Goal: Task Accomplishment & Management: Complete application form

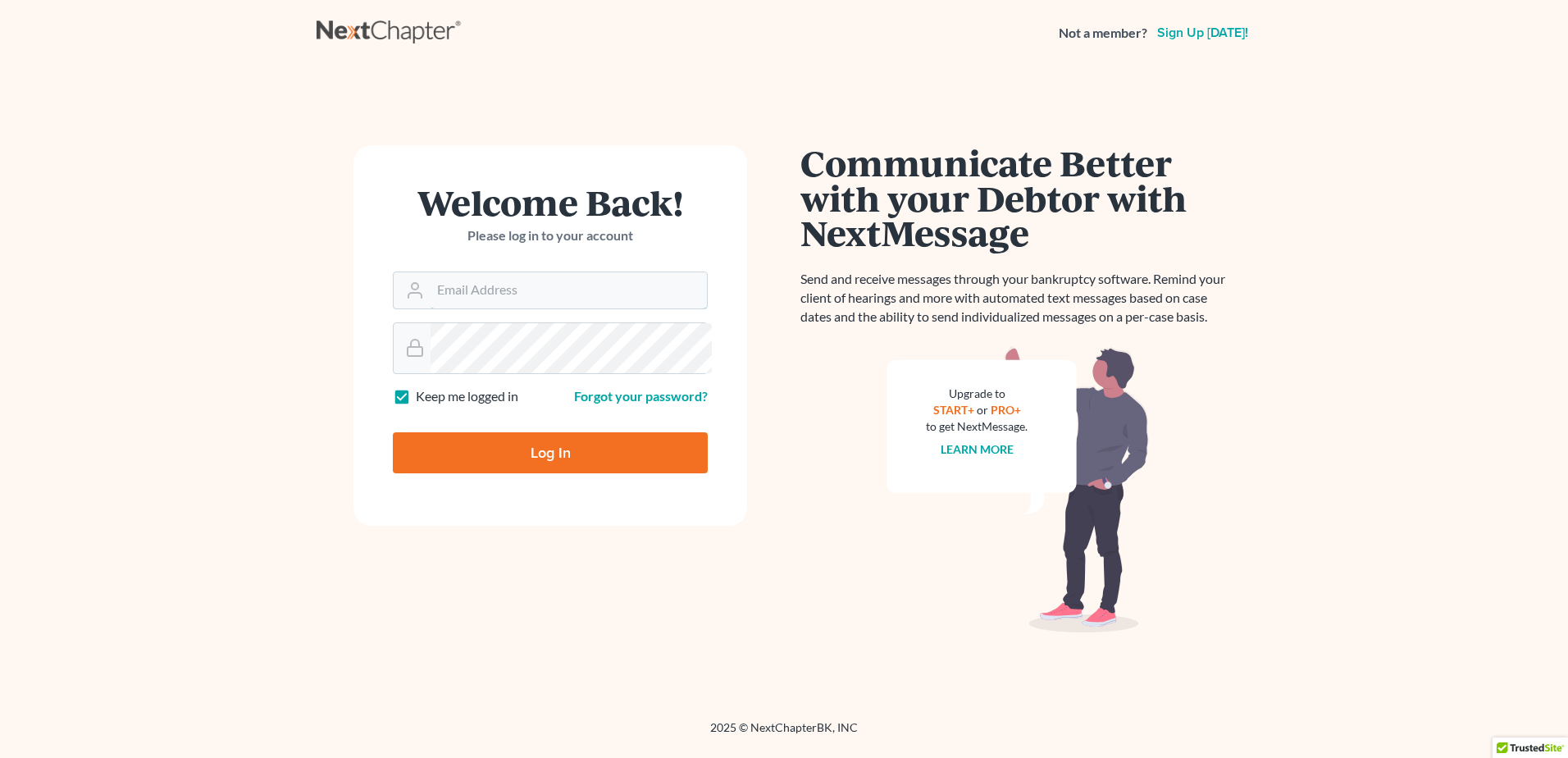
type input "[PERSON_NAME][EMAIL_ADDRESS][DOMAIN_NAME]"
click at [494, 473] on input "Log In" at bounding box center [550, 452] width 315 height 41
type input "Thinking..."
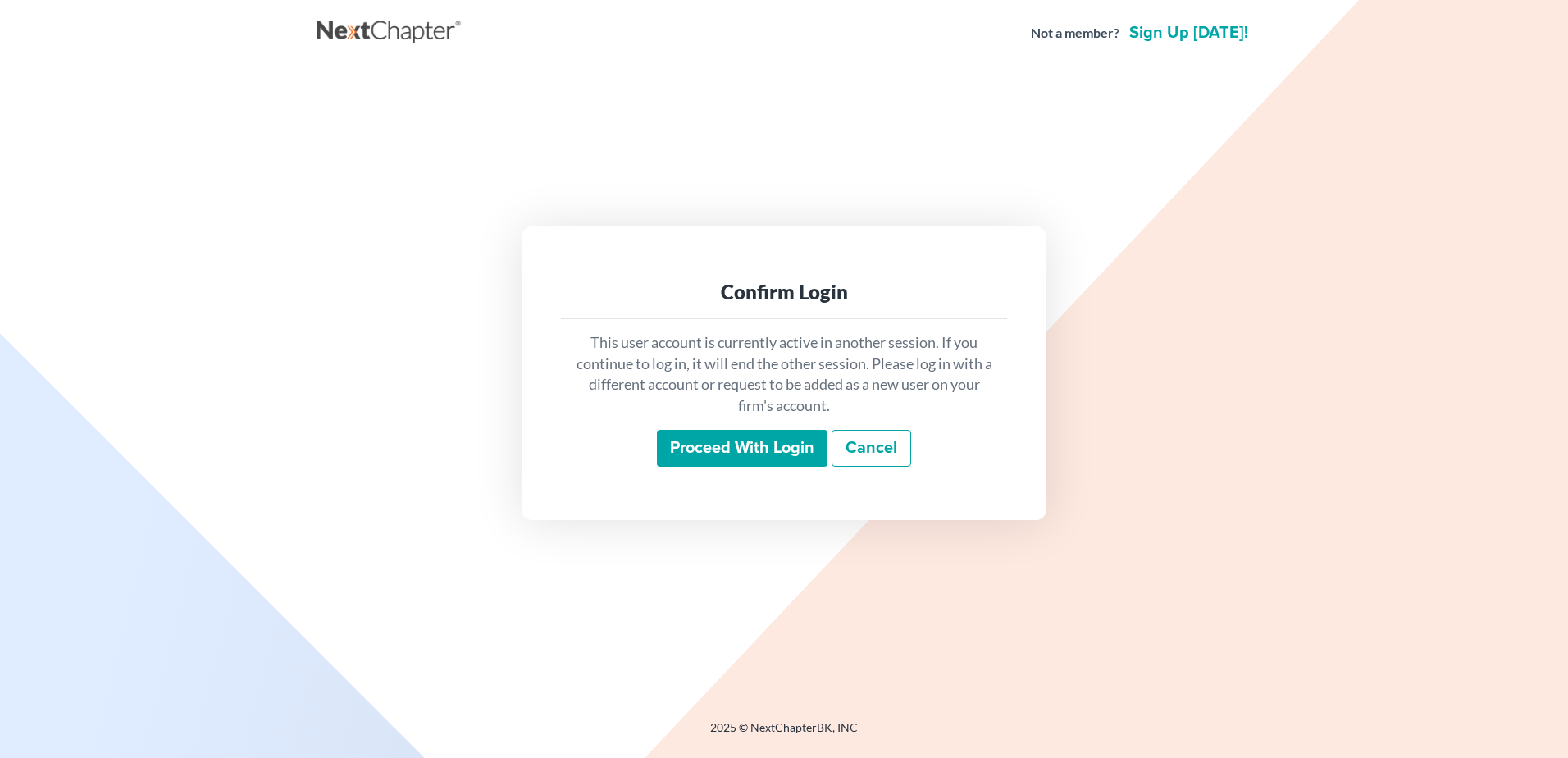
click at [682, 468] on input "Proceed with login" at bounding box center [741, 448] width 170 height 38
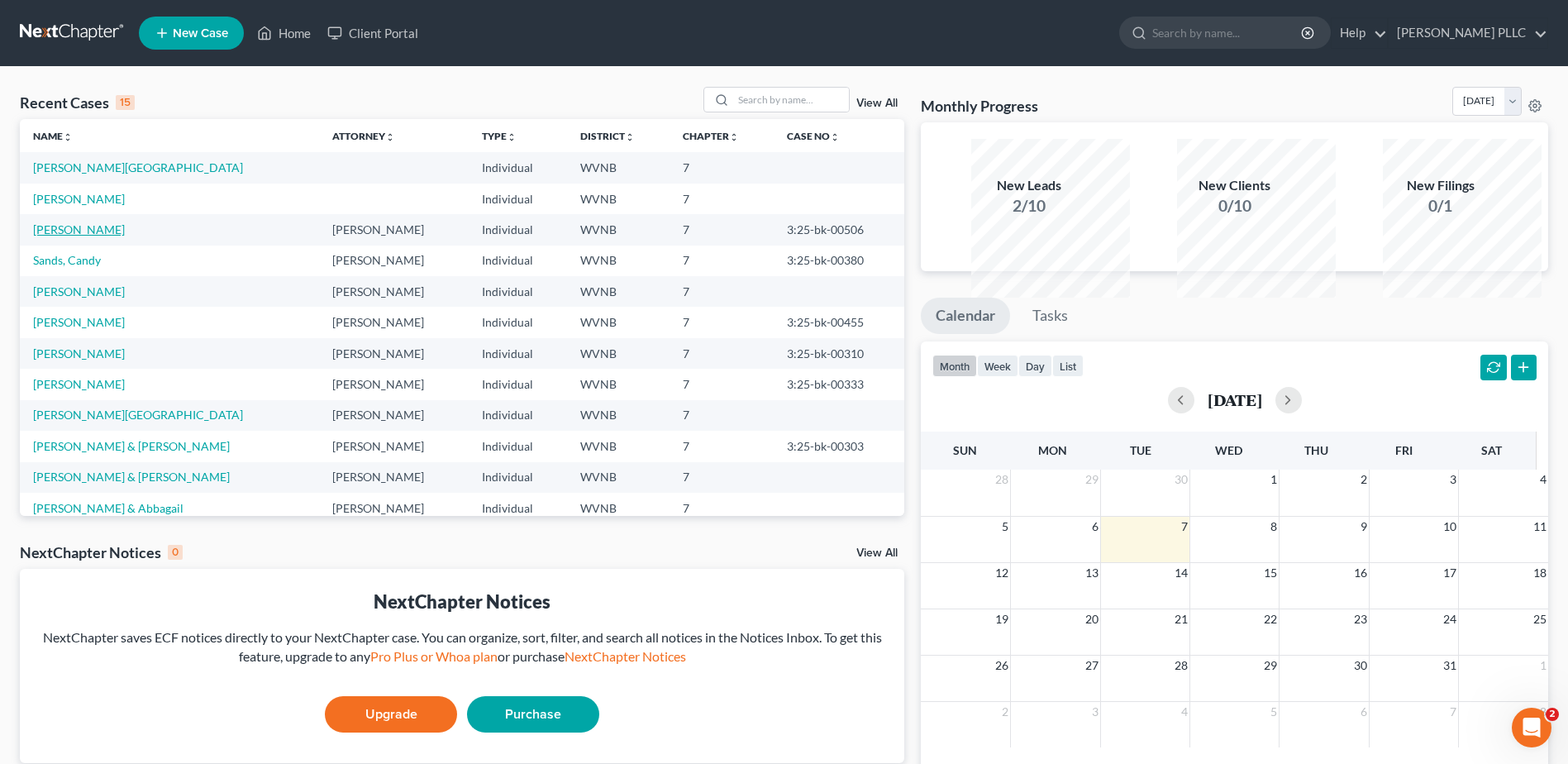
click at [94, 237] on link "[PERSON_NAME]" at bounding box center [78, 229] width 91 height 14
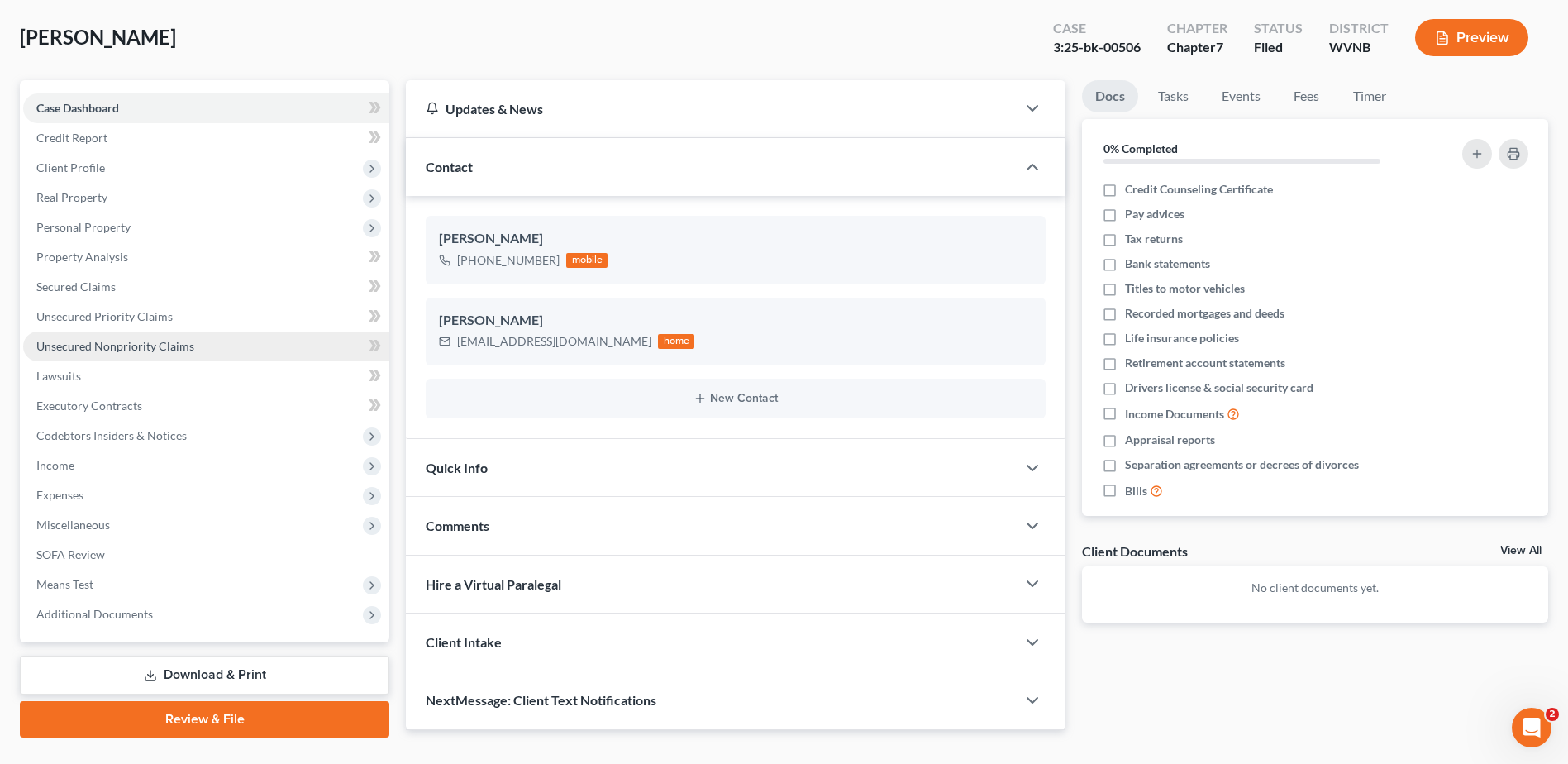
scroll to position [83, 0]
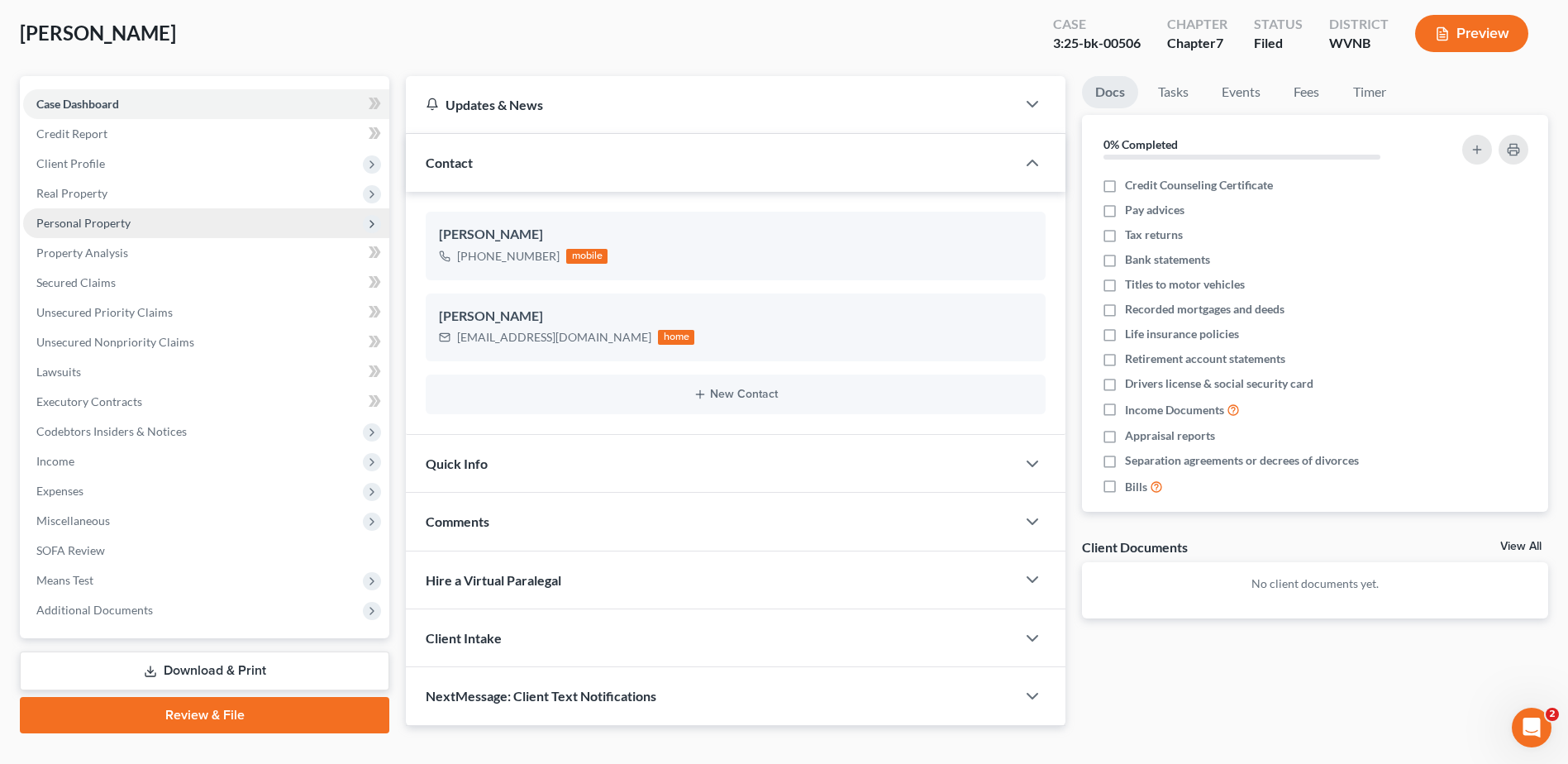
click at [116, 230] on span "Personal Property" at bounding box center [83, 222] width 94 height 14
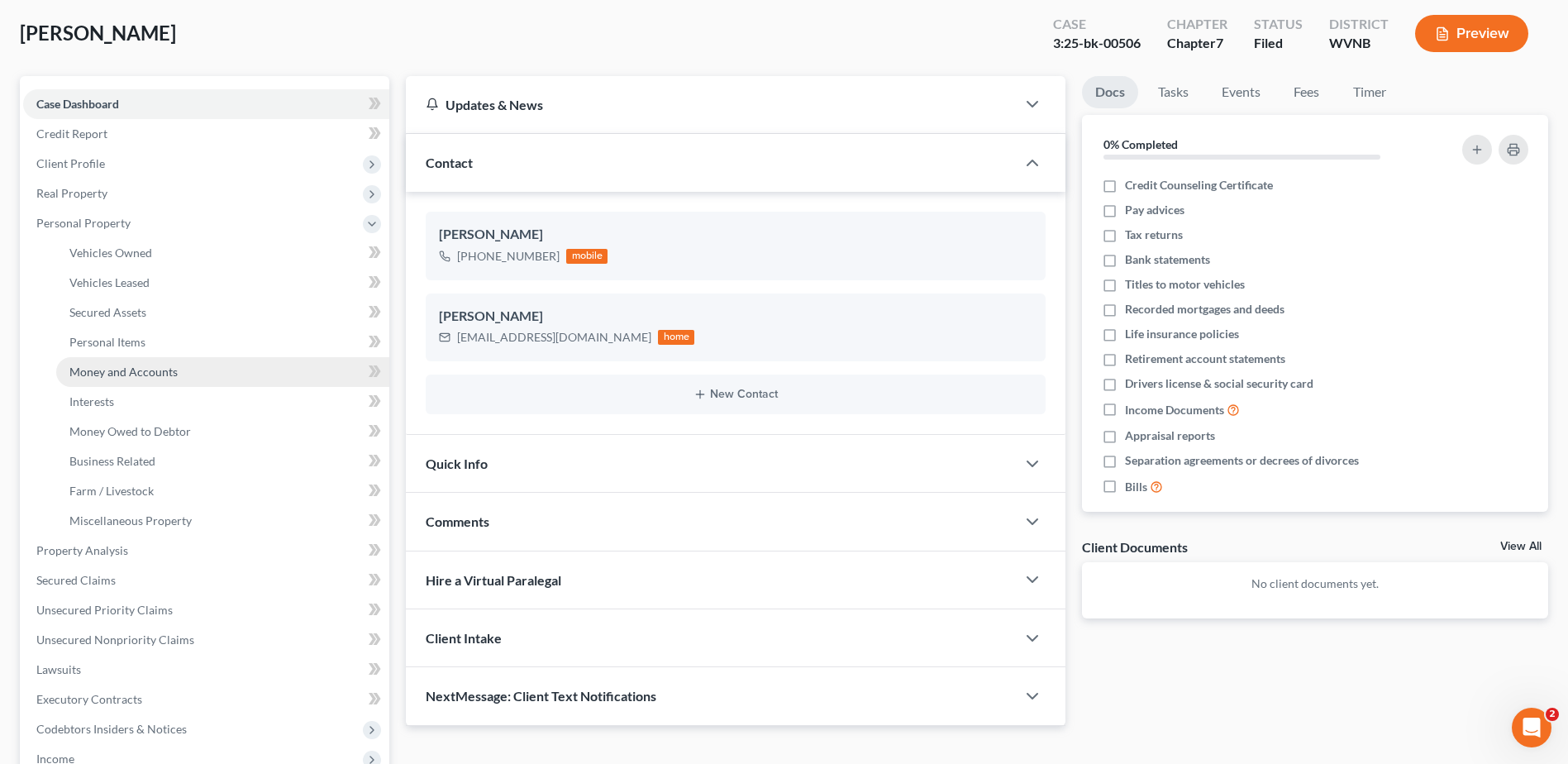
click at [165, 378] on span "Money and Accounts" at bounding box center [124, 371] width 108 height 14
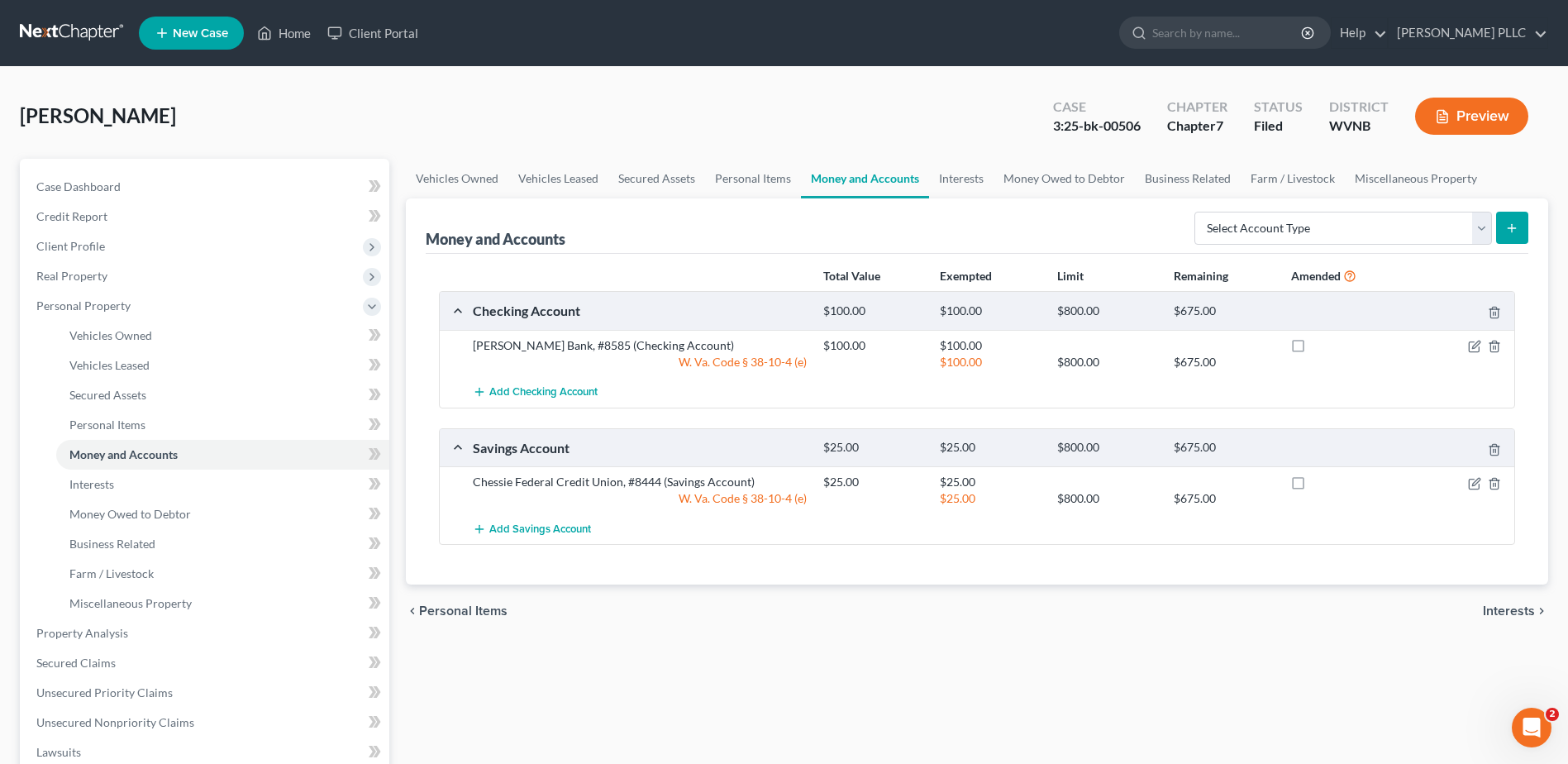
click at [111, 48] on link at bounding box center [73, 34] width 106 height 30
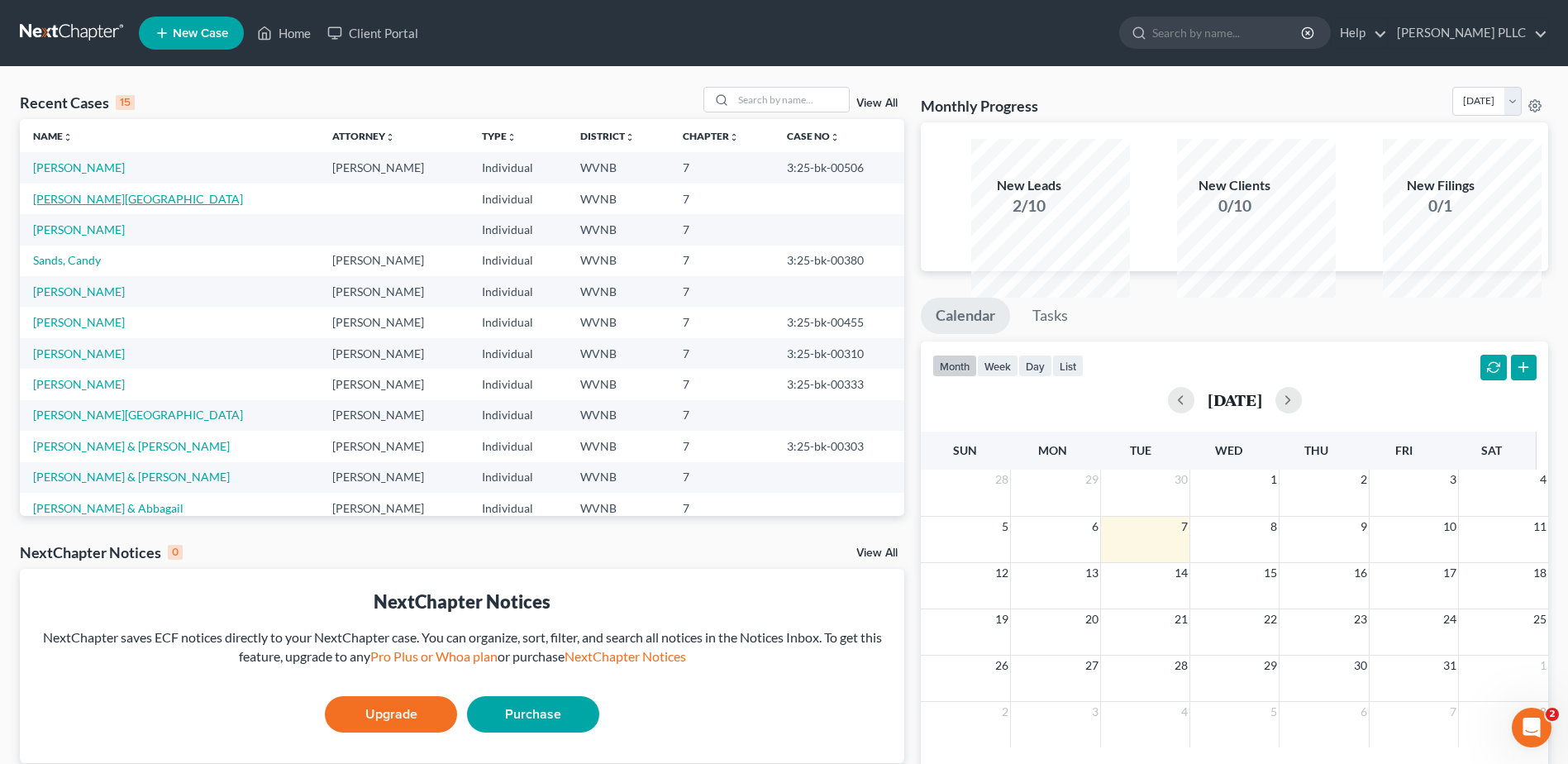
click at [119, 206] on link "[PERSON_NAME][GEOGRAPHIC_DATA]" at bounding box center [137, 198] width 210 height 14
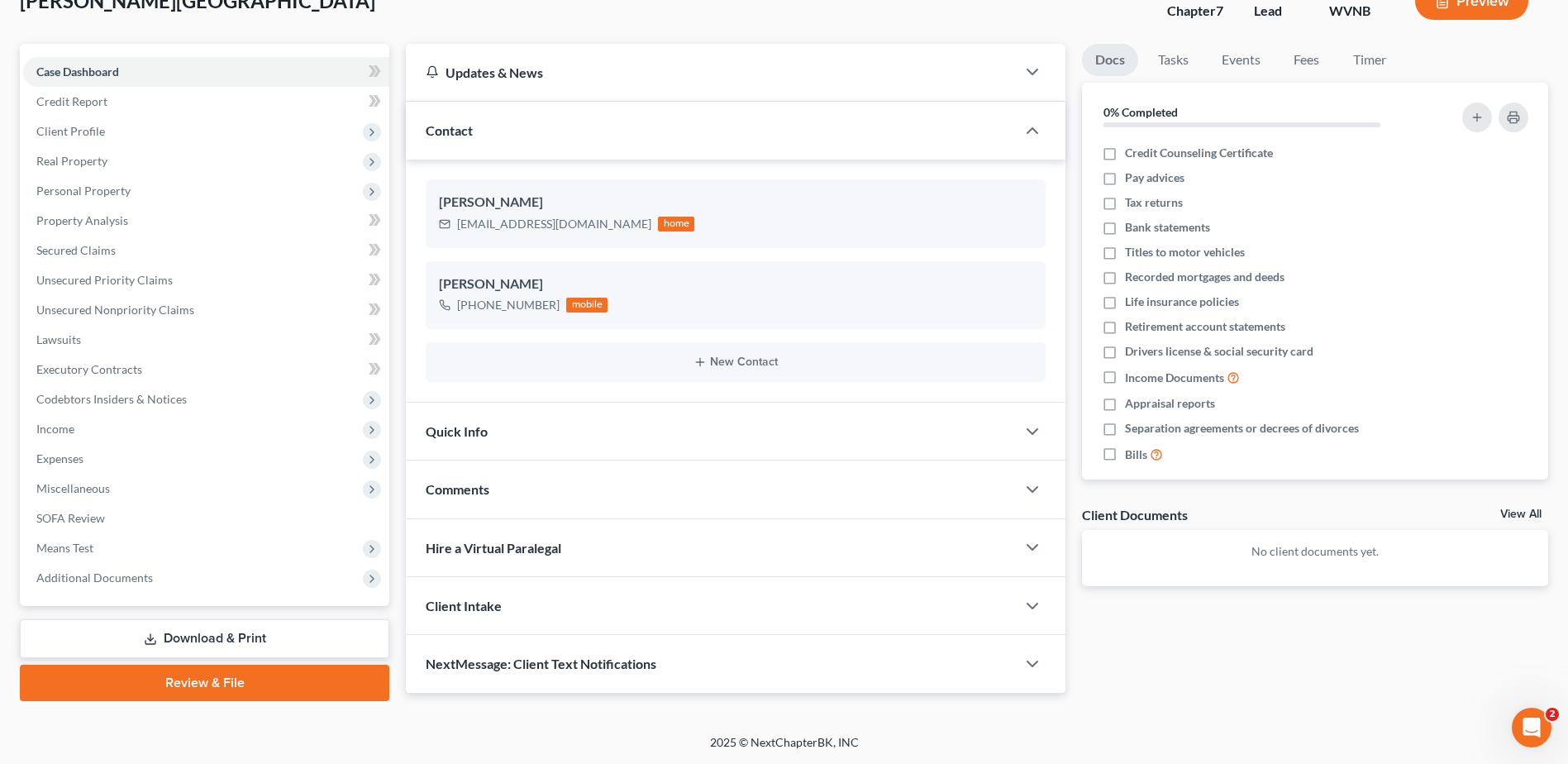
scroll to position [413, 0]
click at [75, 421] on span "Income" at bounding box center [55, 428] width 38 height 14
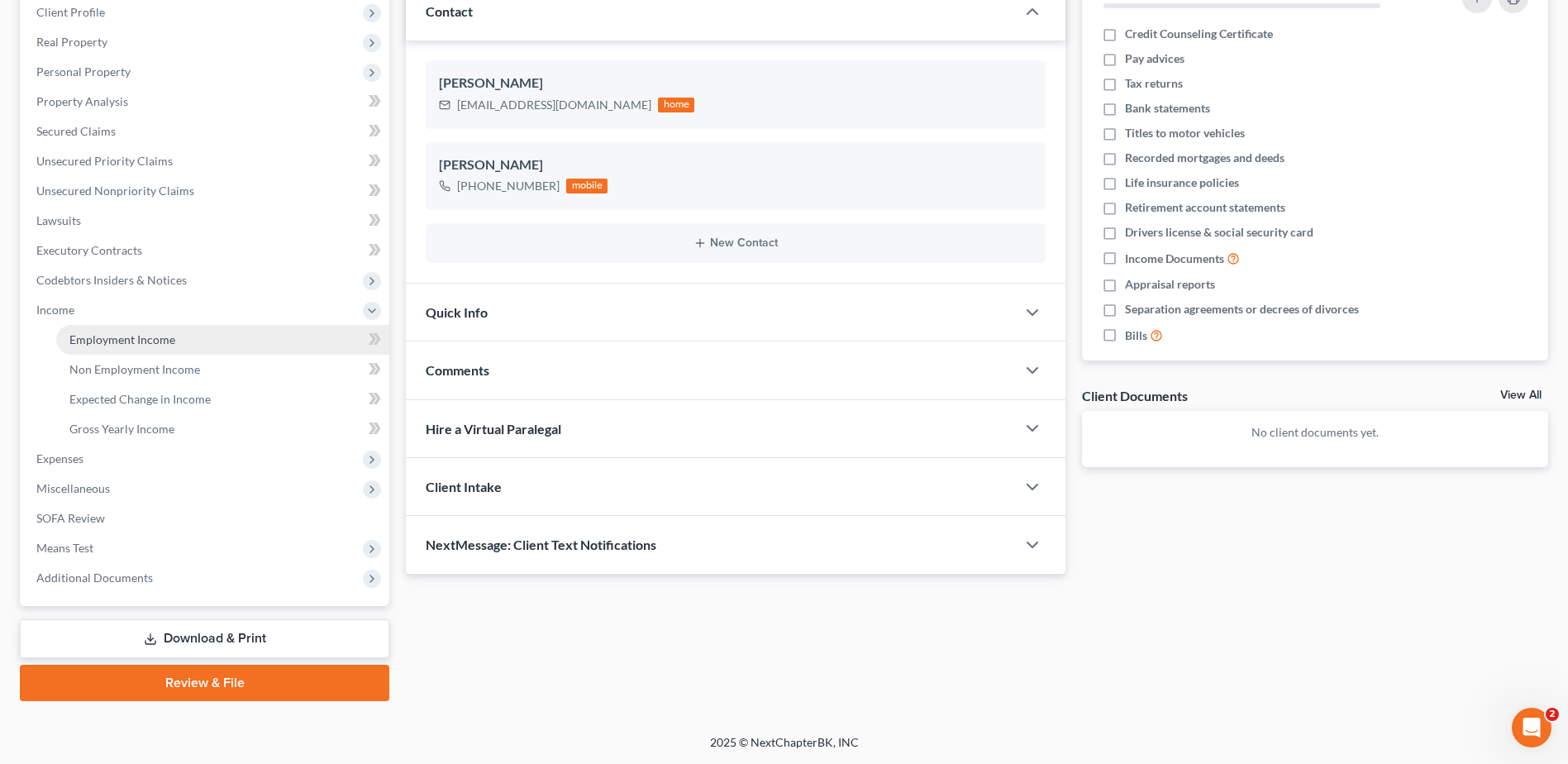
click at [91, 347] on span "Employment Income" at bounding box center [123, 339] width 106 height 14
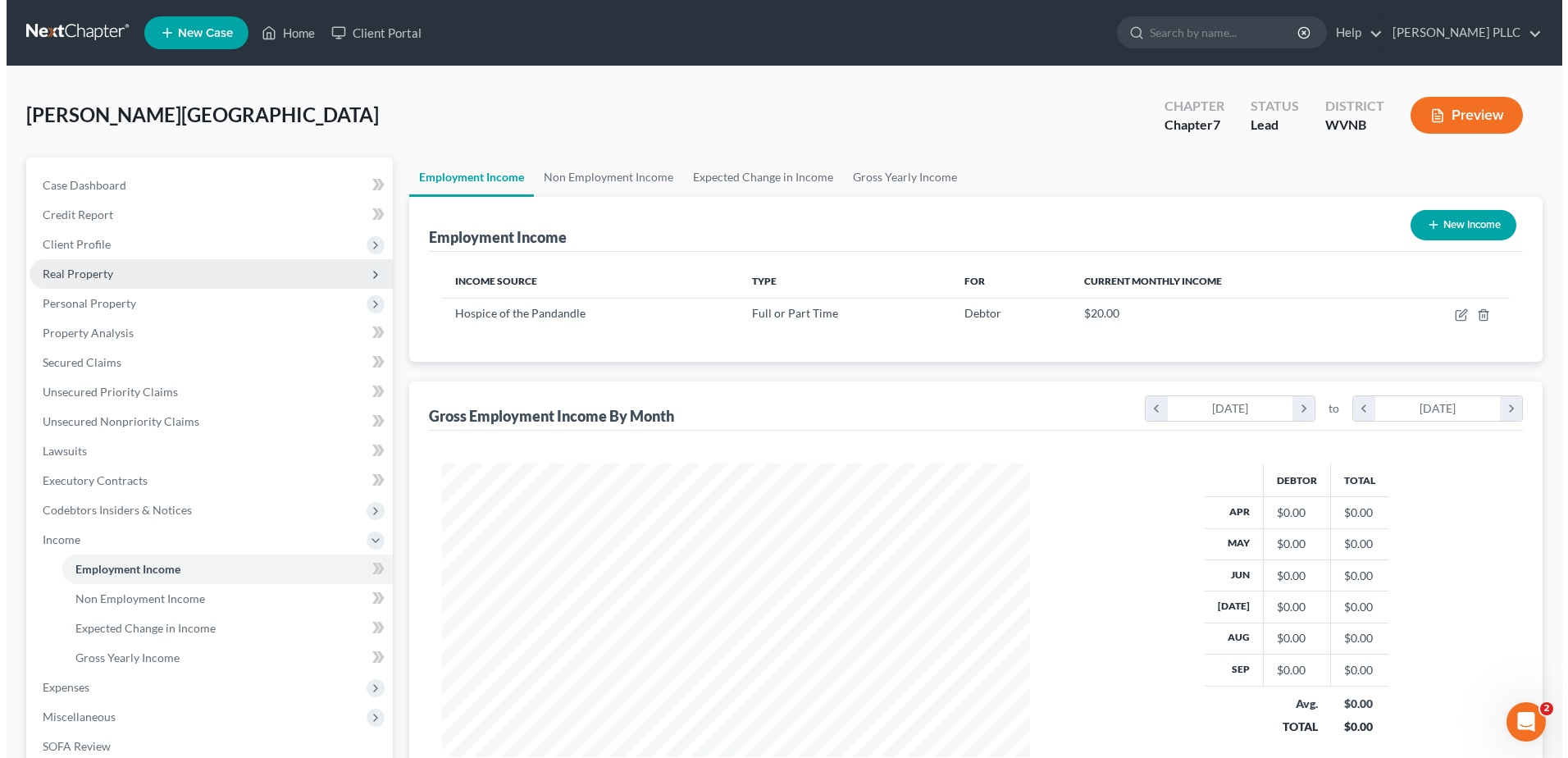
scroll to position [402, 621]
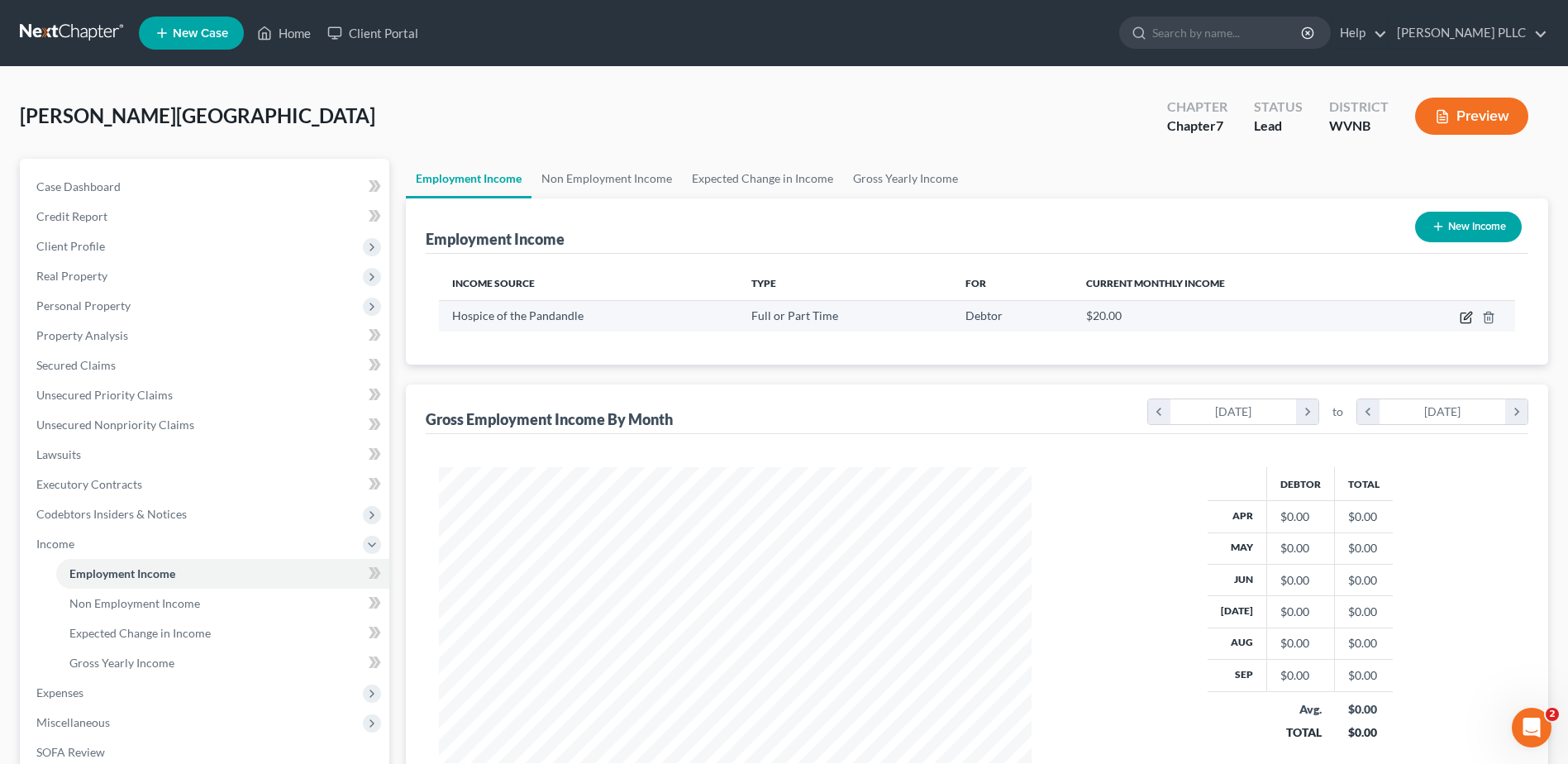
click at [1459, 324] on icon "button" at bounding box center [1466, 317] width 13 height 13
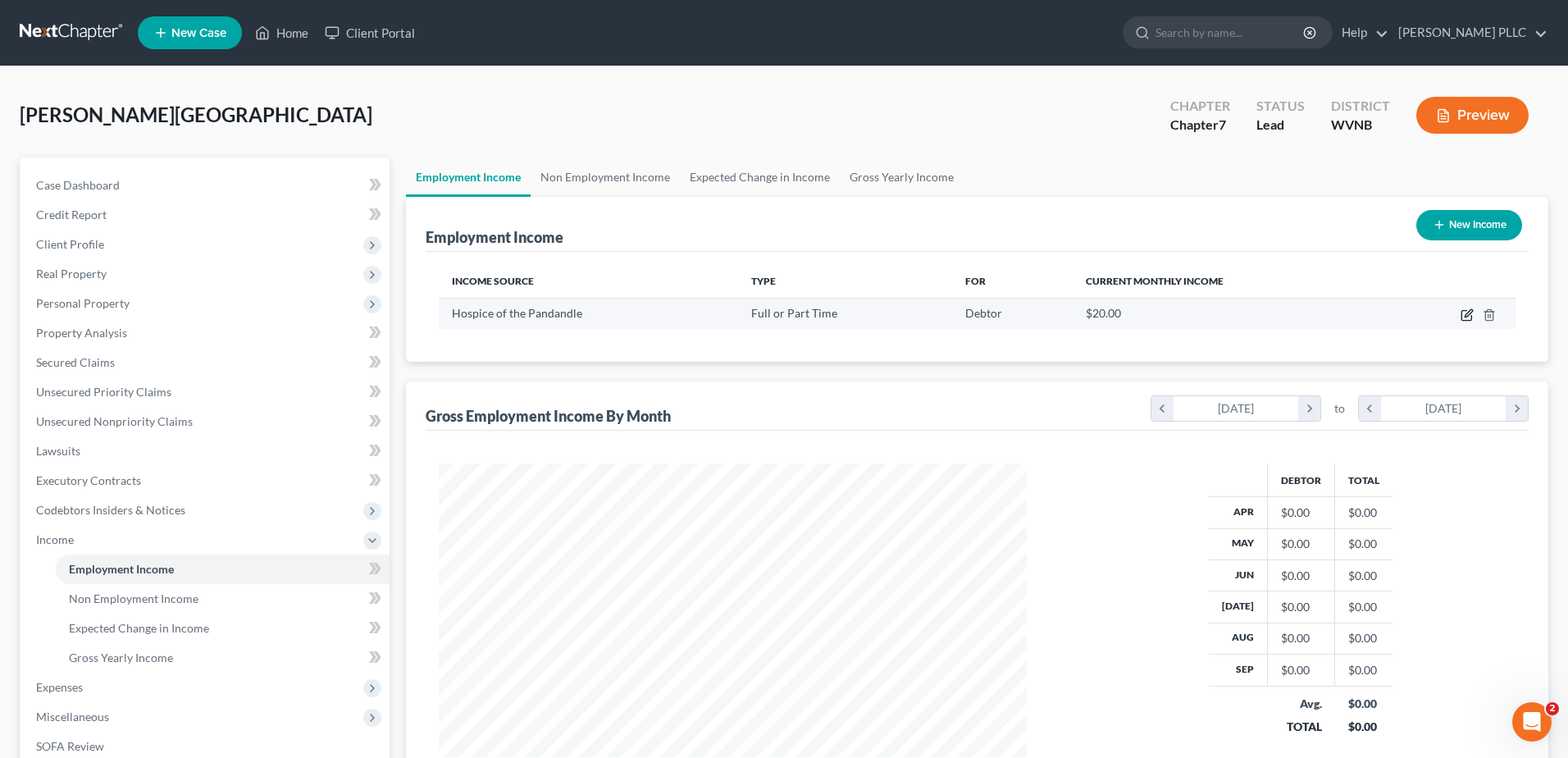
select select "0"
select select "51"
select select "1"
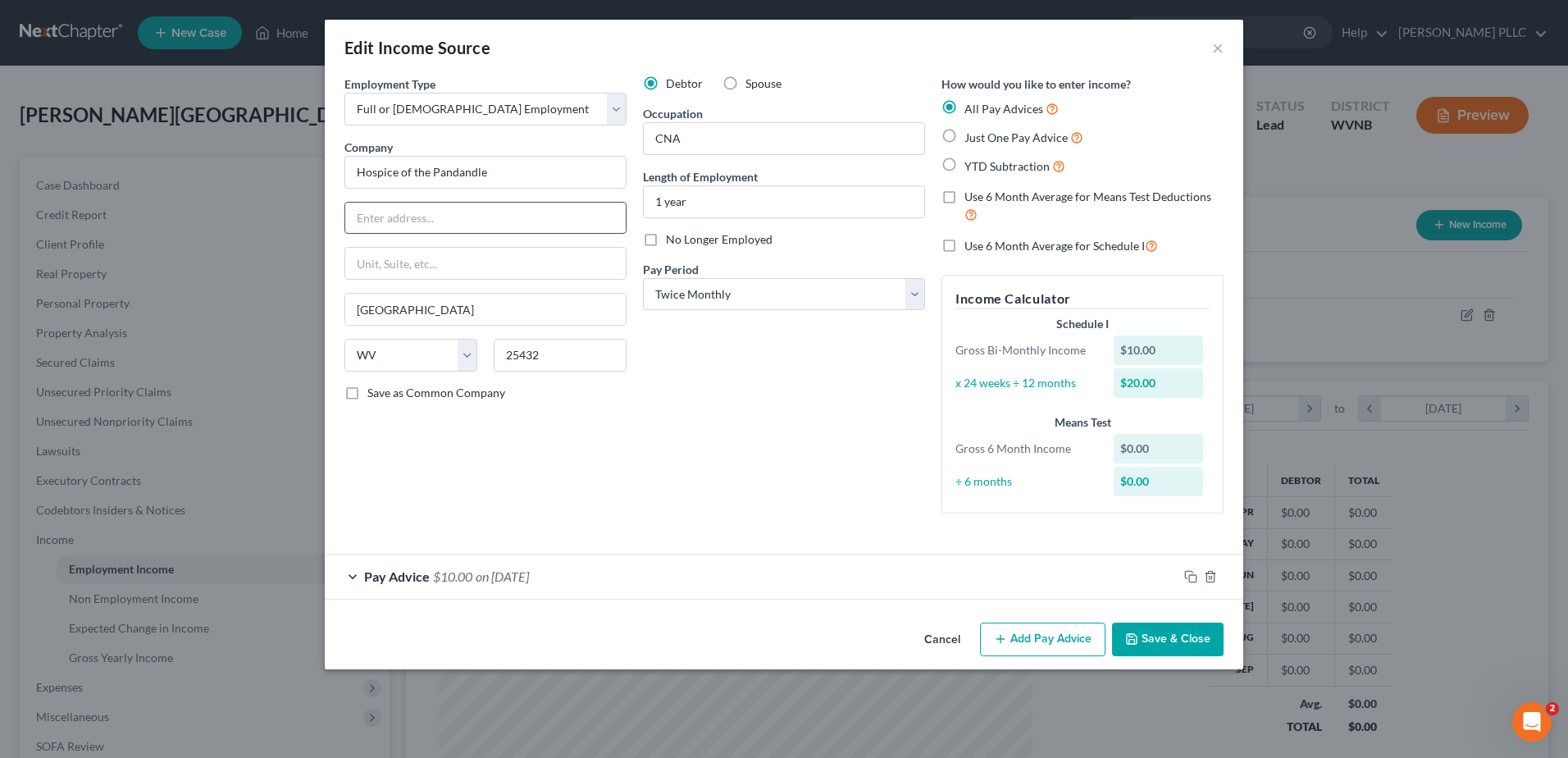
scroll to position [164, 0]
click at [1193, 578] on icon "button" at bounding box center [1189, 574] width 7 height 7
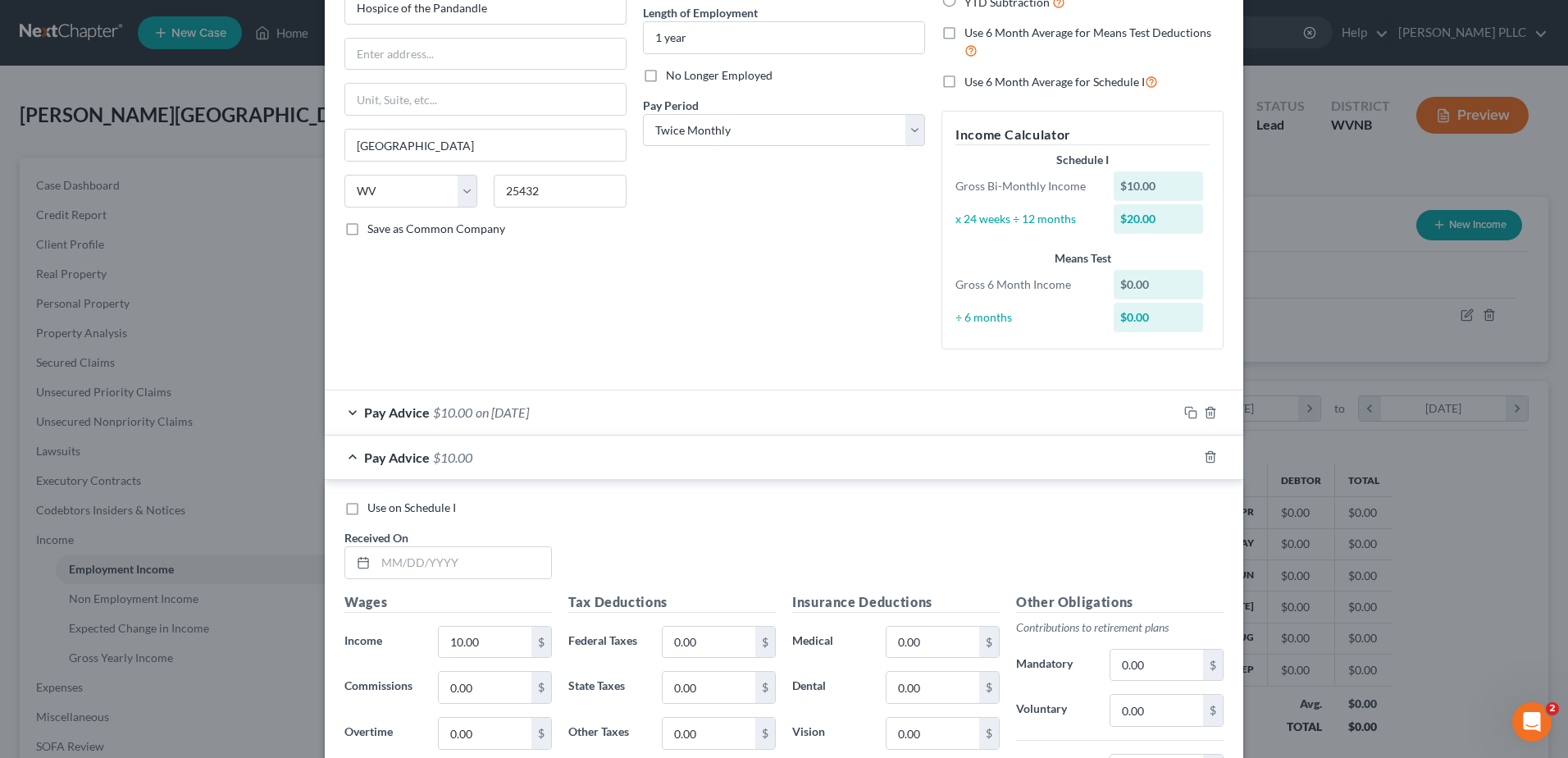
click at [1243, 425] on div at bounding box center [1210, 412] width 66 height 26
click at [1217, 419] on icon "button" at bounding box center [1210, 412] width 13 height 13
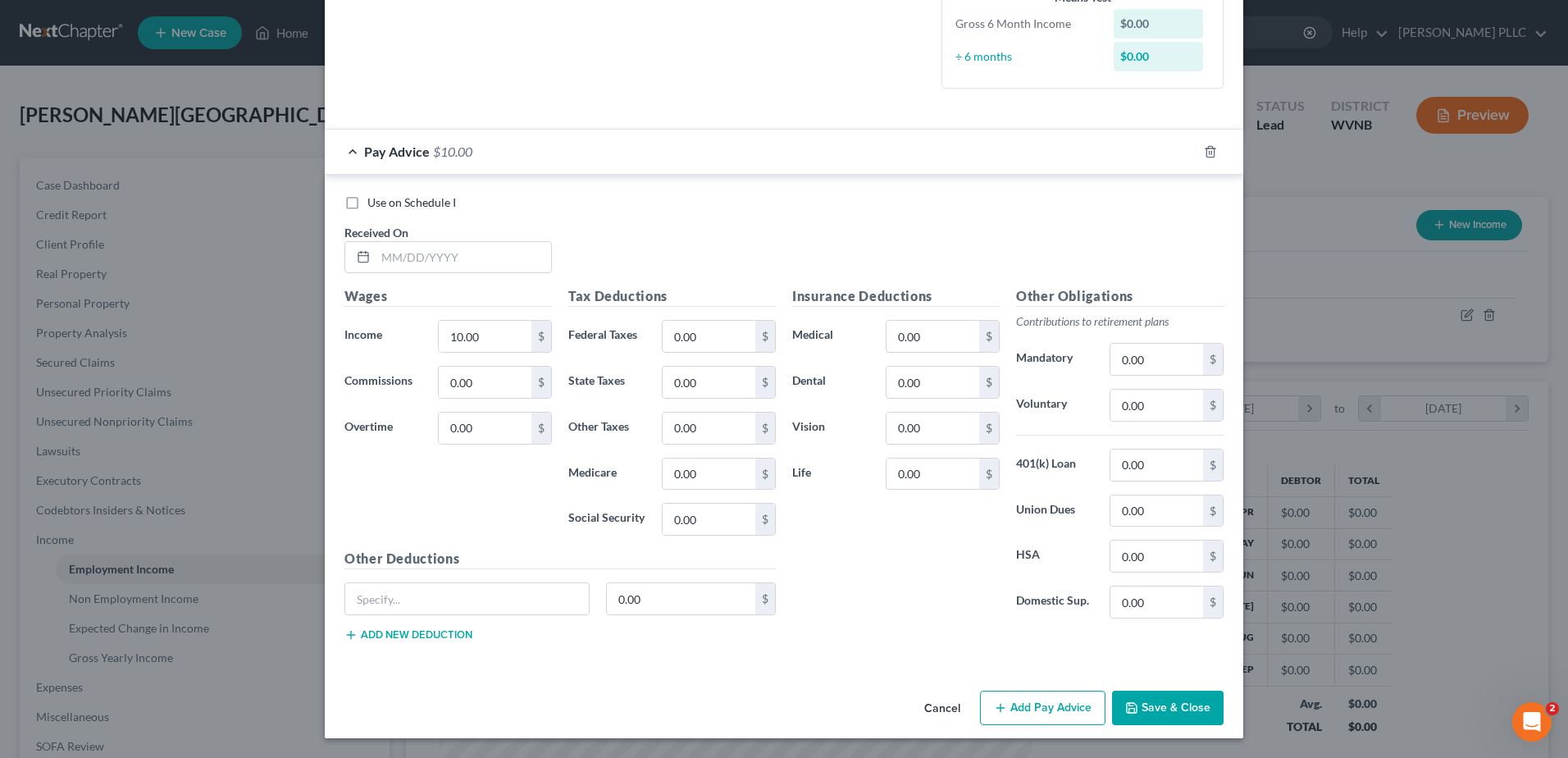
scroll to position [492, 0]
click at [375, 273] on input "text" at bounding box center [463, 258] width 176 height 31
type input "09/05/25"
type input "2,359.20"
type input "107.62"
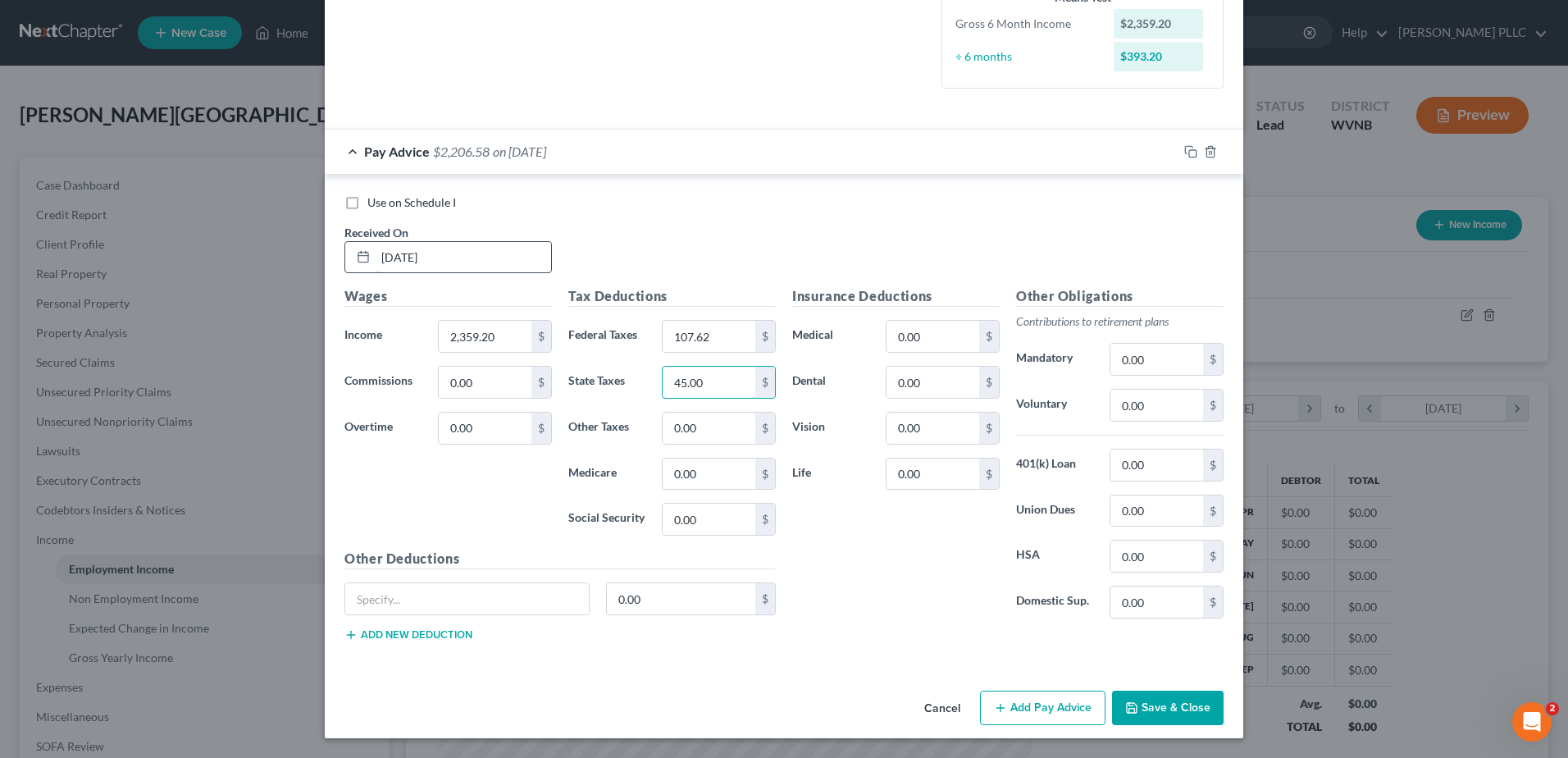
type input "45.00"
type input "22.48"
type input "99.11"
type input "107.62"
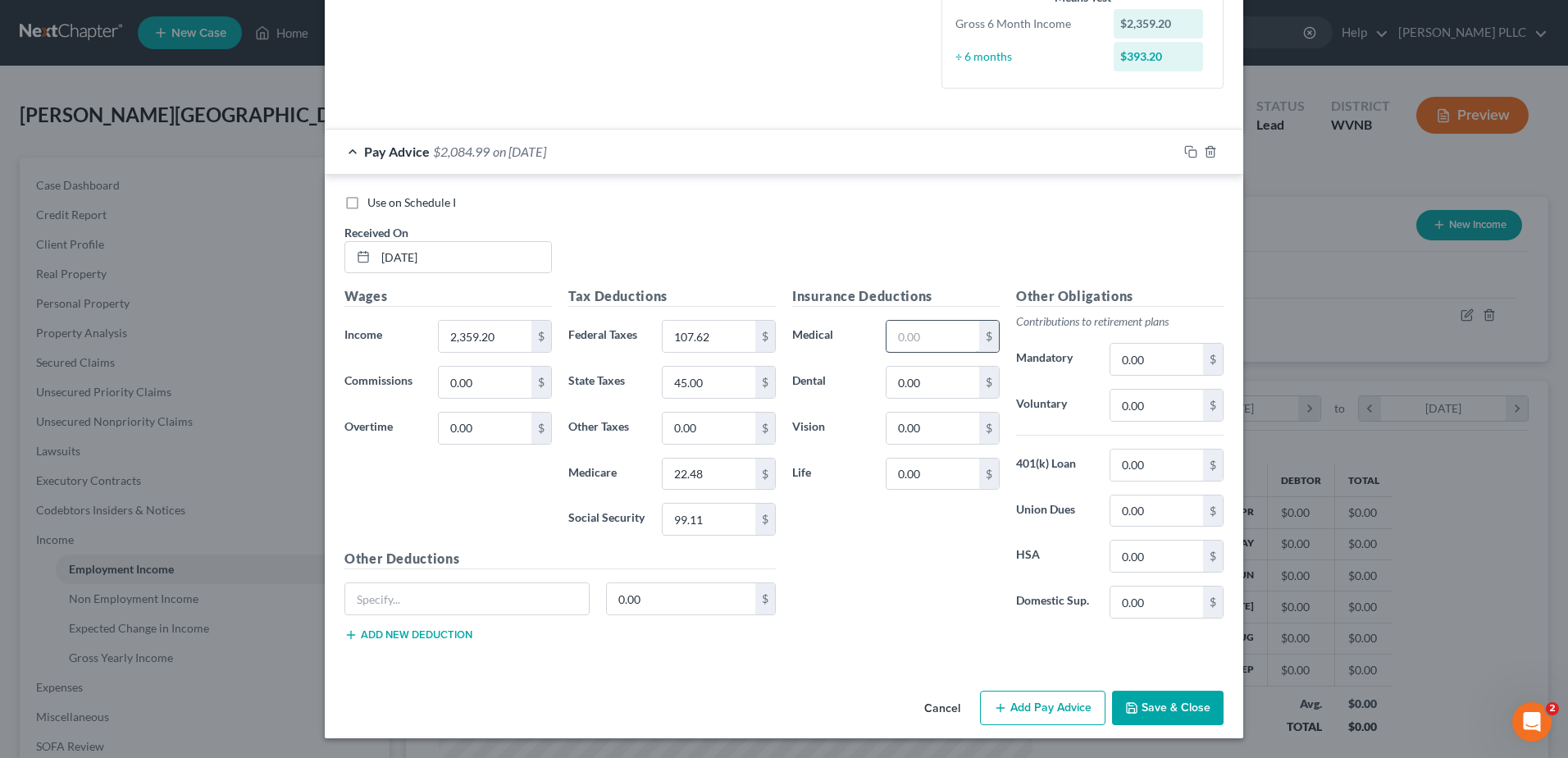
click at [953, 351] on input "text" at bounding box center [933, 336] width 92 height 31
type input "76.75"
type input "17.13"
type input "2"
type input "0"
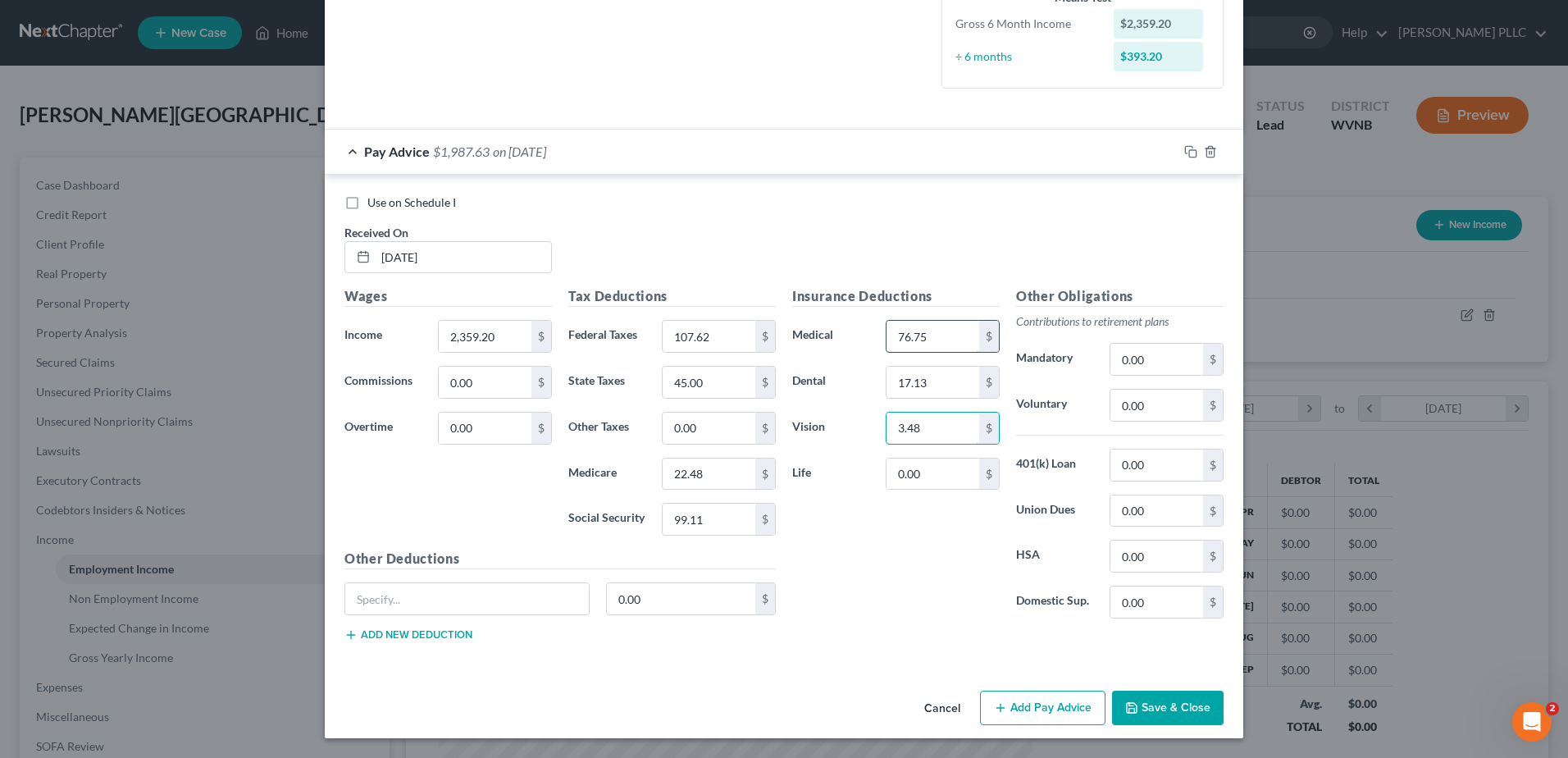
type input "3.48"
type input "0.32"
click at [1106, 691] on button "Add Pay Advice" at bounding box center [1043, 707] width 126 height 34
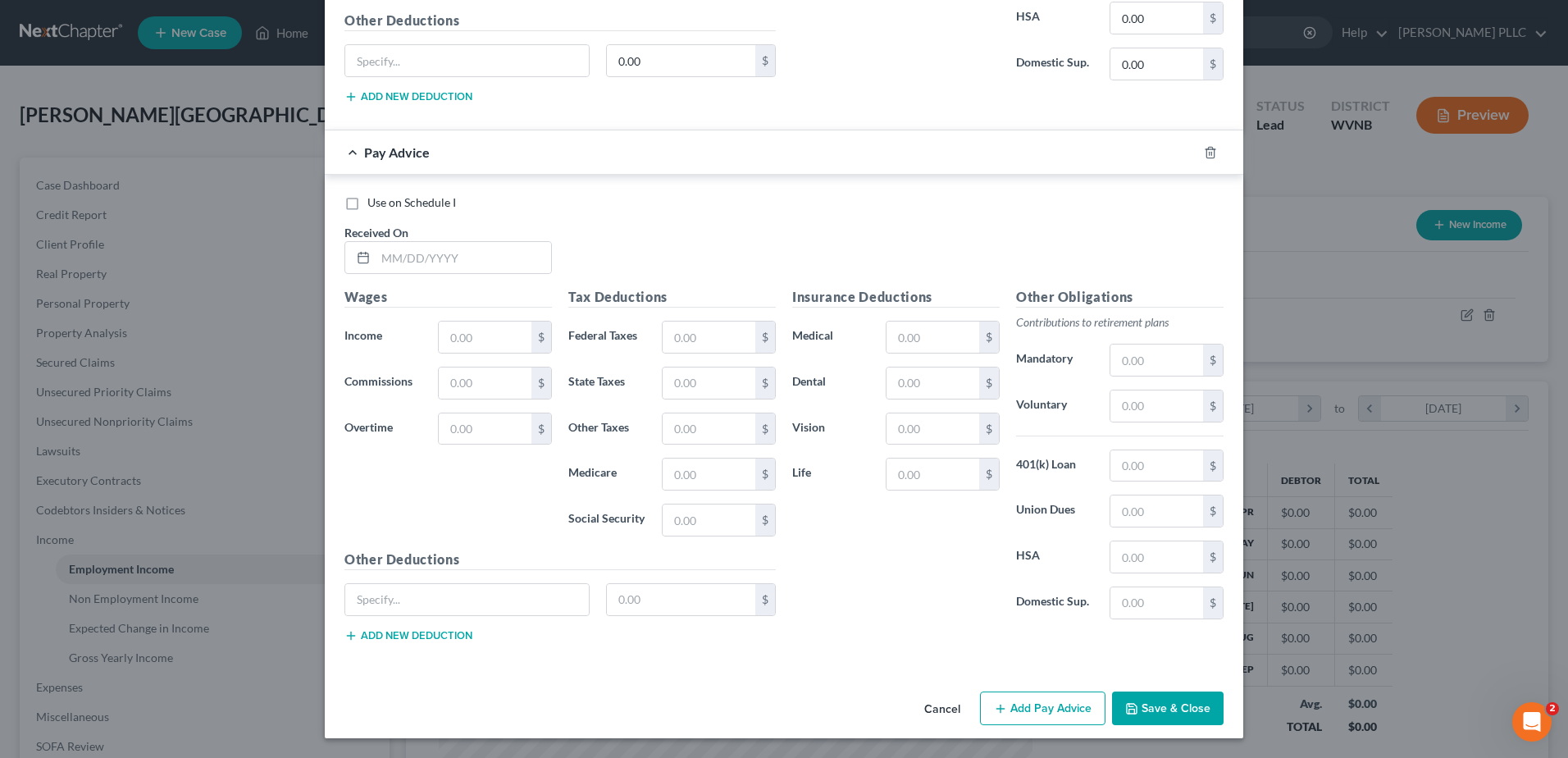
scroll to position [1081, 0]
drag, startPoint x: 327, startPoint y: 570, endPoint x: 337, endPoint y: 563, distance: 12.2
click at [375, 273] on input "text" at bounding box center [463, 258] width 176 height 31
type input "08/22/25"
click at [439, 352] on input "text" at bounding box center [485, 337] width 92 height 31
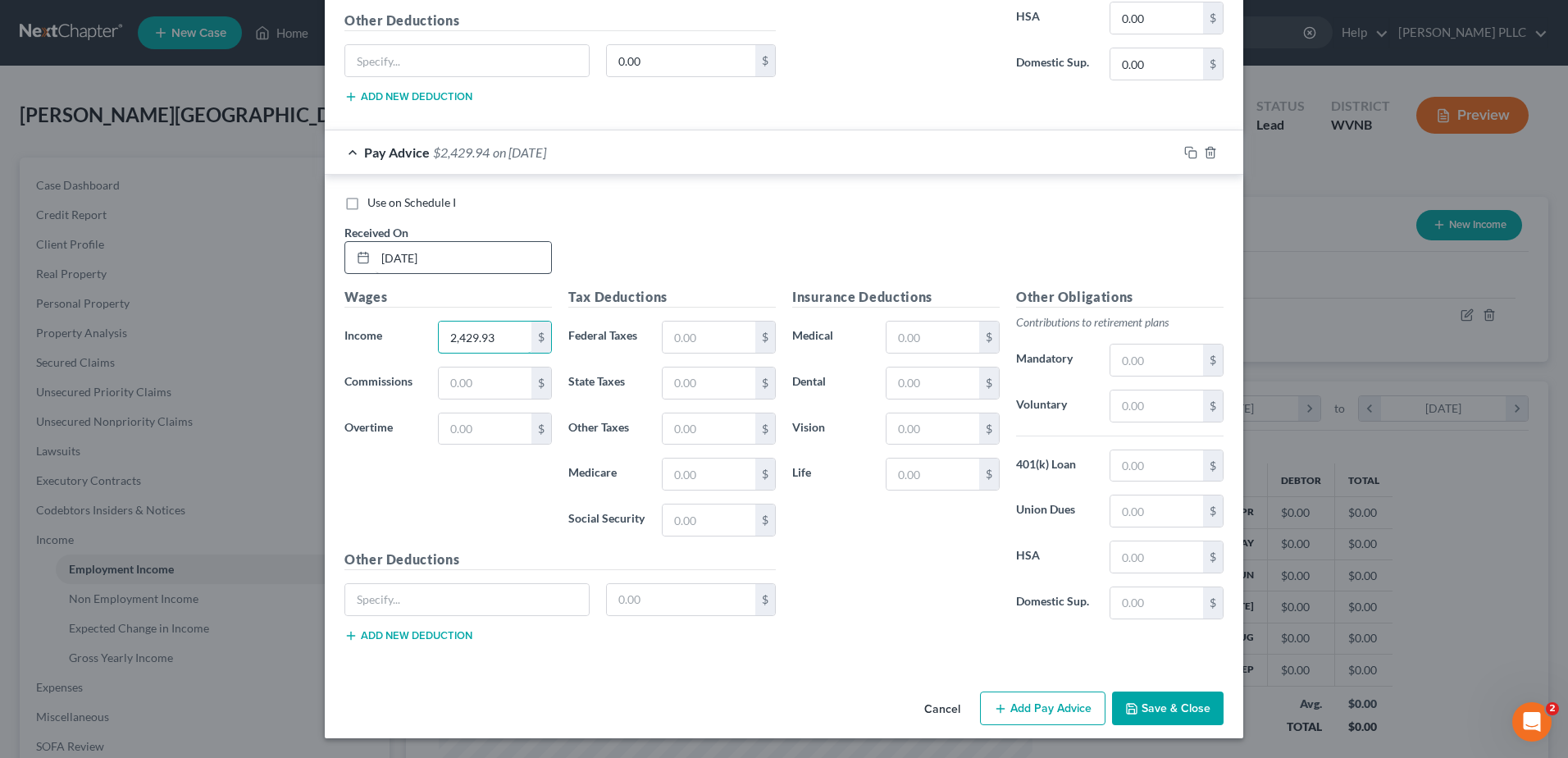
type input "2,429.93"
click at [663, 322] on input "text" at bounding box center [709, 337] width 92 height 31
type input "102.33"
type input "44.00"
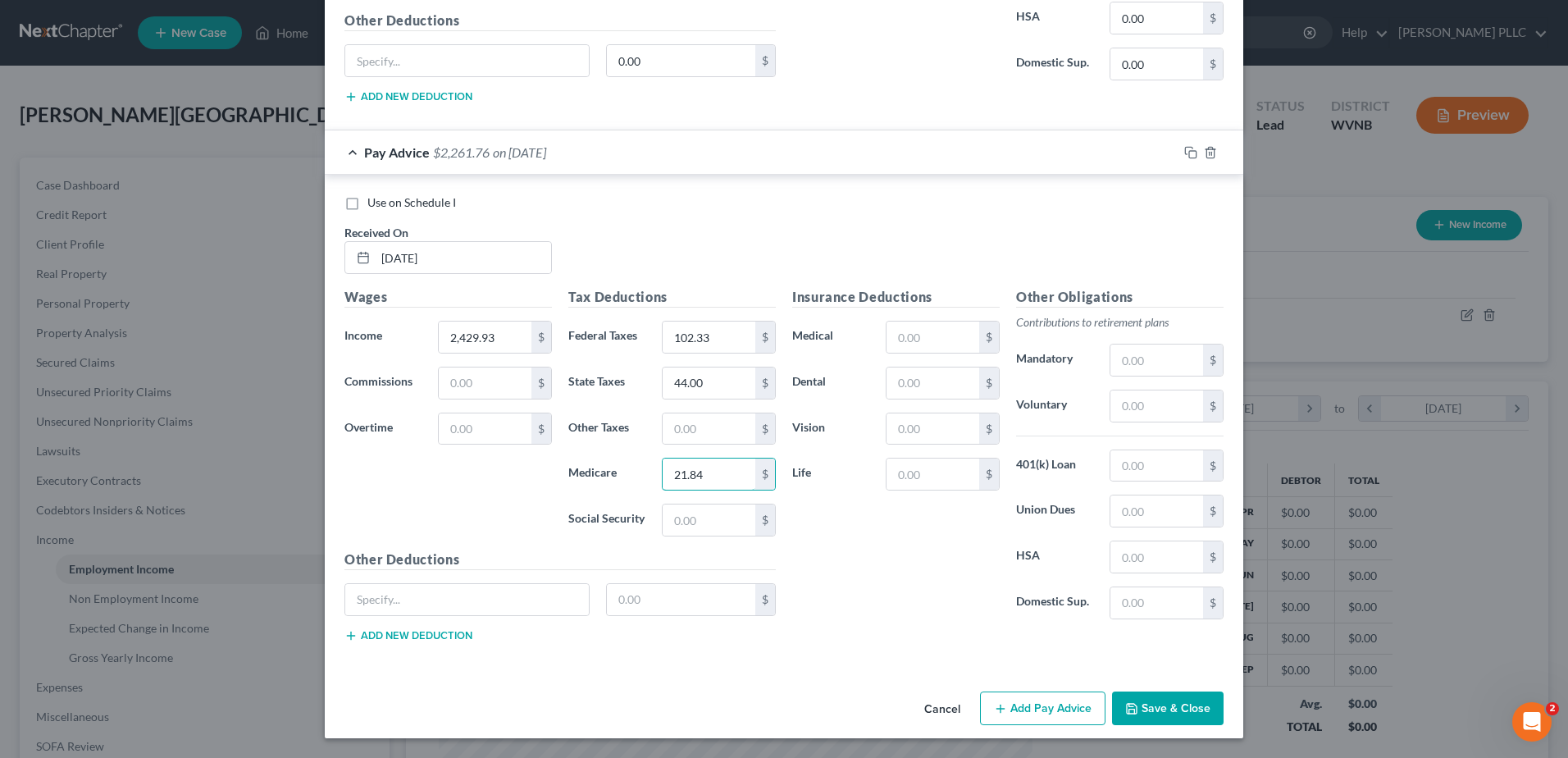
type input "21.84"
type input "93.38"
drag, startPoint x: 939, startPoint y: 264, endPoint x: 948, endPoint y: 247, distance: 19.2
click at [939, 322] on input "text" at bounding box center [933, 337] width 92 height 31
type input "76.75"
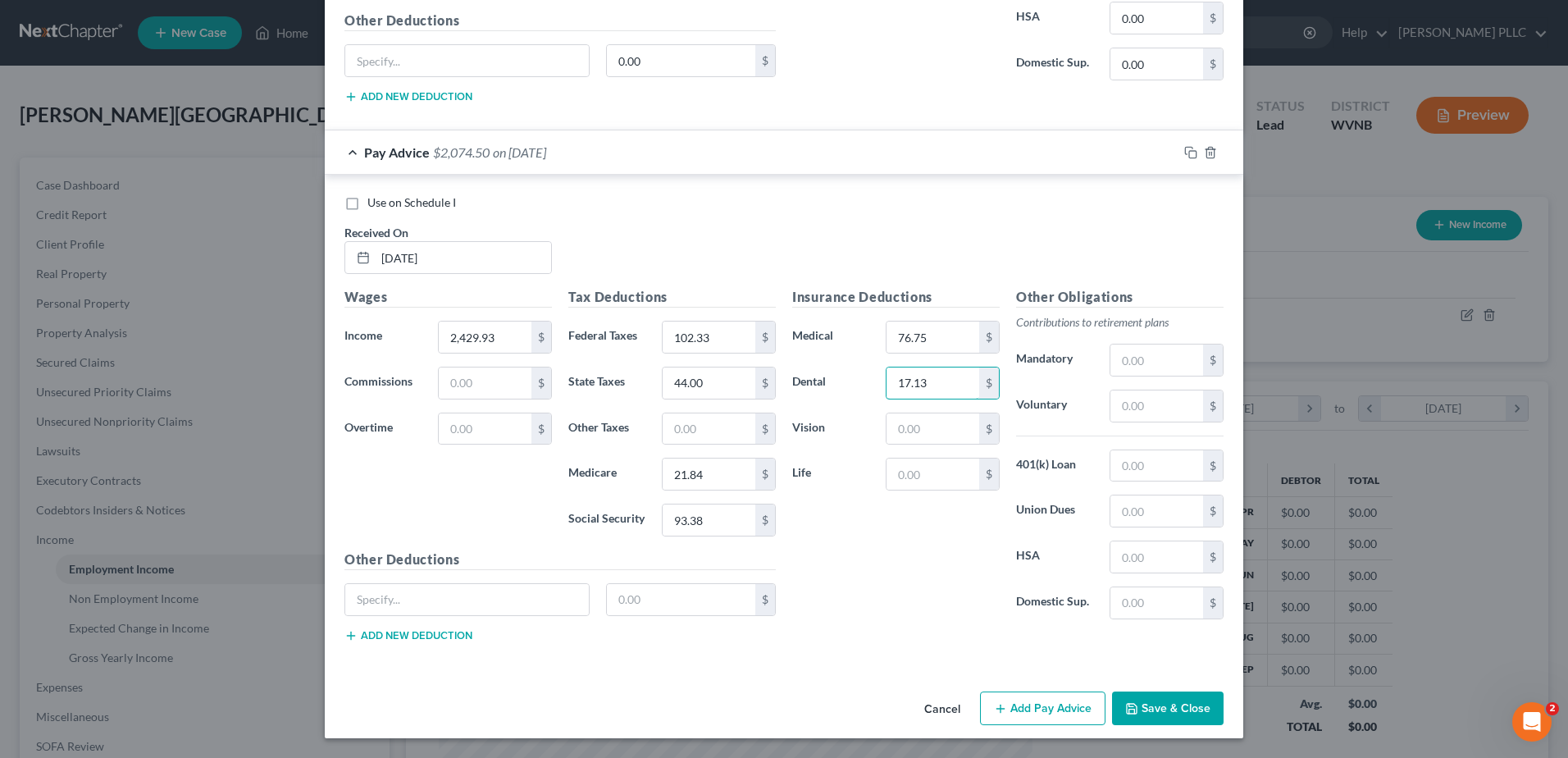
type input "17.13"
type input "3.48"
type input "0.32"
click at [1106, 691] on button "Add Pay Advice" at bounding box center [1043, 708] width 126 height 34
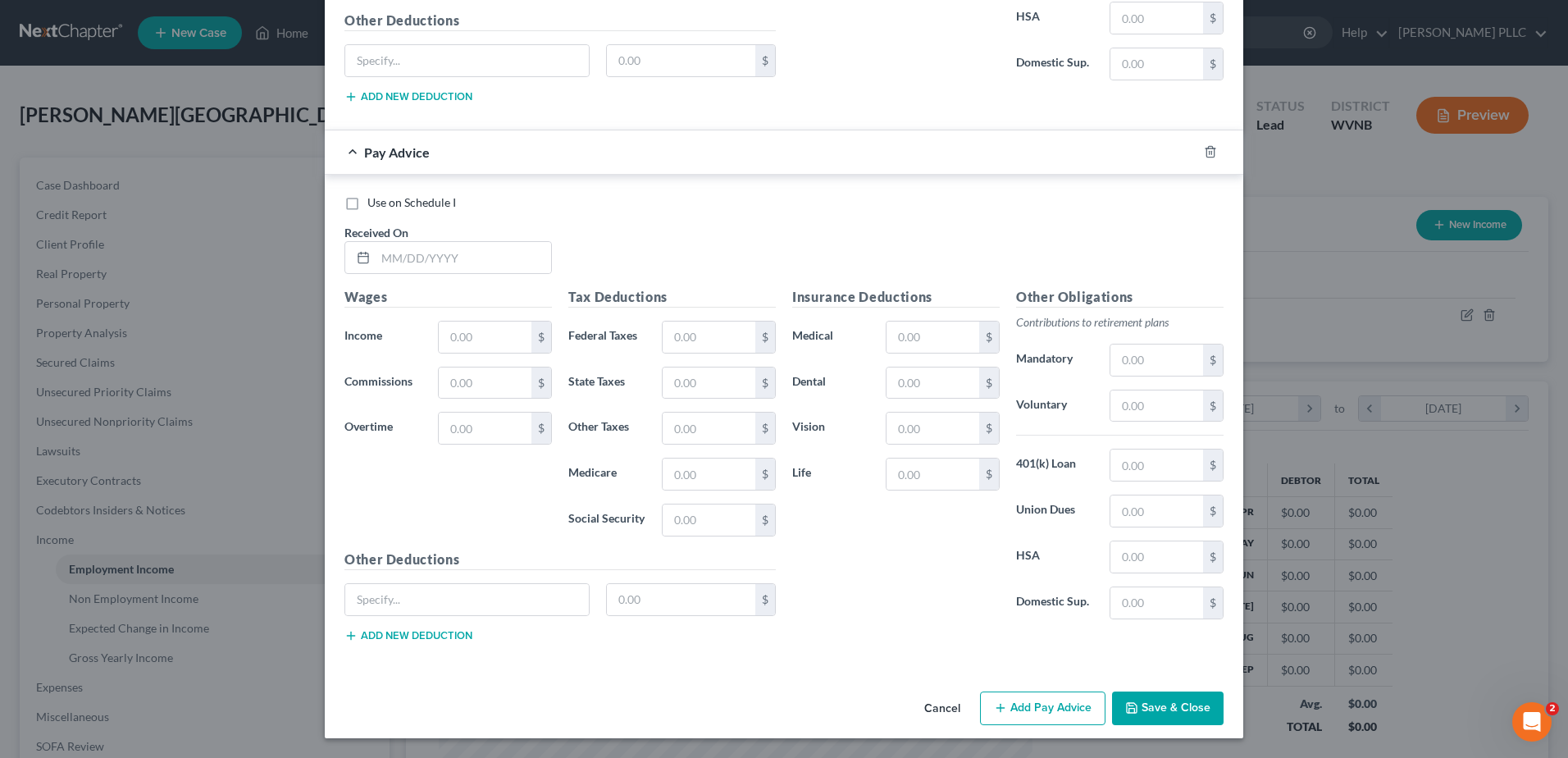
scroll to position [1730, 0]
click at [375, 273] on input "text" at bounding box center [463, 258] width 176 height 31
type input "08/08/25"
type input "2,696.87"
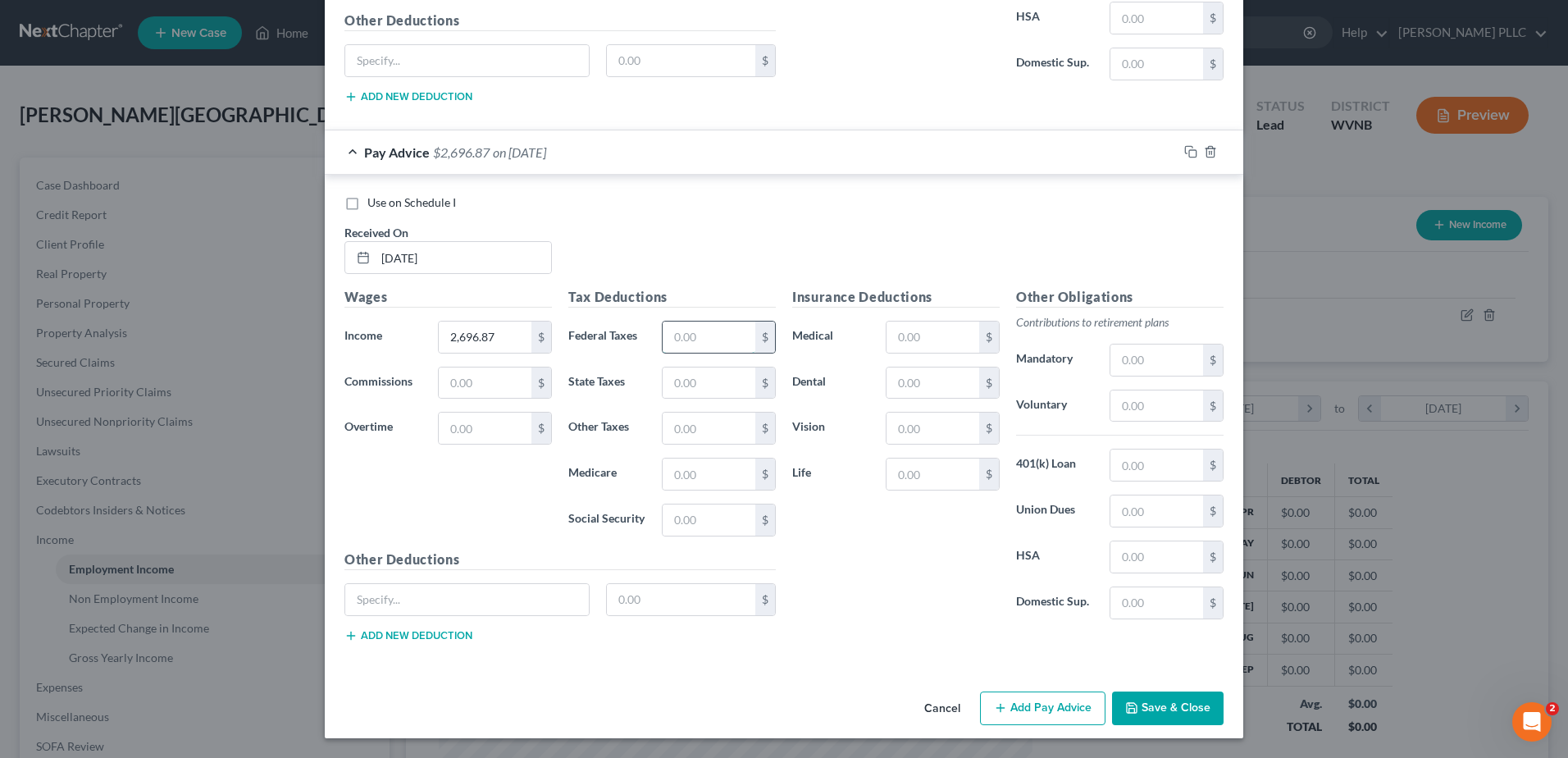
click at [676, 352] on input "text" at bounding box center [709, 337] width 92 height 31
type input "126.12"
type input "52.00"
type input "24.71"
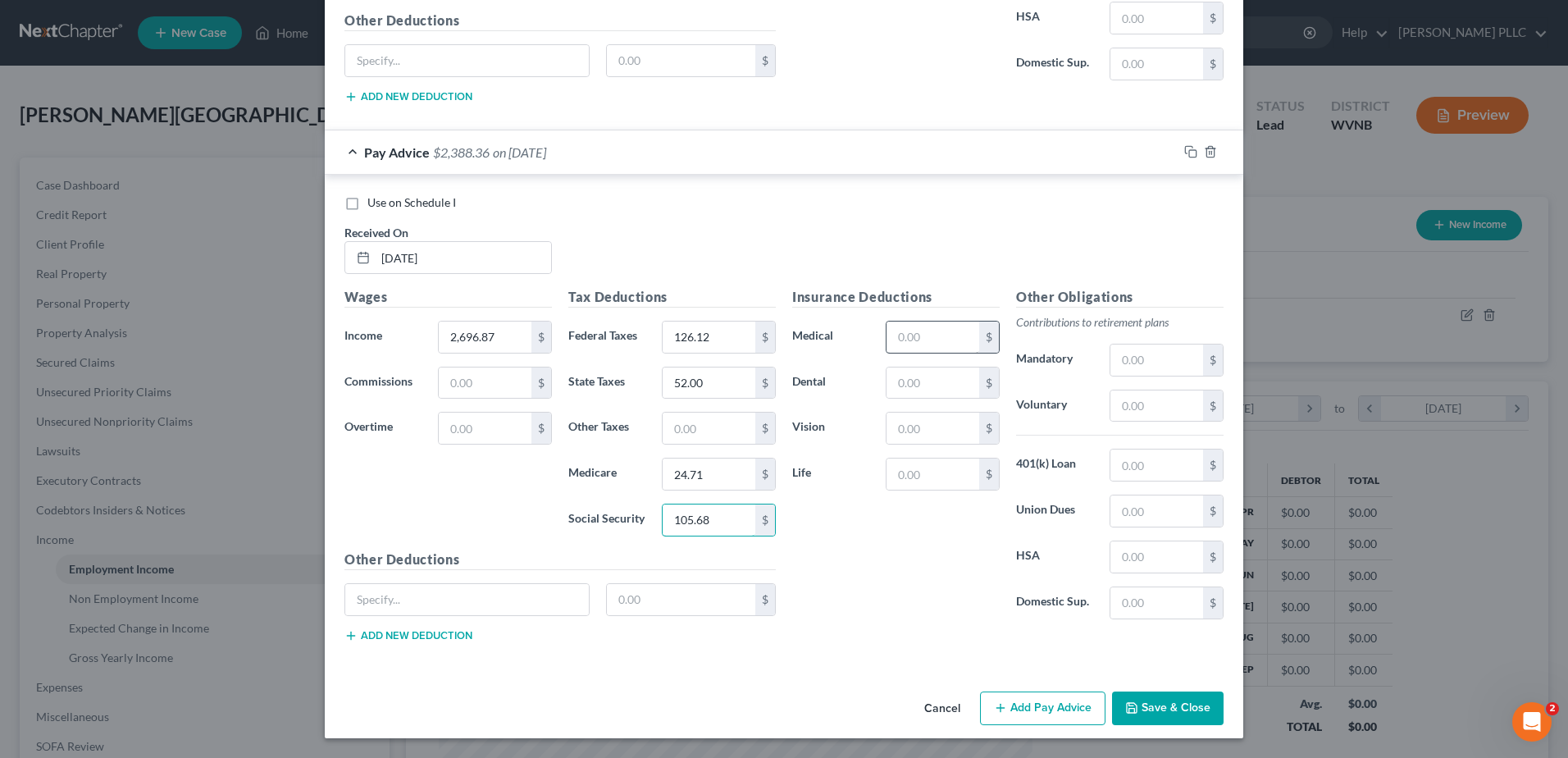
type input "105.68"
click at [961, 322] on input "text" at bounding box center [933, 337] width 92 height 31
type input "76.75"
type input "17.13"
type input "3.48"
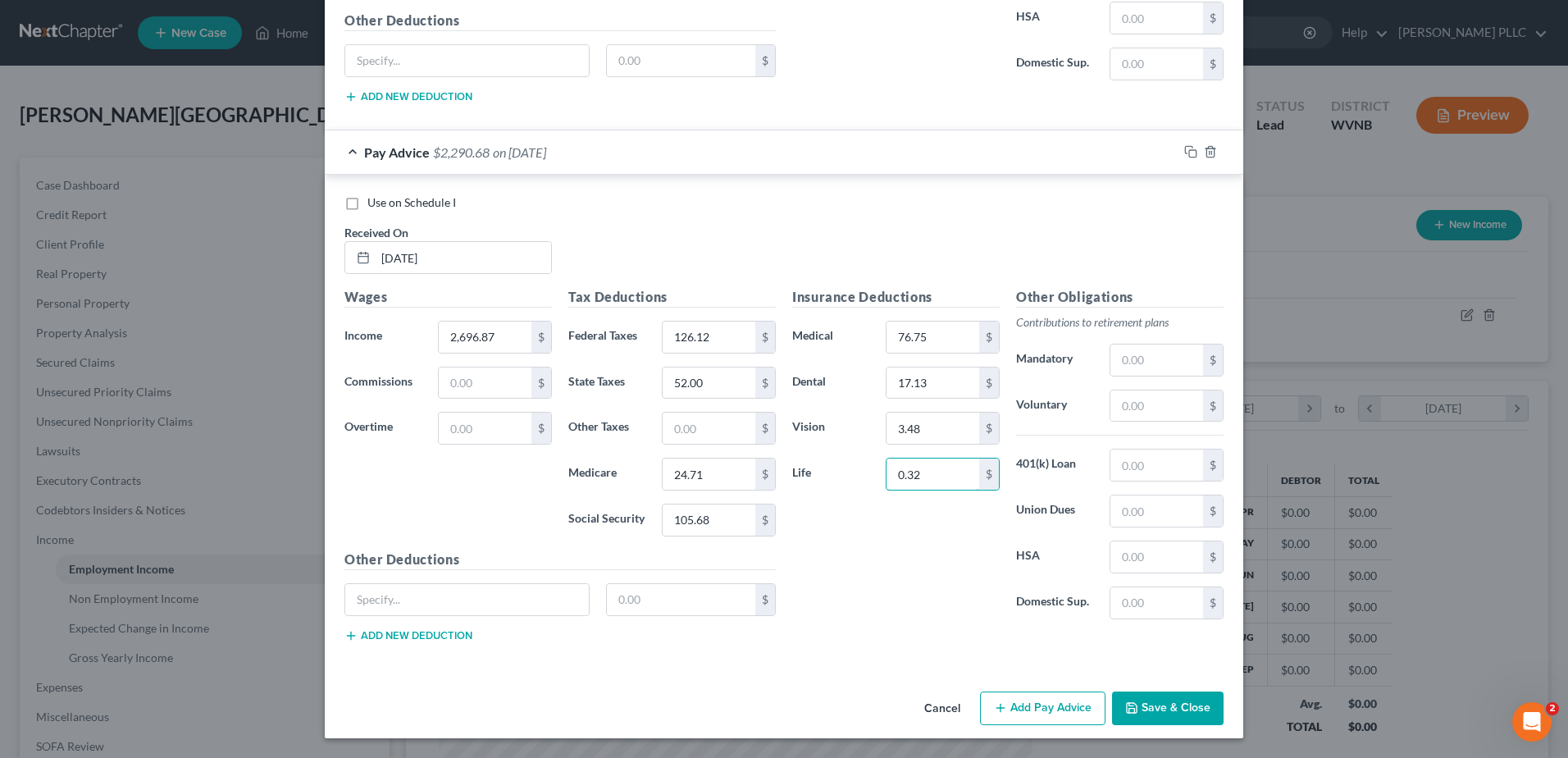
type input "0.32"
click at [1106, 692] on button "Add Pay Advice" at bounding box center [1043, 708] width 126 height 34
click at [398, 273] on input "text" at bounding box center [463, 258] width 176 height 31
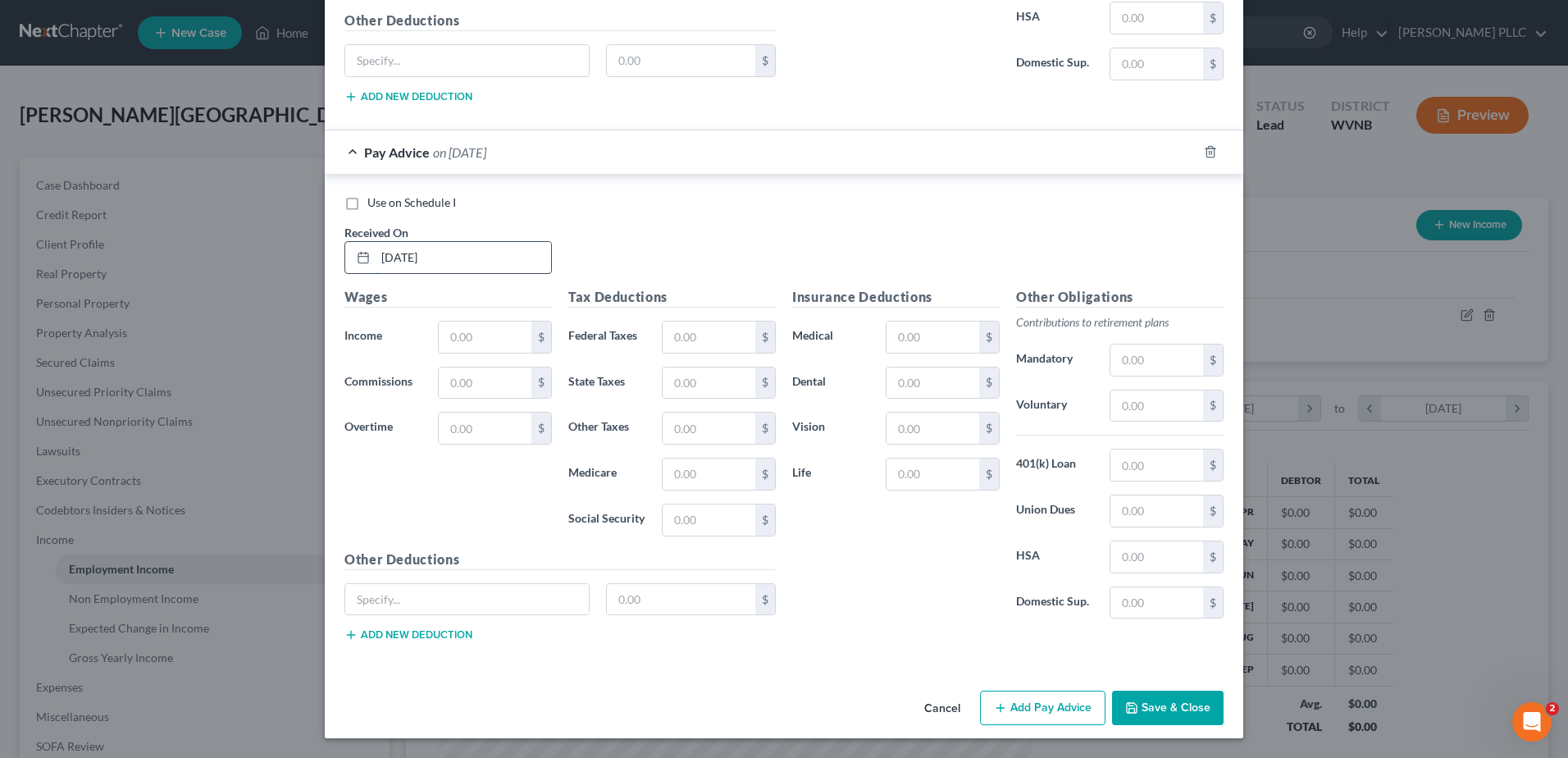
type input "07/25/25"
type input "2,328.76"
click at [663, 352] on input "text" at bounding box center [709, 337] width 92 height 31
type input "95.58"
type input "42.00"
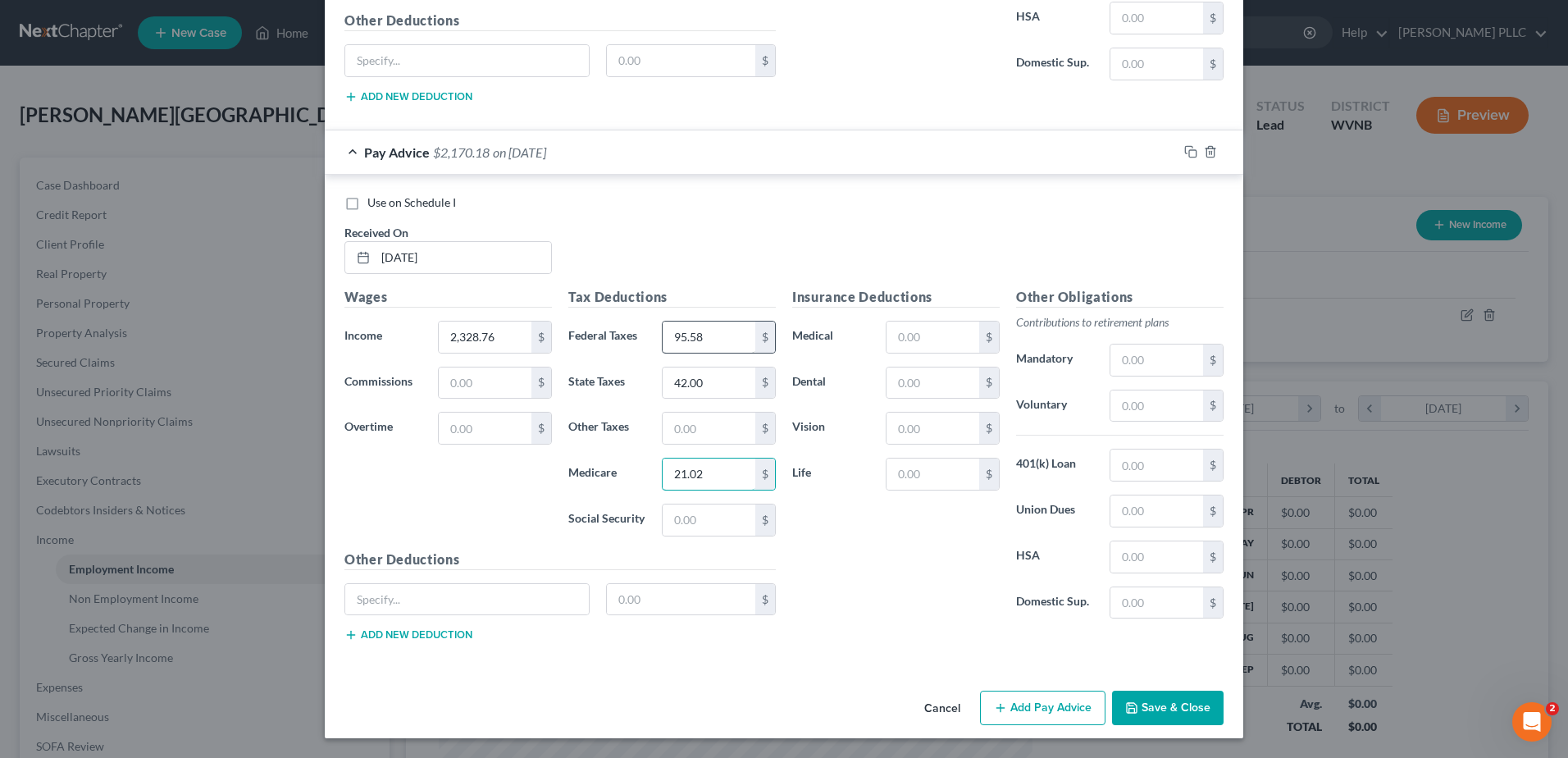
type input "21.02"
type input "85.89"
click at [971, 322] on input "text" at bounding box center [933, 337] width 92 height 31
type input "1"
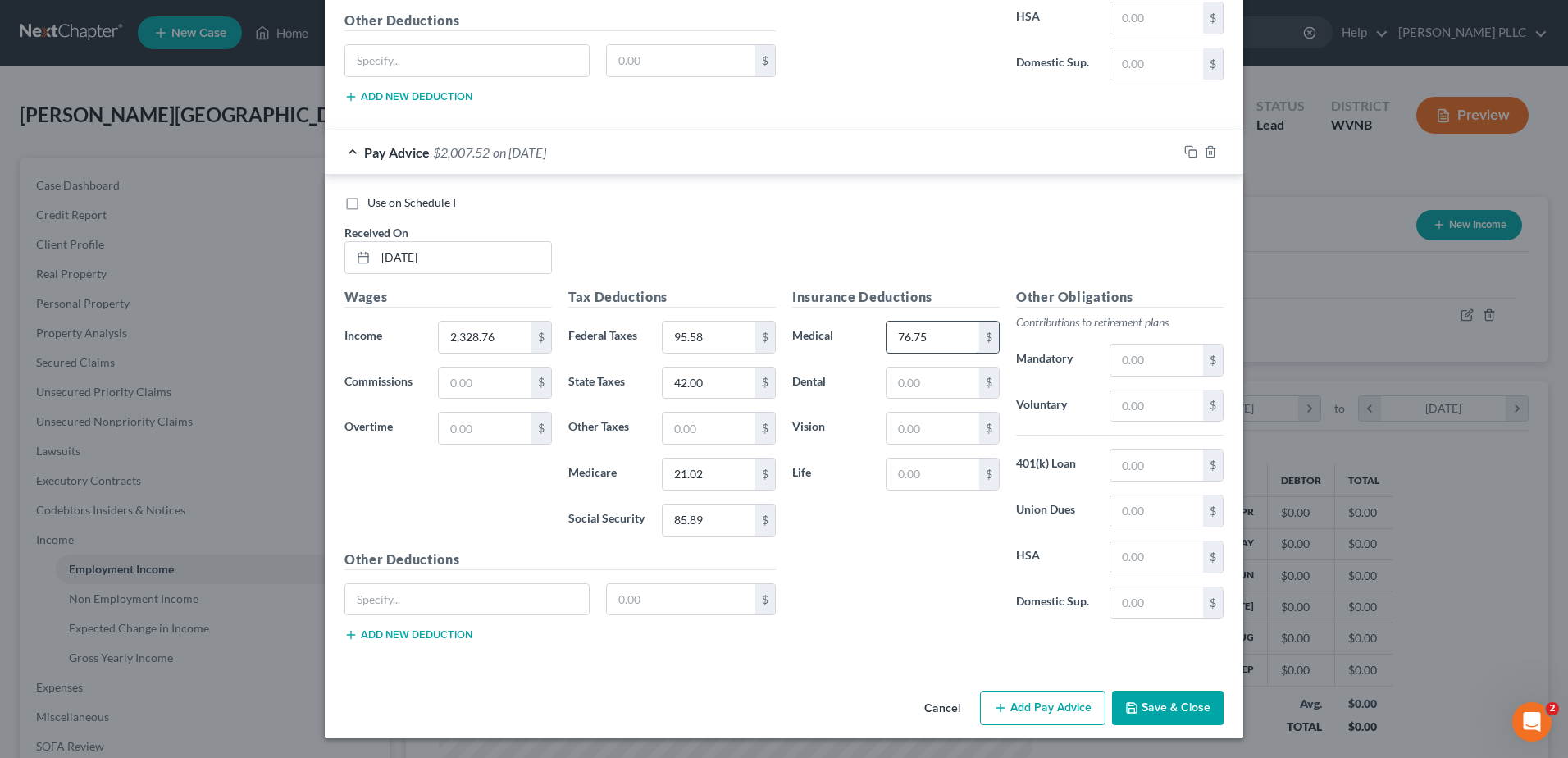
type input "76.75"
type input "17.13"
type input "3.48"
type input "0.32"
click at [1106, 691] on button "Add Pay Advice" at bounding box center [1043, 707] width 126 height 34
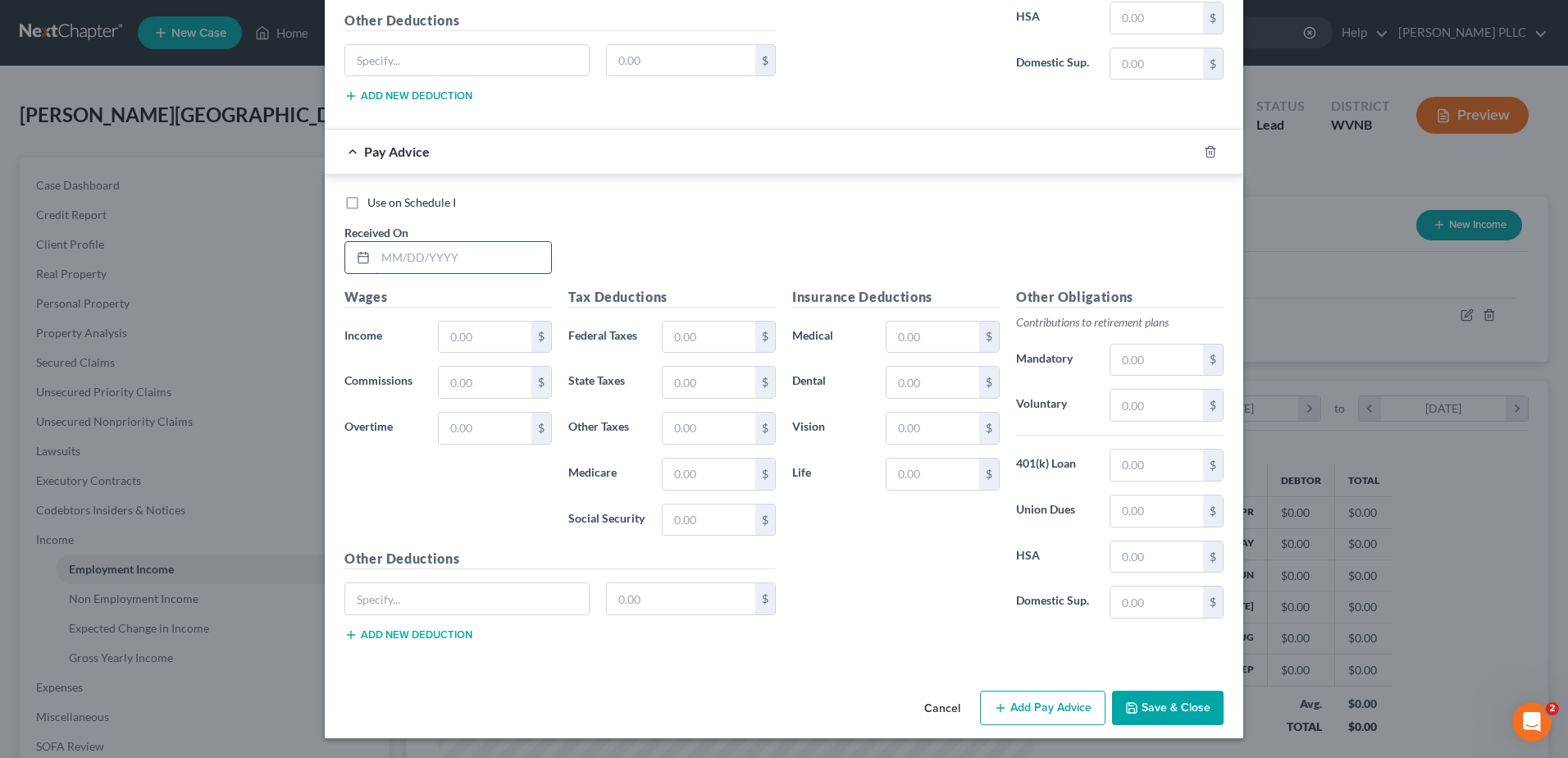
scroll to position [3277, 0]
click at [375, 273] on input "text" at bounding box center [463, 258] width 176 height 31
type input "07/11/25"
type input "2,593.82"
click at [663, 352] on input "text" at bounding box center [709, 337] width 92 height 31
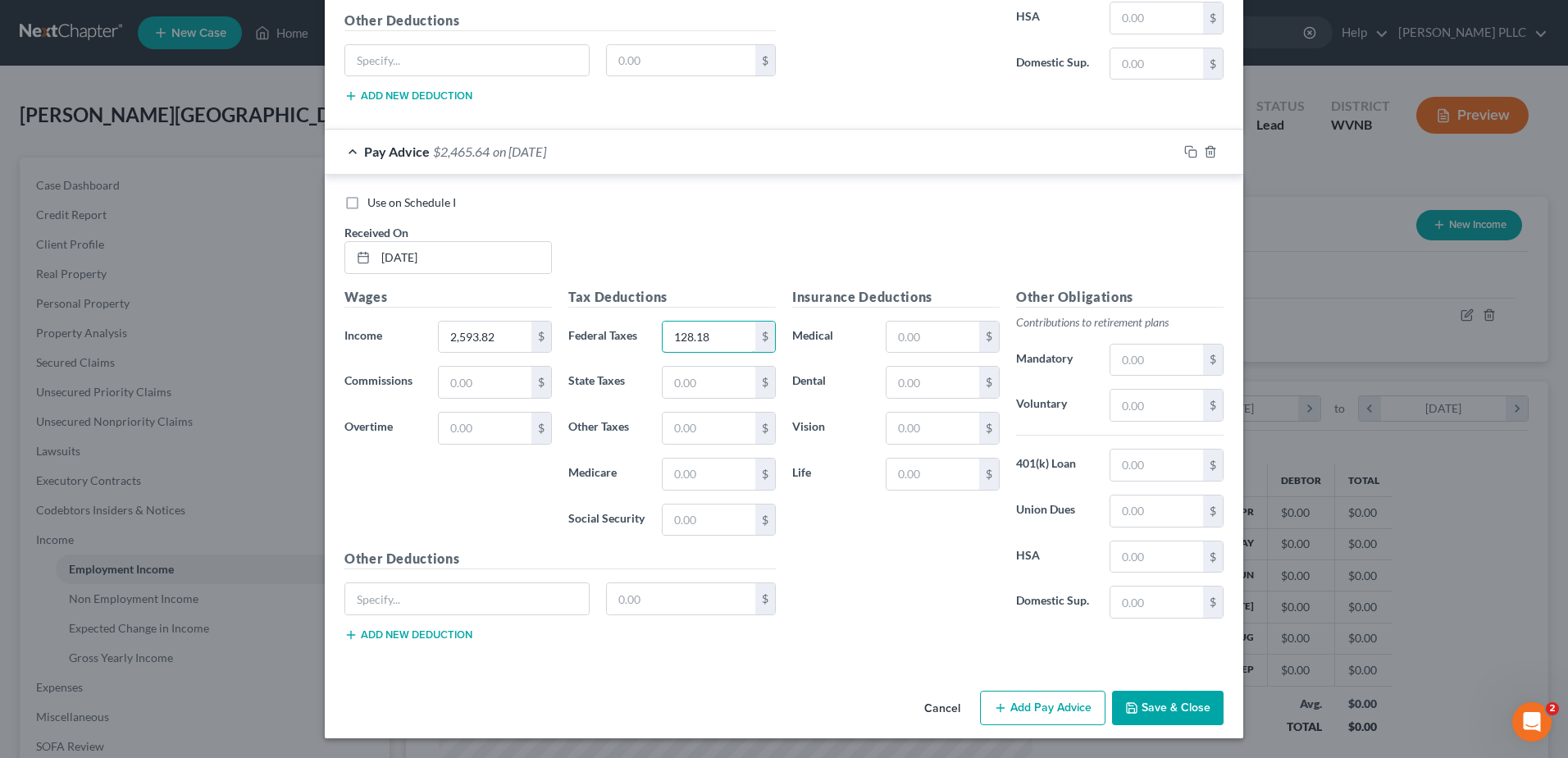
type input "128.18"
type input "50.00"
type input "24.96"
type input "106.72"
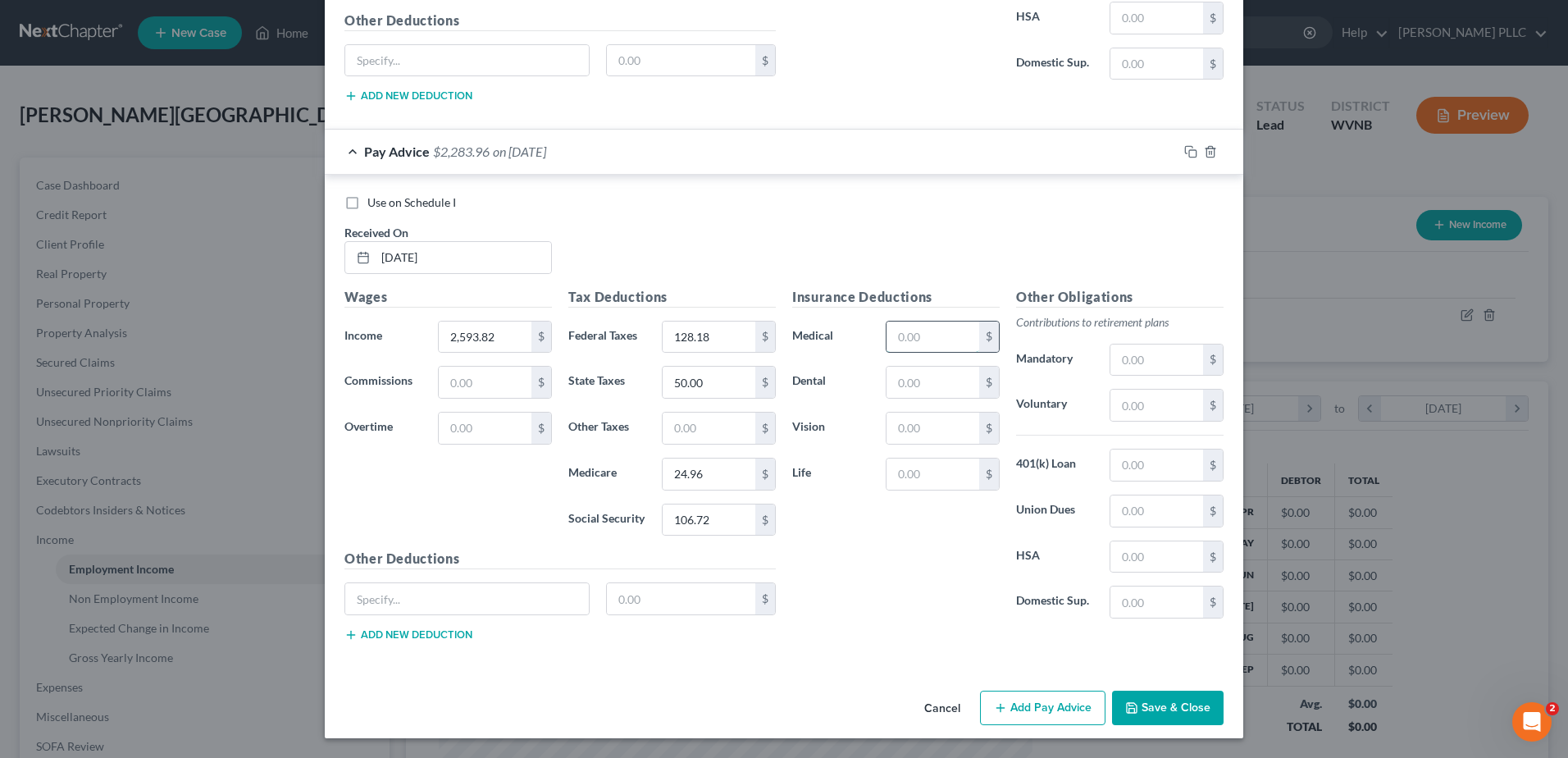
click at [974, 322] on input "text" at bounding box center [933, 337] width 92 height 31
type input "76.75"
type input "17.13"
type input "3.48"
type input "0.32"
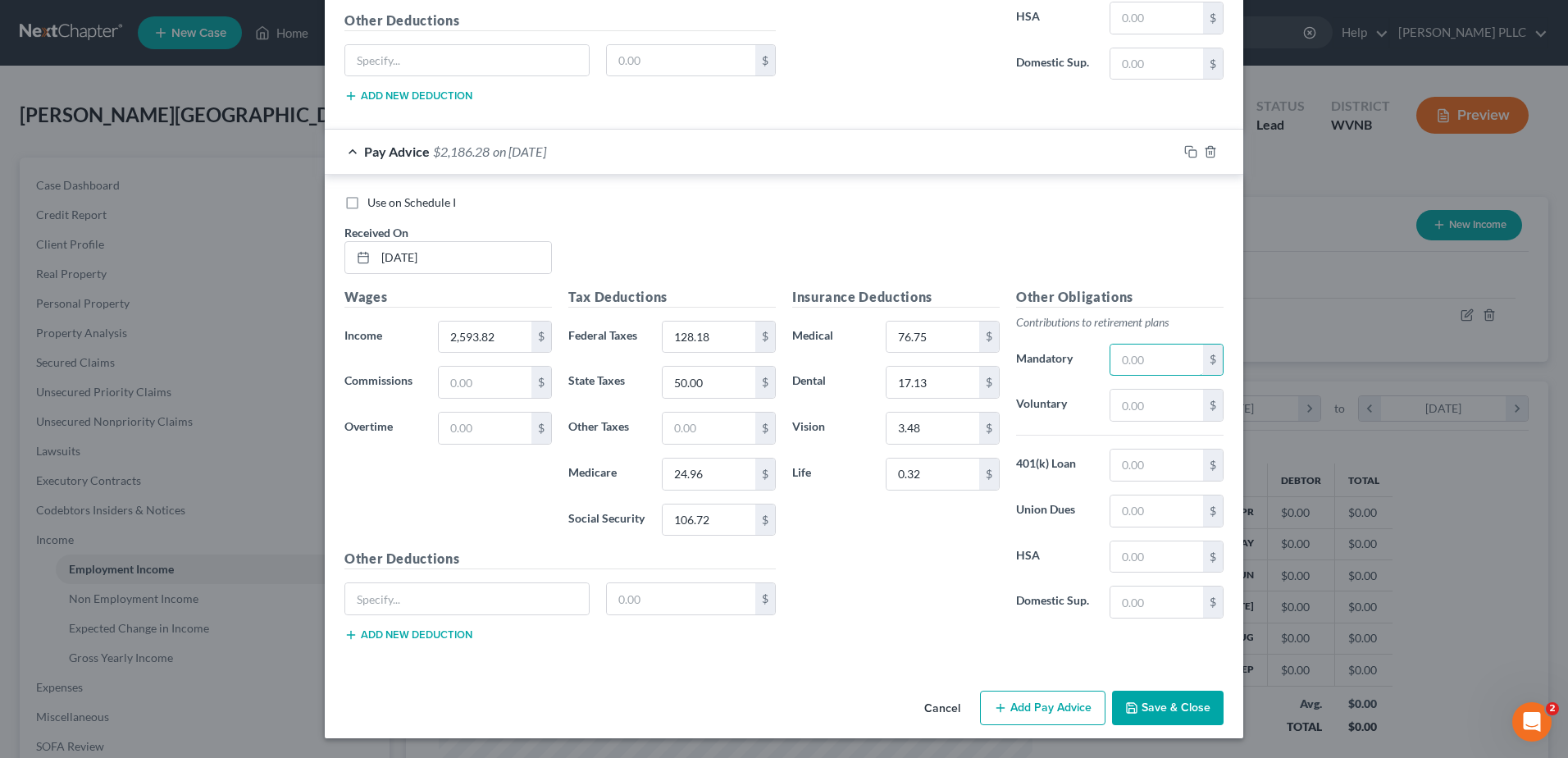
scroll to position [3763, 0]
click at [1106, 691] on button "Add Pay Advice" at bounding box center [1043, 707] width 126 height 34
click at [375, 273] on input "text" at bounding box center [463, 258] width 176 height 31
type input "06/27/25"
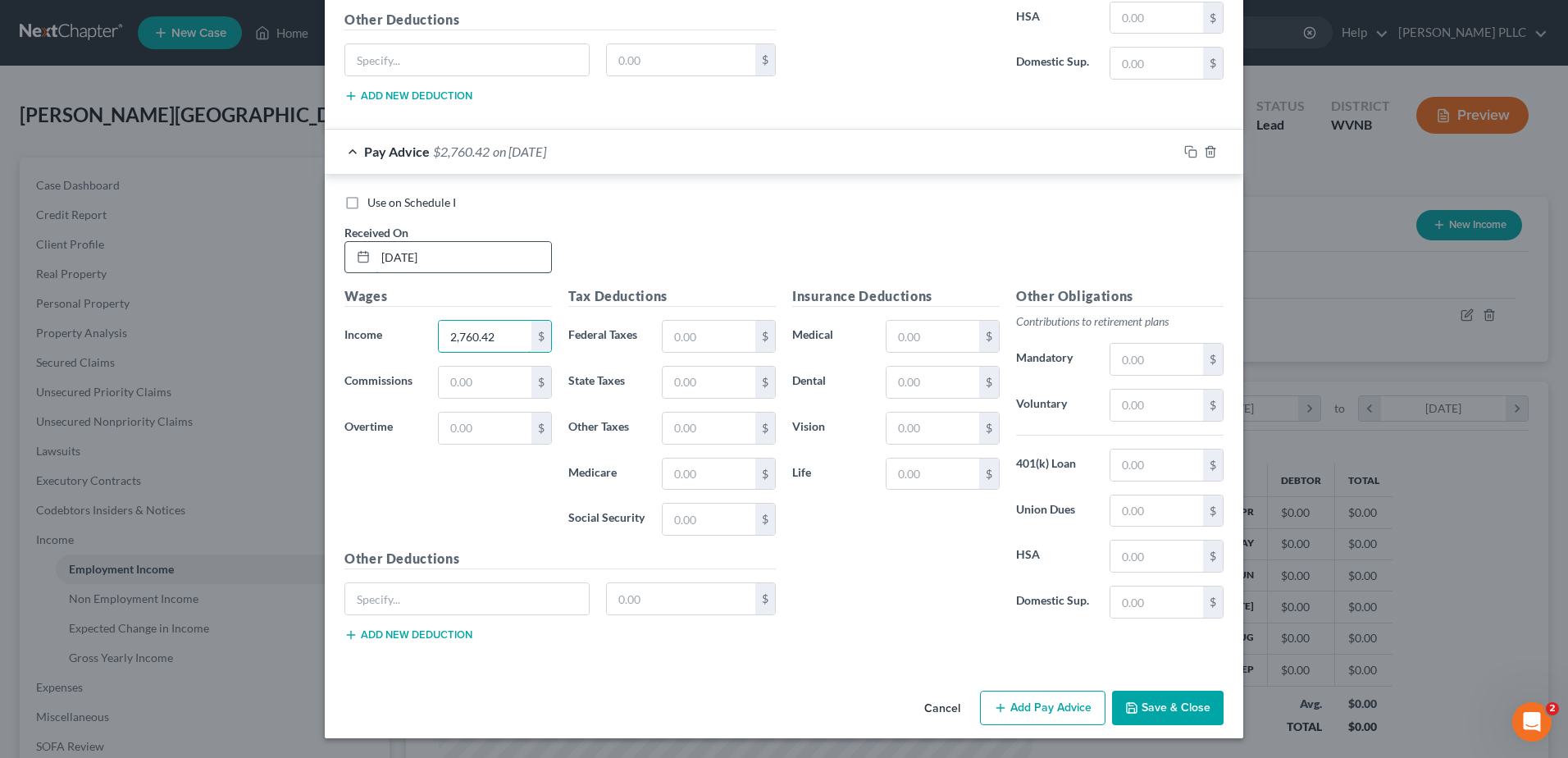
type input "2,760.42"
click at [663, 351] on input "text" at bounding box center [709, 336] width 92 height 31
type input "142.86"
type input "58.00"
type input "26.74"
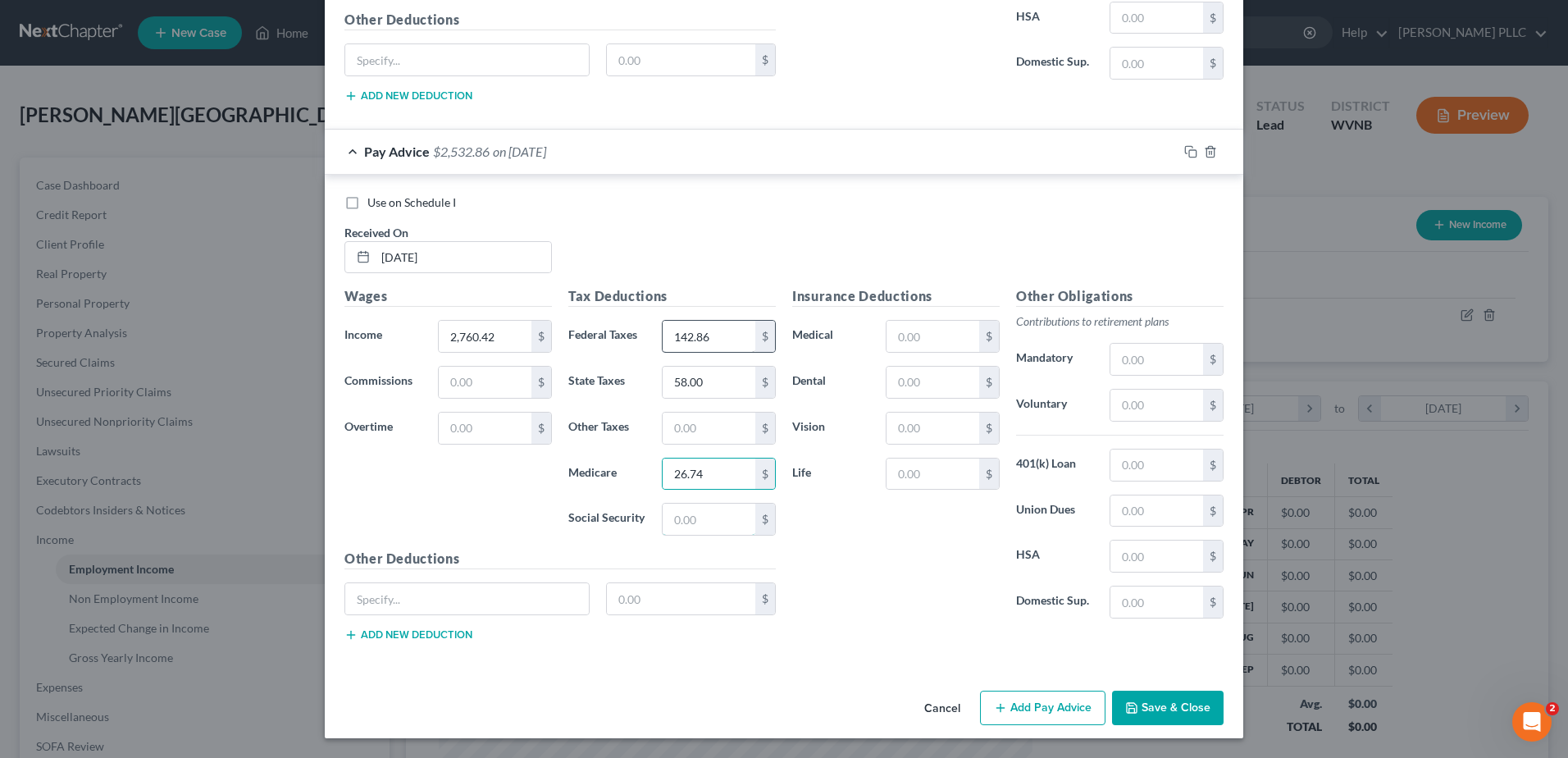
scroll to position [4195, 0]
type input "114.32"
click at [966, 351] on input "text" at bounding box center [933, 336] width 92 height 31
type input "76.75"
type input "17.16"
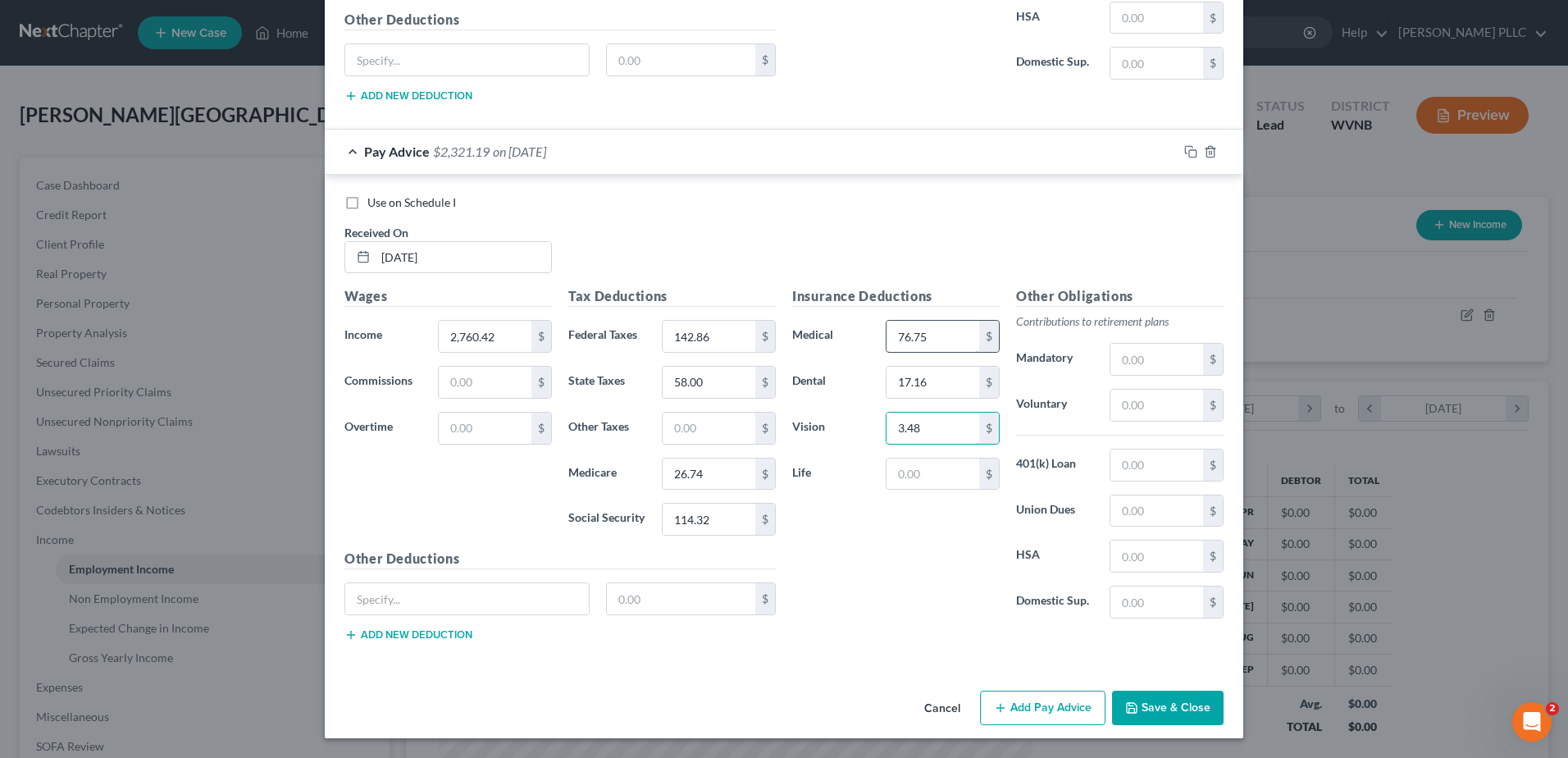
type input "3.48"
type input "0.32"
click at [1106, 696] on button "Add Pay Advice" at bounding box center [1043, 707] width 126 height 34
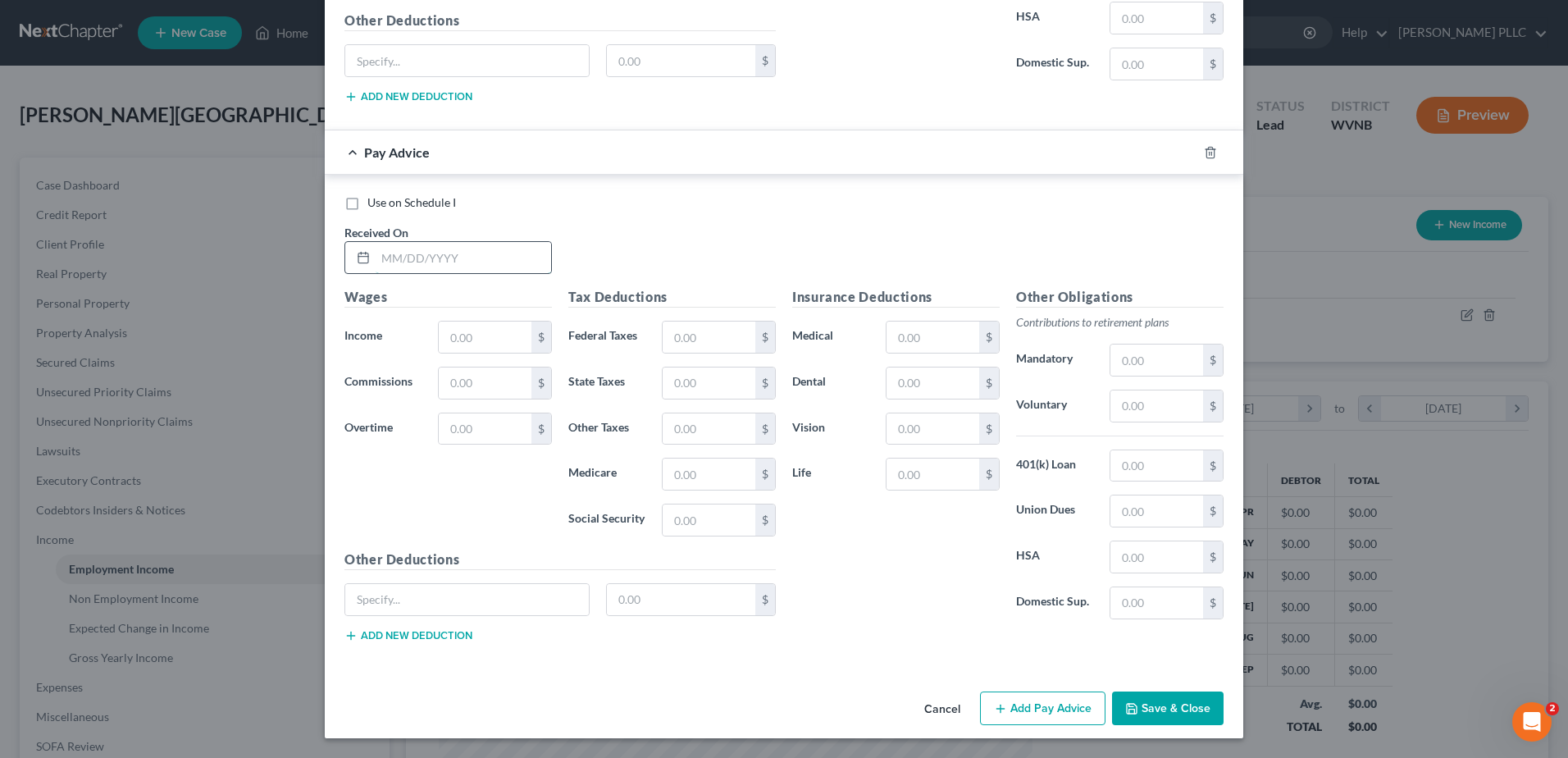
click at [375, 273] on input "text" at bounding box center [463, 258] width 176 height 31
type input "06/13/25"
type input "2,720.49"
click at [672, 352] on input "text" at bounding box center [709, 337] width 92 height 31
type input "133.76"
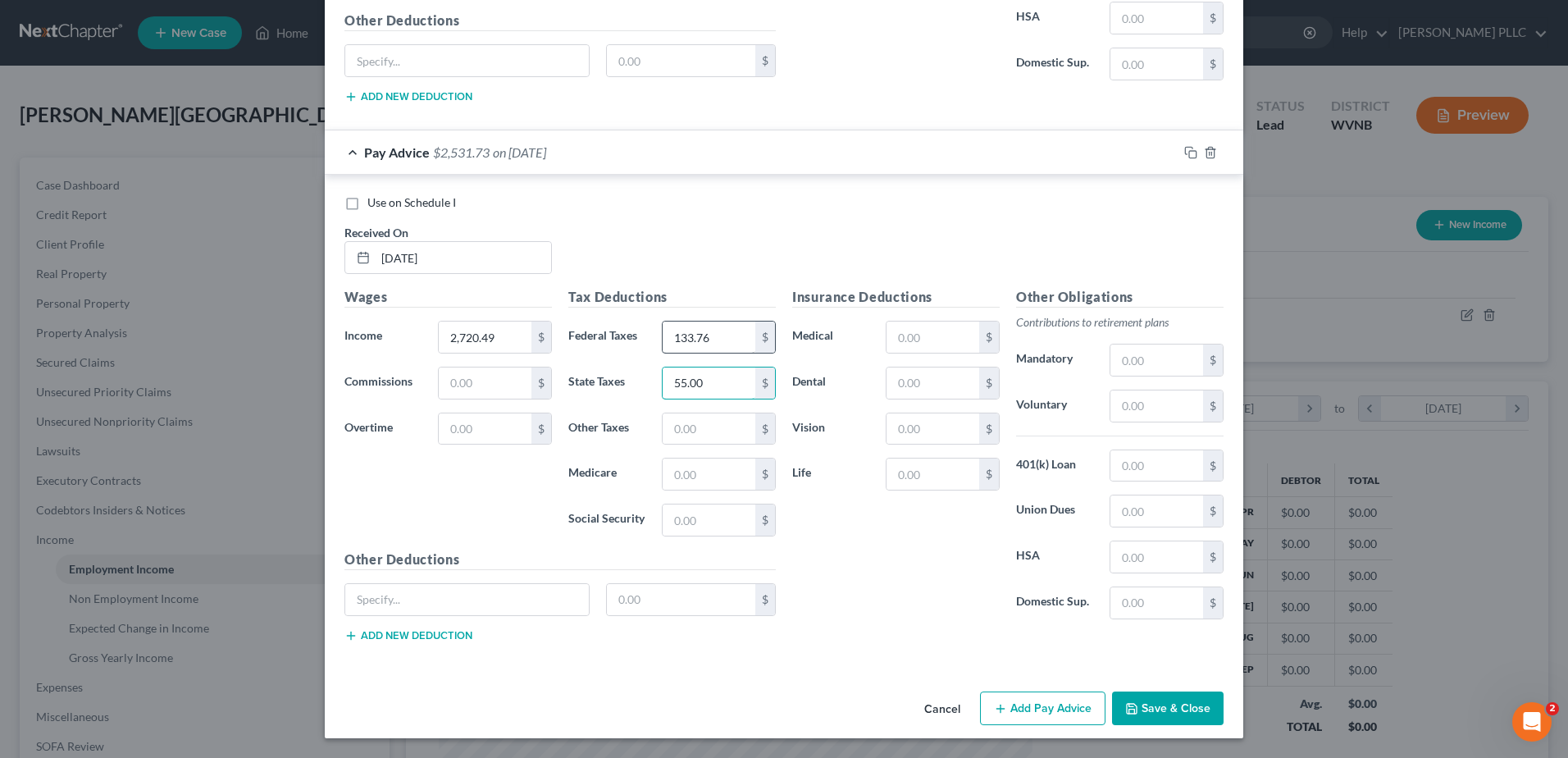
type input "55.00"
type input "25.64"
type input "109.62"
click at [969, 322] on input "text" at bounding box center [933, 337] width 92 height 31
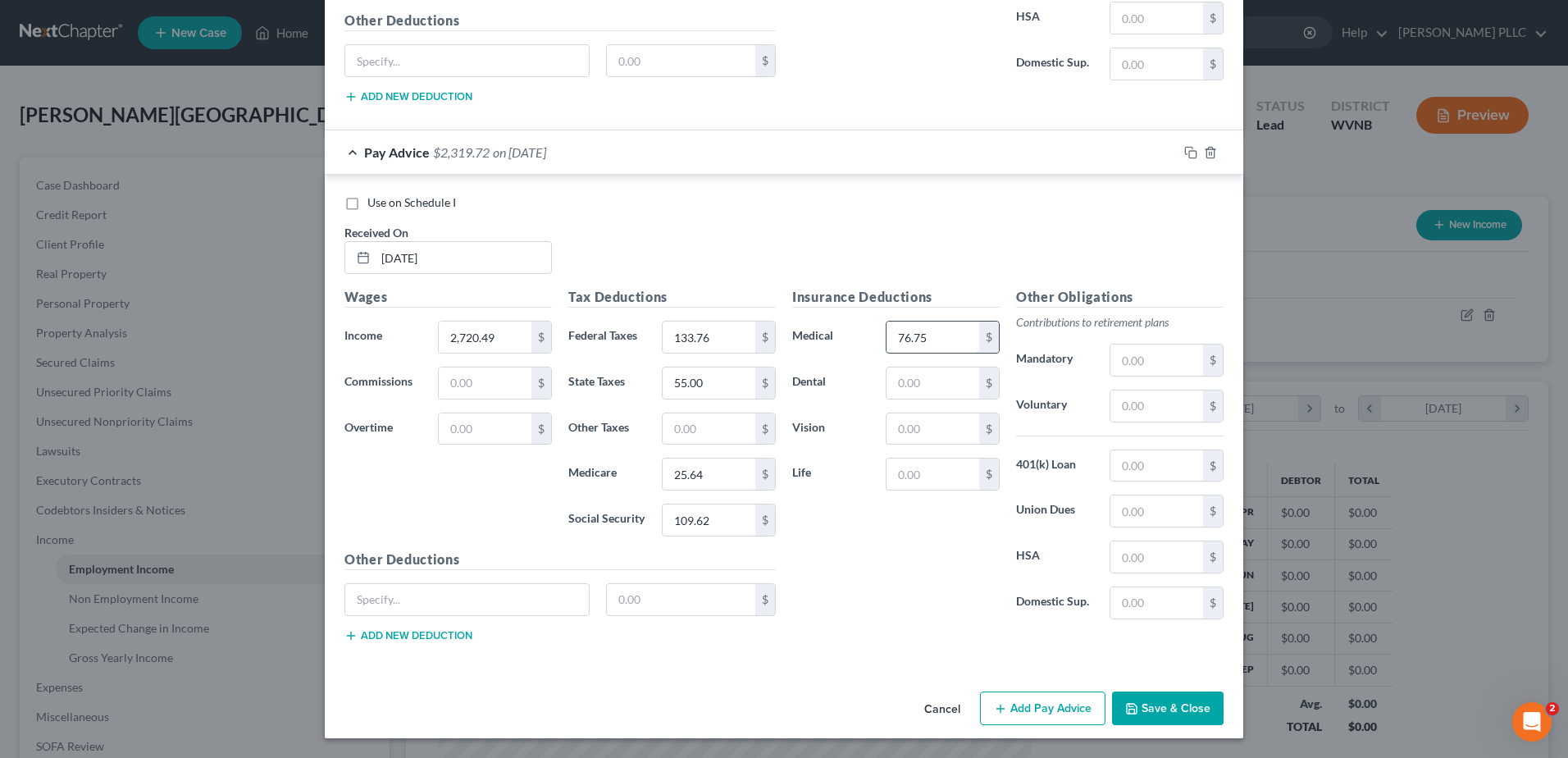
type input "76.75"
type input "17.13"
type input "3.48"
type input "0.32"
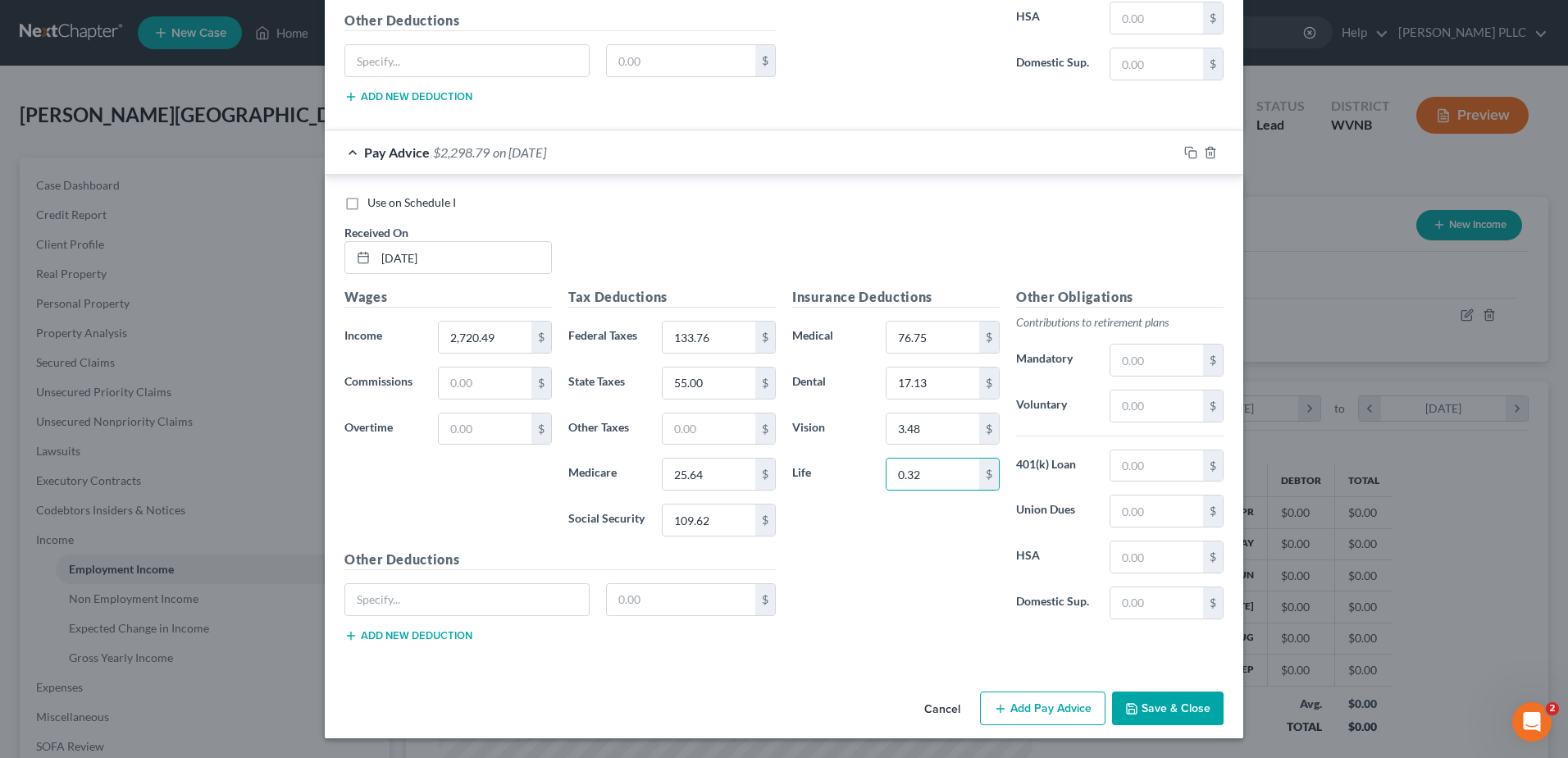
click at [1106, 692] on button "Add Pay Advice" at bounding box center [1043, 708] width 126 height 34
click at [391, 273] on input "text" at bounding box center [463, 258] width 176 height 31
type input "05/30/25"
click at [439, 352] on input "text" at bounding box center [485, 337] width 92 height 31
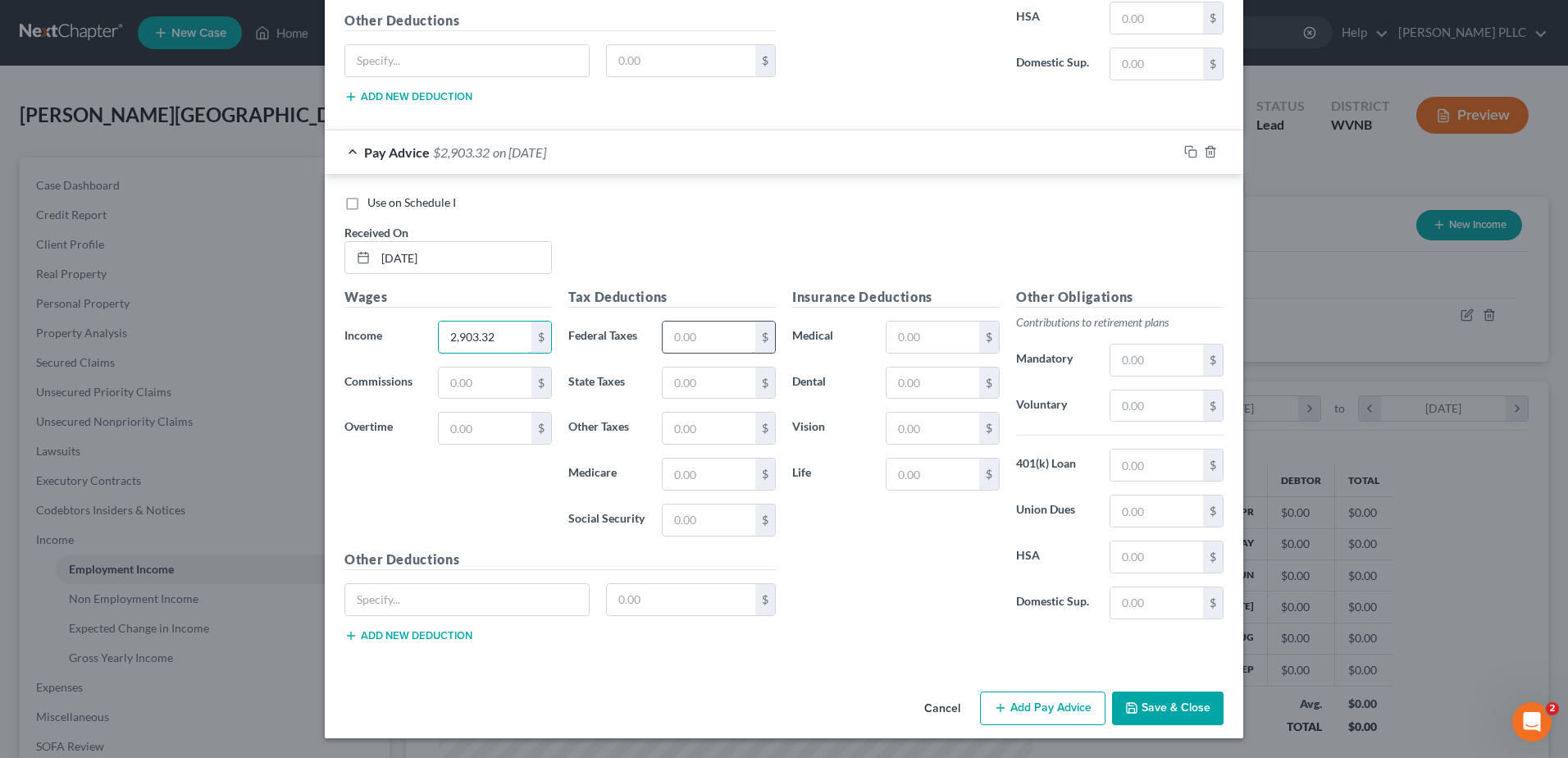
type input "2,903.32"
click at [680, 352] on input "text" at bounding box center [709, 337] width 92 height 31
type input "151.67"
type input "62.00"
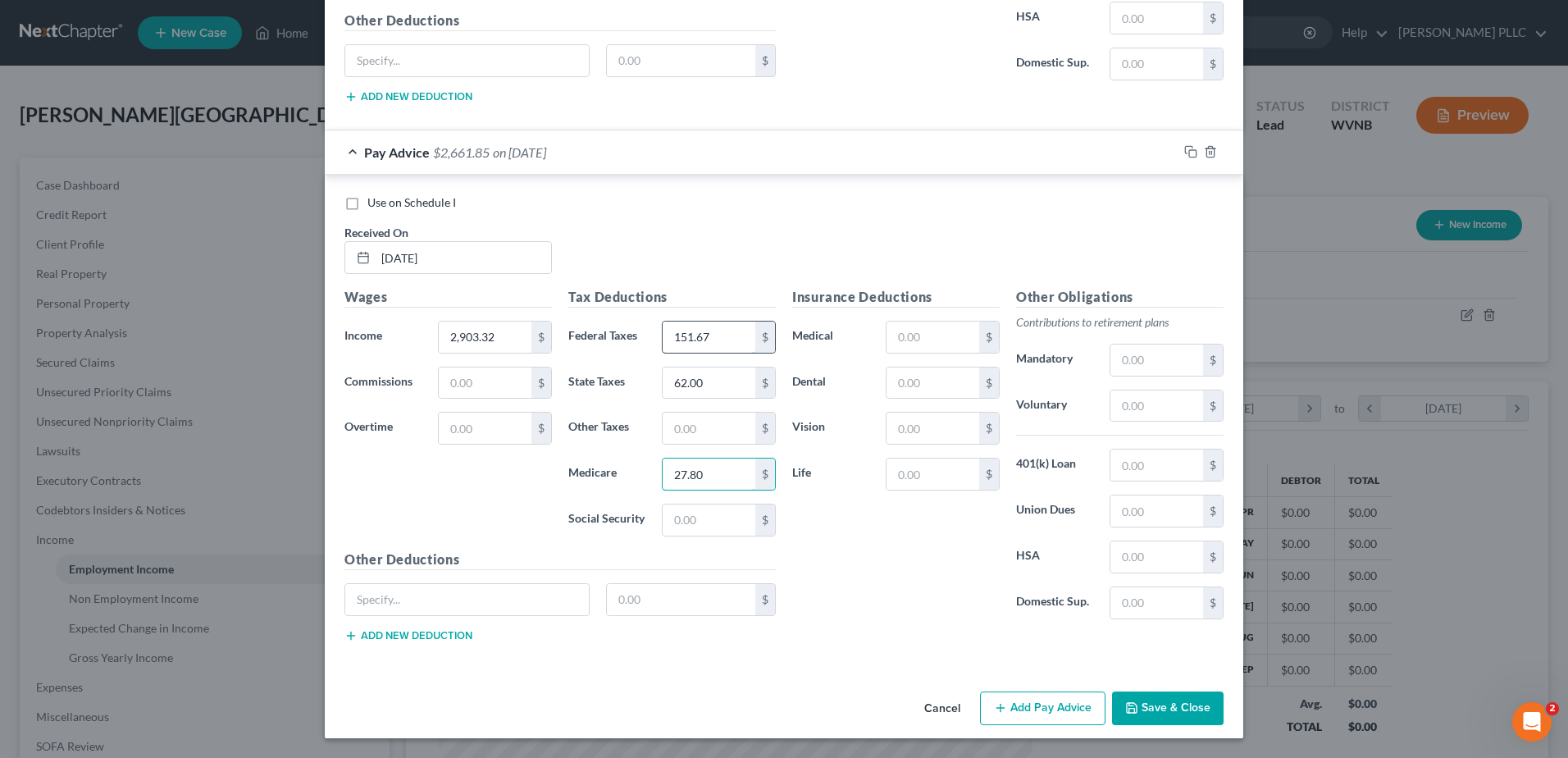
type input "27.80"
type input "118.87"
click at [948, 322] on input "text" at bounding box center [933, 337] width 92 height 31
type input "76.75"
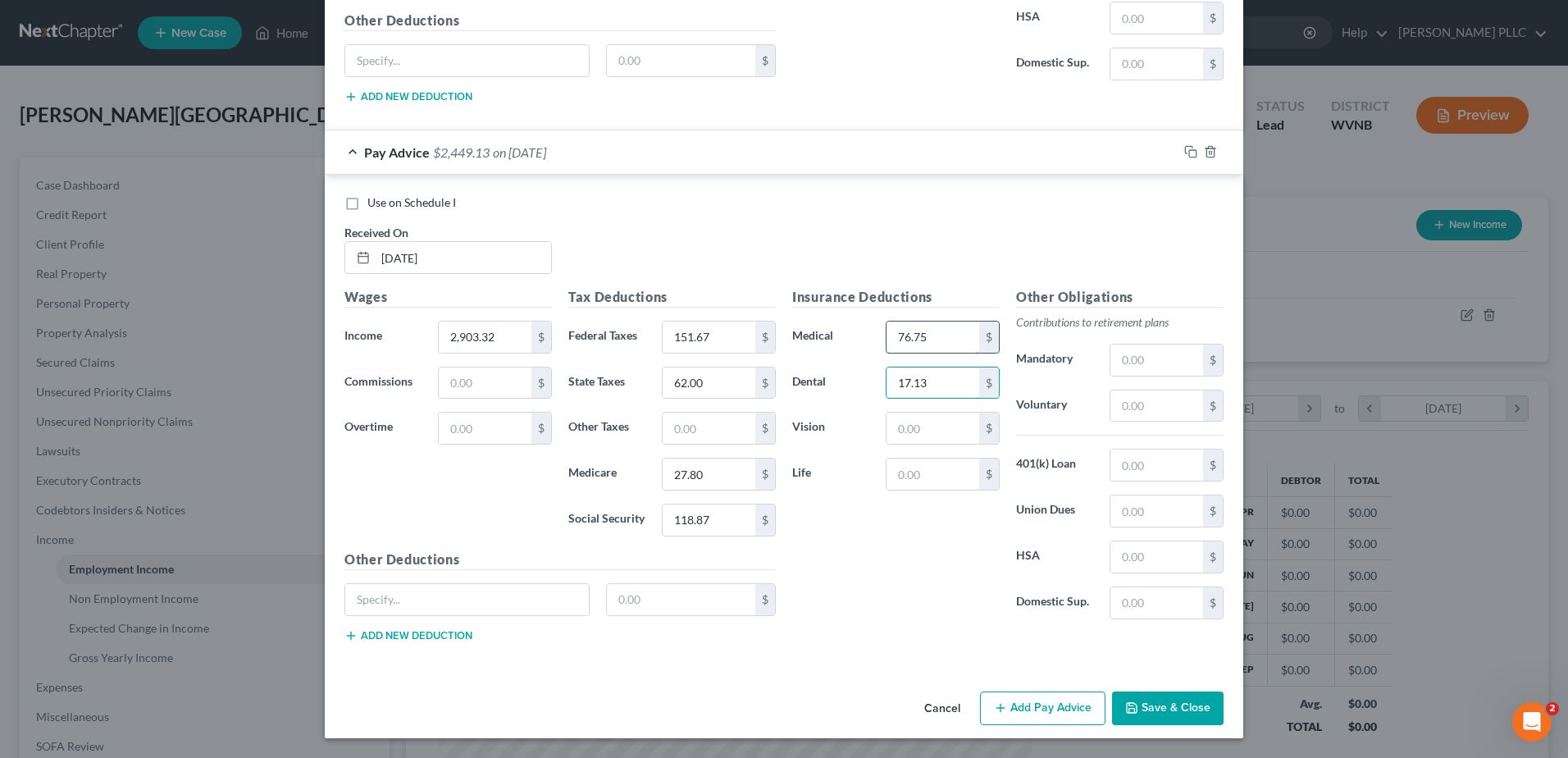
type input "17.13"
type input "3.48"
type input "0.32"
click at [1106, 691] on button "Add Pay Advice" at bounding box center [1043, 708] width 126 height 34
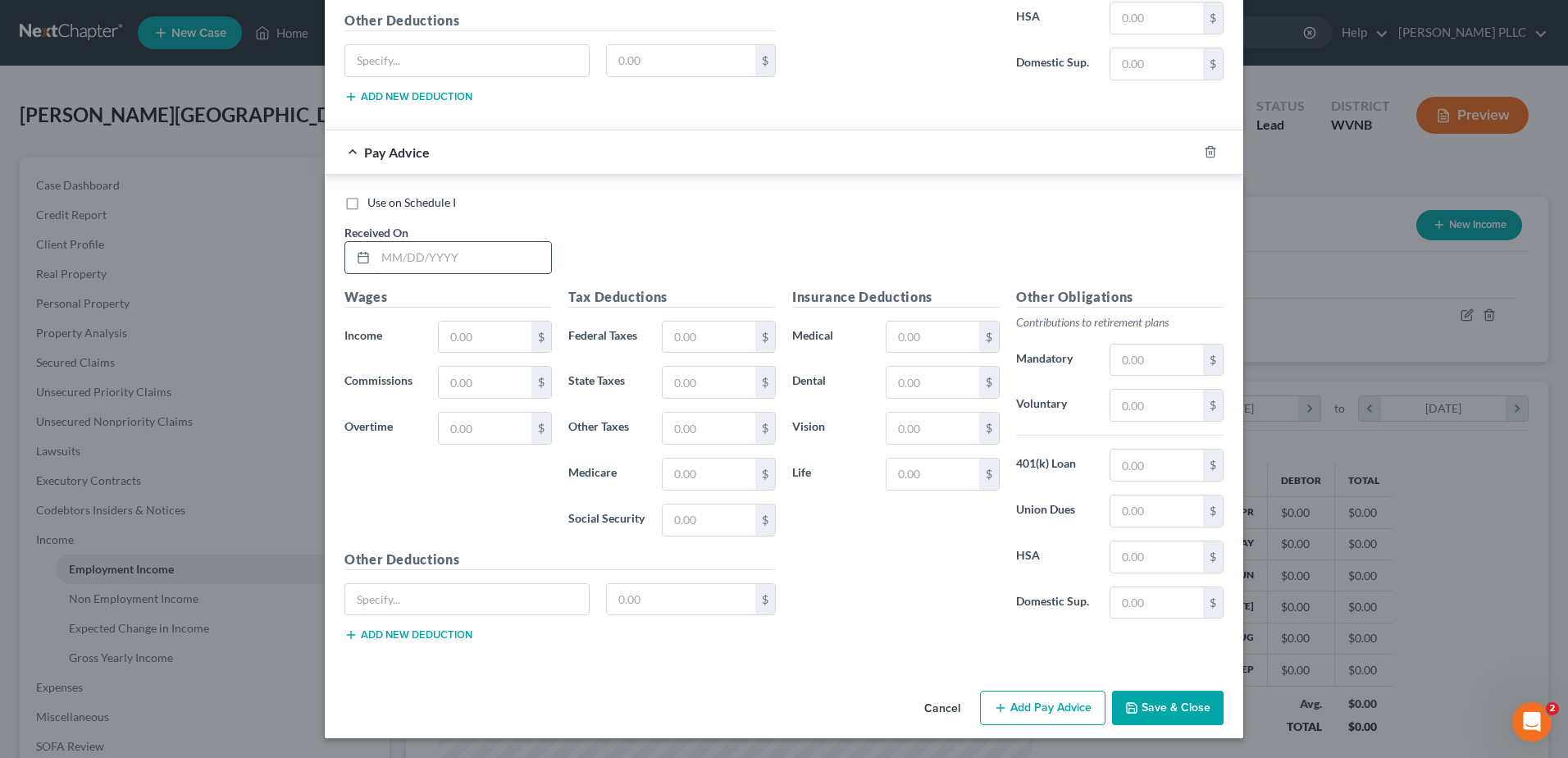
click at [375, 273] on input "text" at bounding box center [463, 258] width 176 height 31
type input "05/16/25"
type input "2,835.87"
click at [720, 352] on input "text" at bounding box center [709, 337] width 92 height 31
type input "146.70"
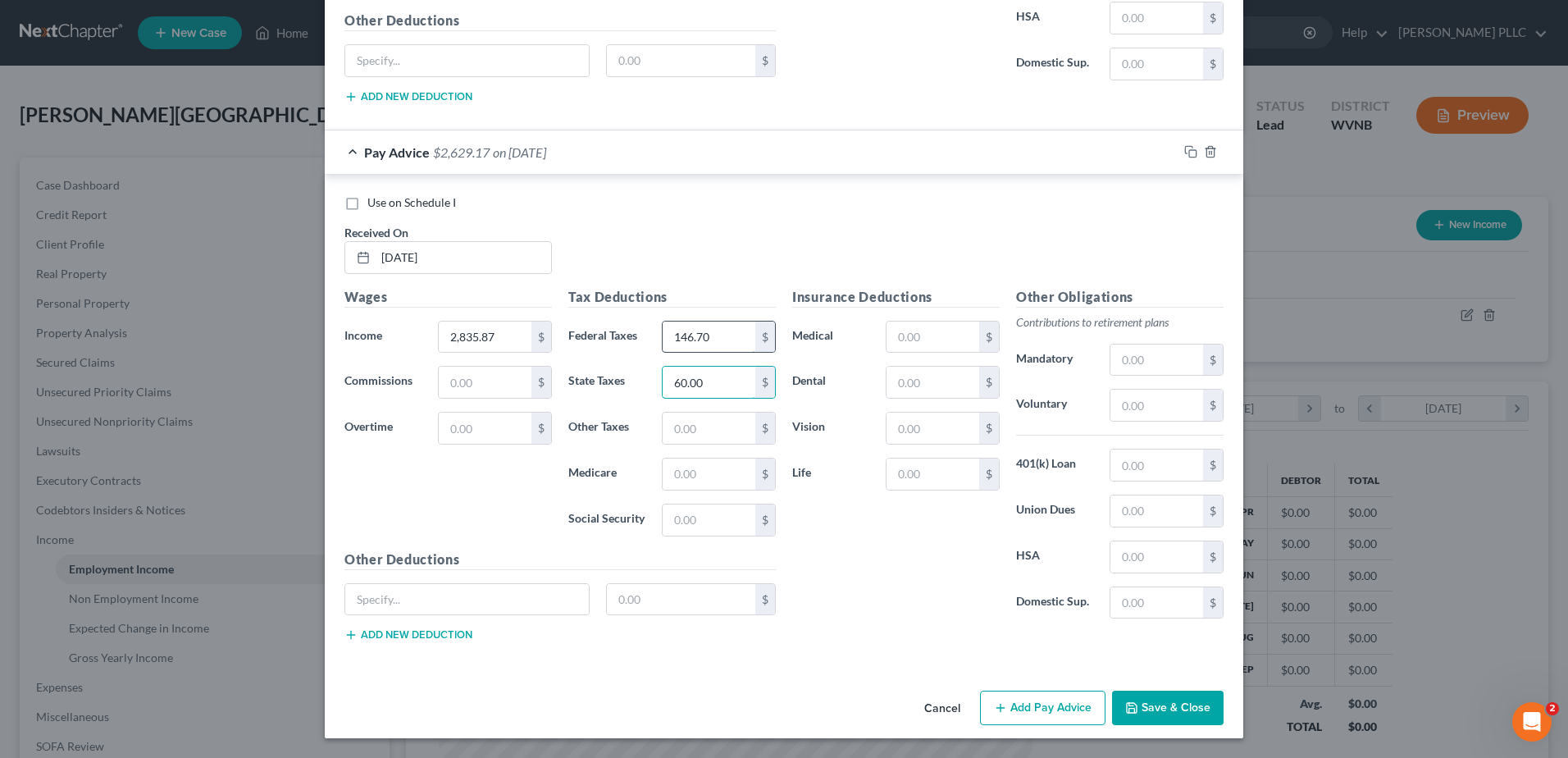
type input "60.00"
type input "27.16"
type input "116.14"
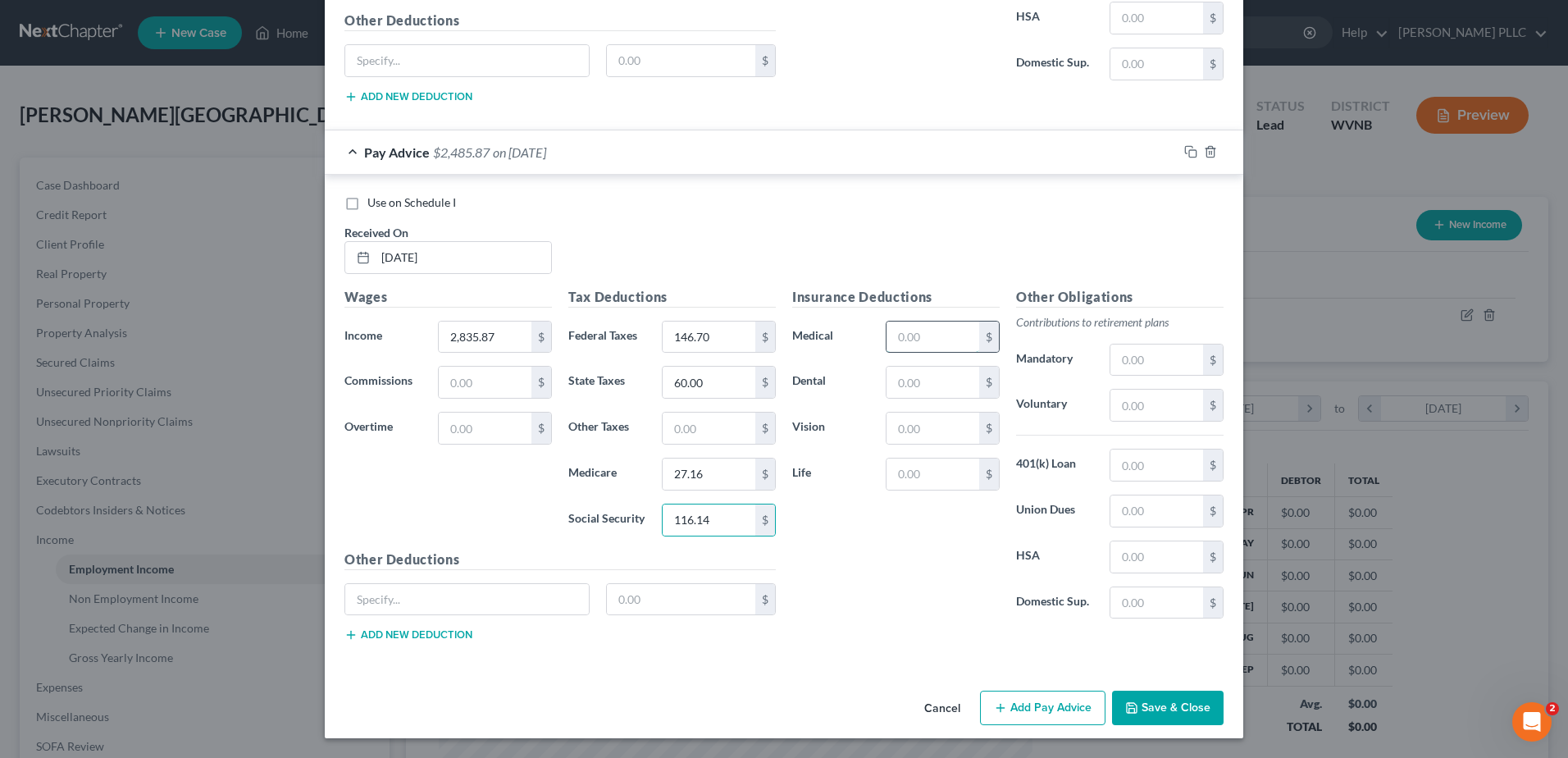
click at [937, 322] on input "text" at bounding box center [933, 337] width 92 height 31
type input "76.75"
type input "17.13"
type input "3.48"
type input "0.32"
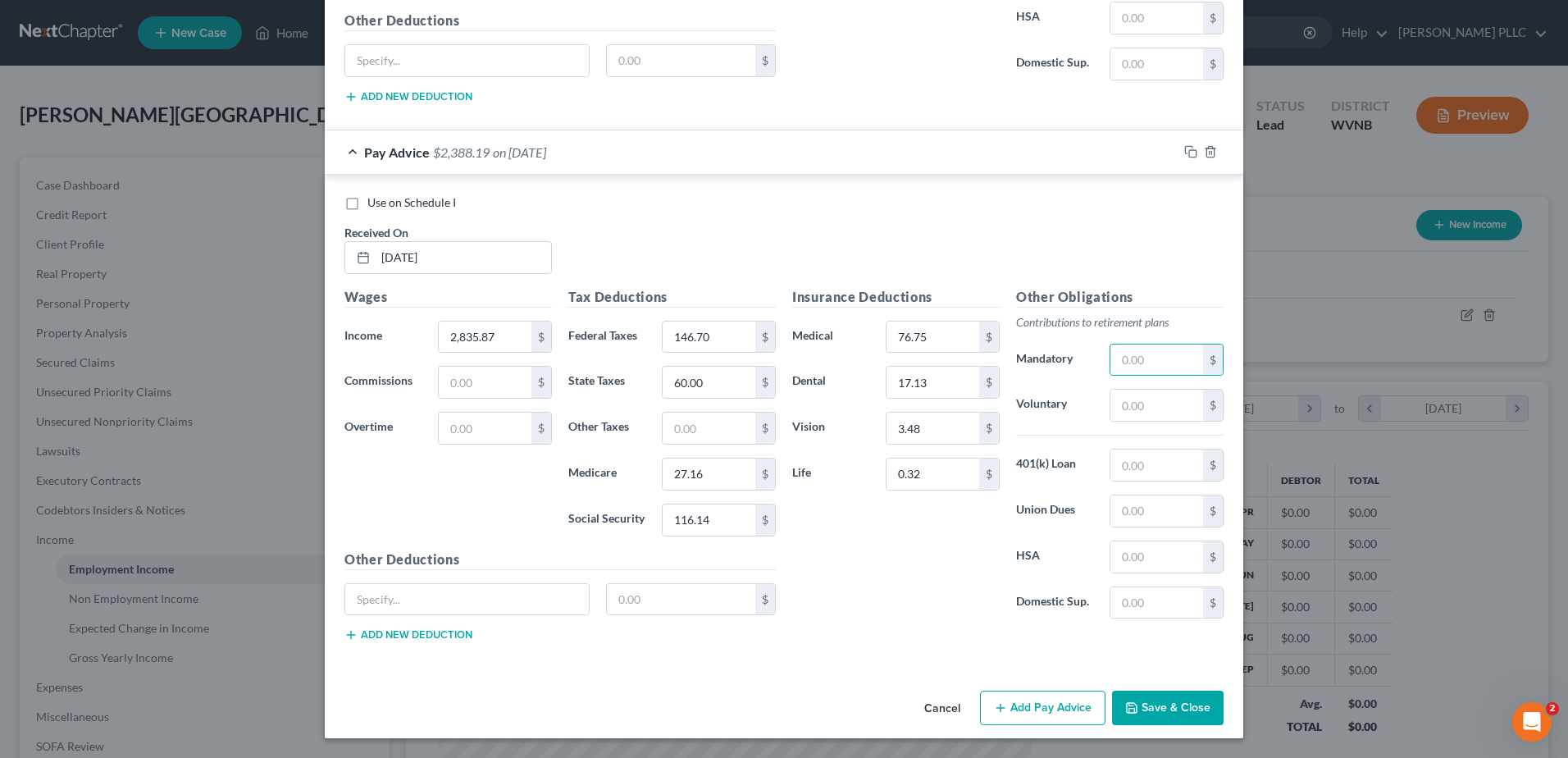
click at [1106, 691] on button "Add Pay Advice" at bounding box center [1043, 707] width 126 height 34
click at [375, 273] on input "text" at bounding box center [463, 258] width 176 height 31
type input "05/02/25"
type input "2,333.08"
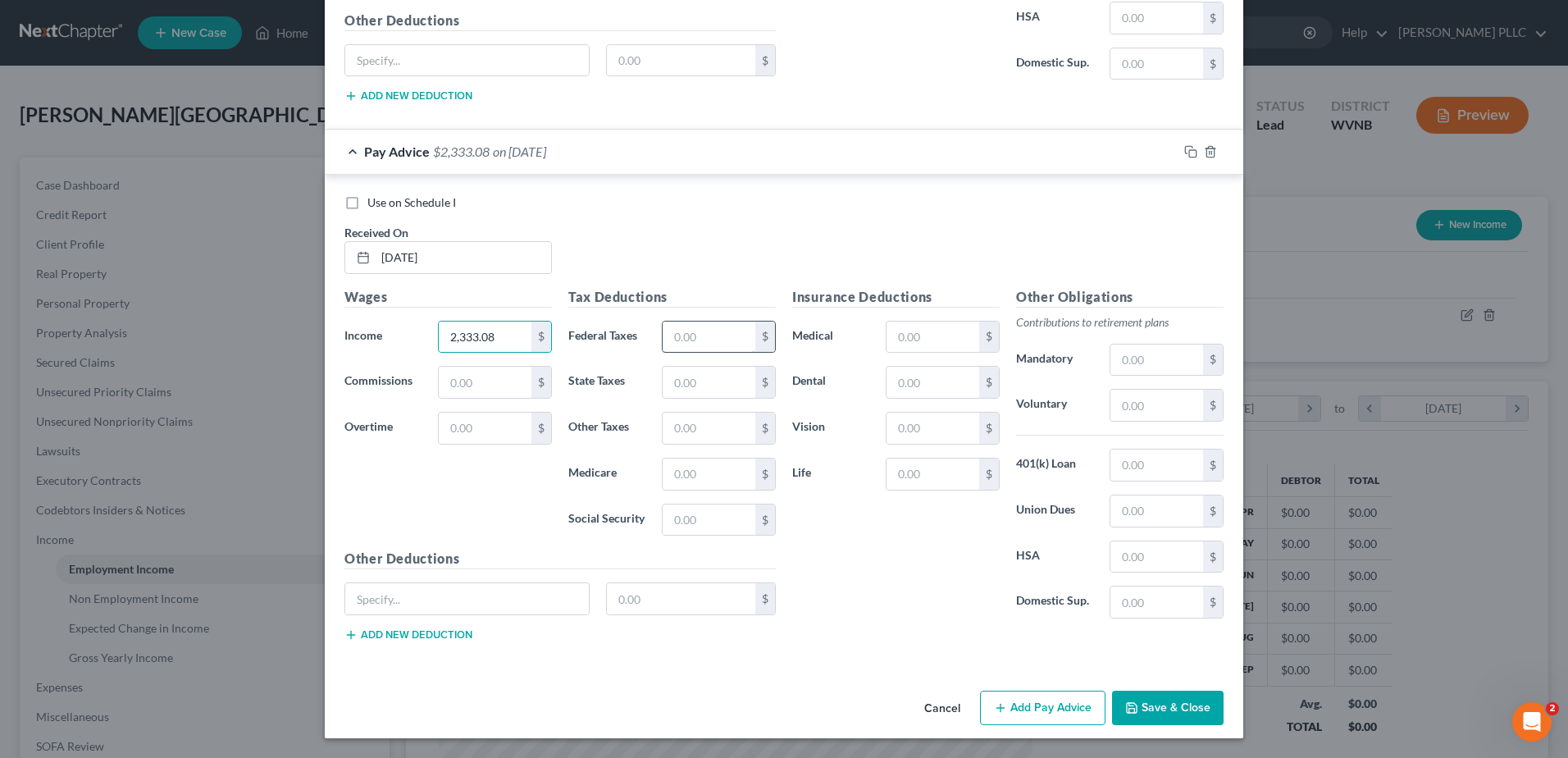
click at [663, 352] on input "text" at bounding box center [709, 337] width 92 height 31
type input "106.74"
type input "45.00"
type input "2"
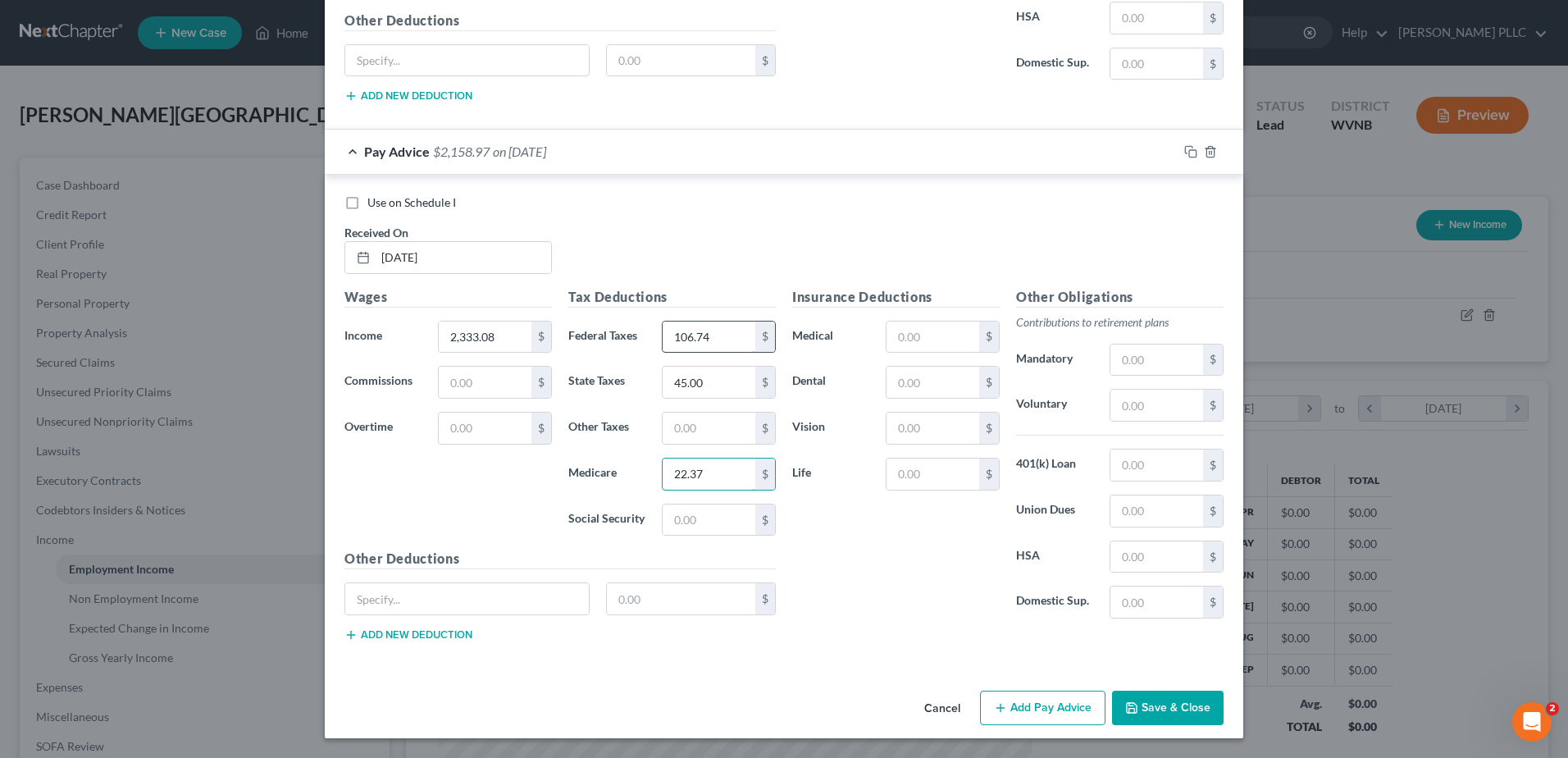
type input "22.37"
type input "95.66"
drag, startPoint x: 943, startPoint y: 201, endPoint x: 947, endPoint y: 187, distance: 14.6
click at [943, 322] on input "text" at bounding box center [933, 337] width 92 height 31
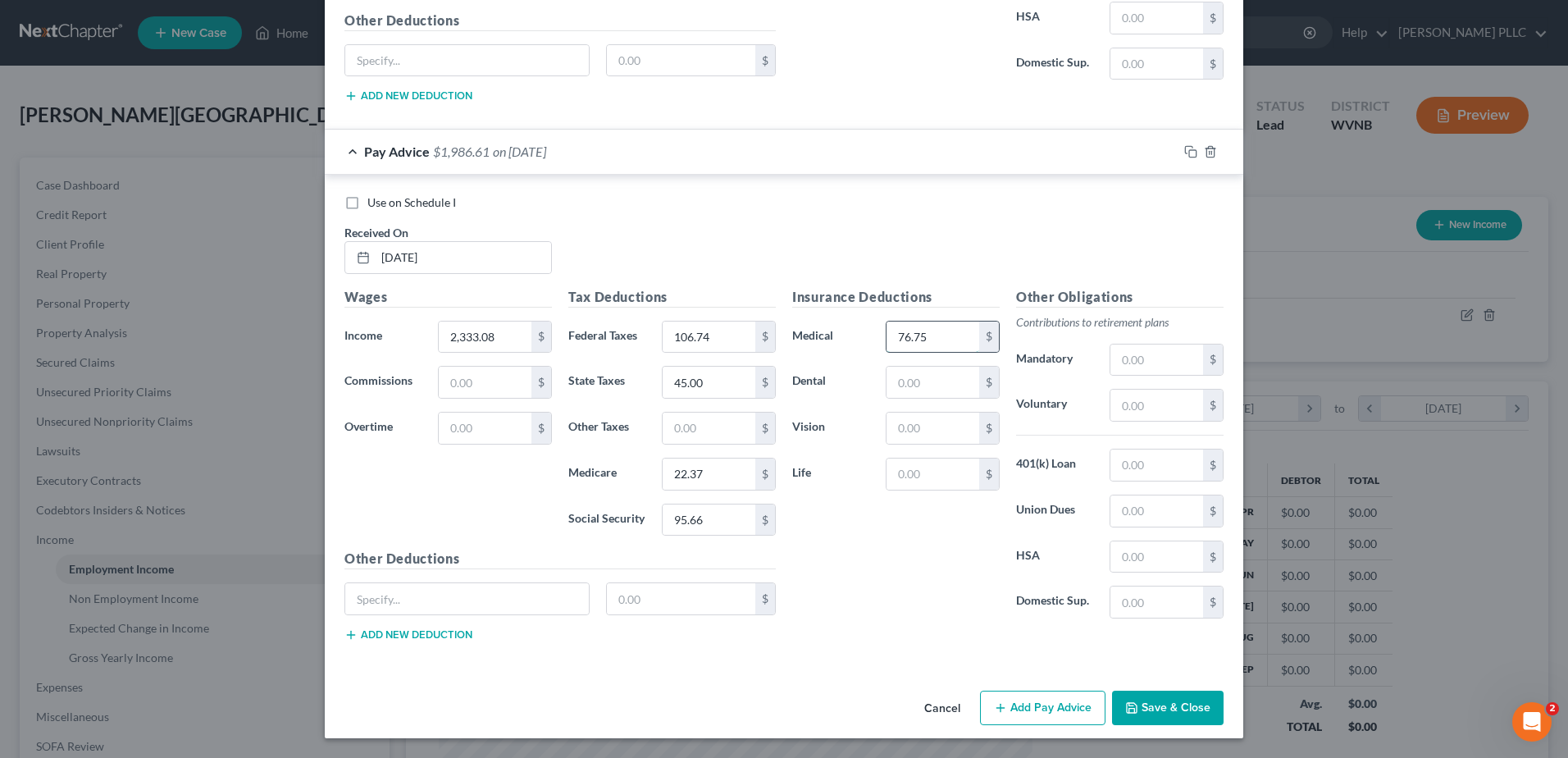
type input "76.75"
type input "17.13"
type input "3.48"
type input "0.32"
click at [1106, 691] on button "Add Pay Advice" at bounding box center [1043, 707] width 126 height 34
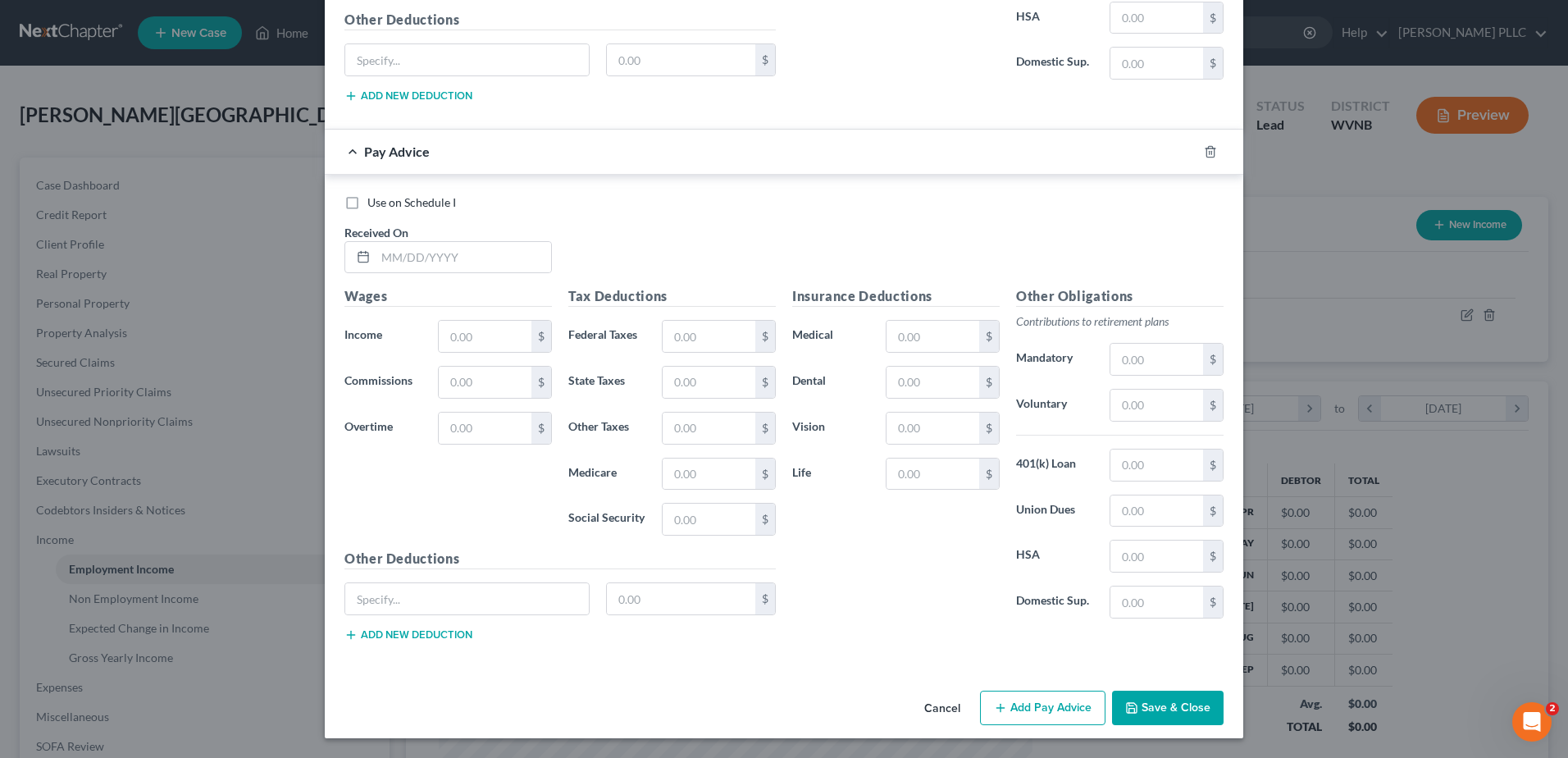
scroll to position [7588, 0]
drag, startPoint x: 260, startPoint y: 648, endPoint x: 278, endPoint y: 637, distance: 21.1
click at [375, 273] on input "text" at bounding box center [463, 258] width 176 height 31
type input "04/18/25"
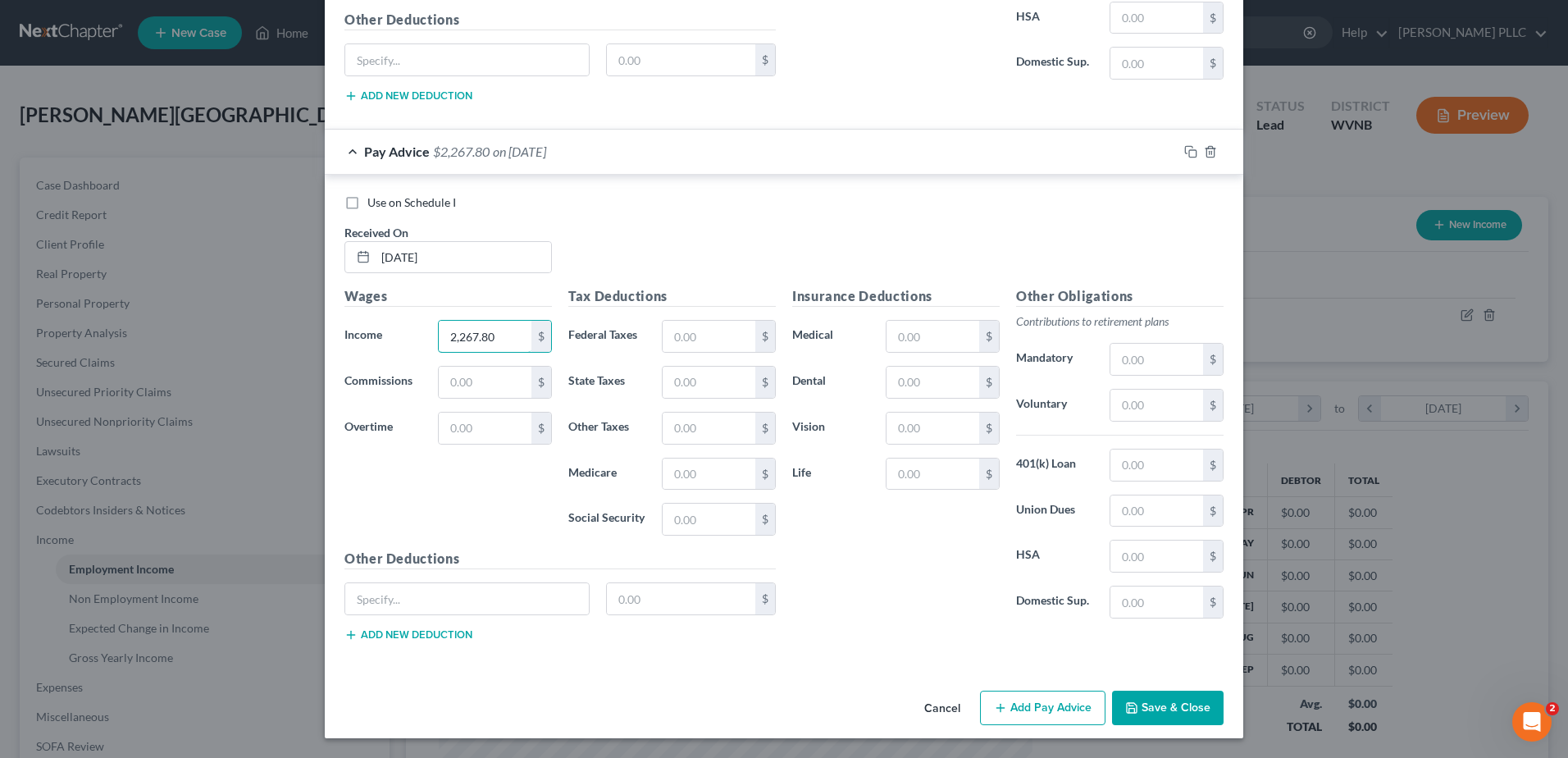
type input "2,267.80"
click at [663, 321] on input "text" at bounding box center [709, 336] width 92 height 31
type input "98.22"
type input "43.00"
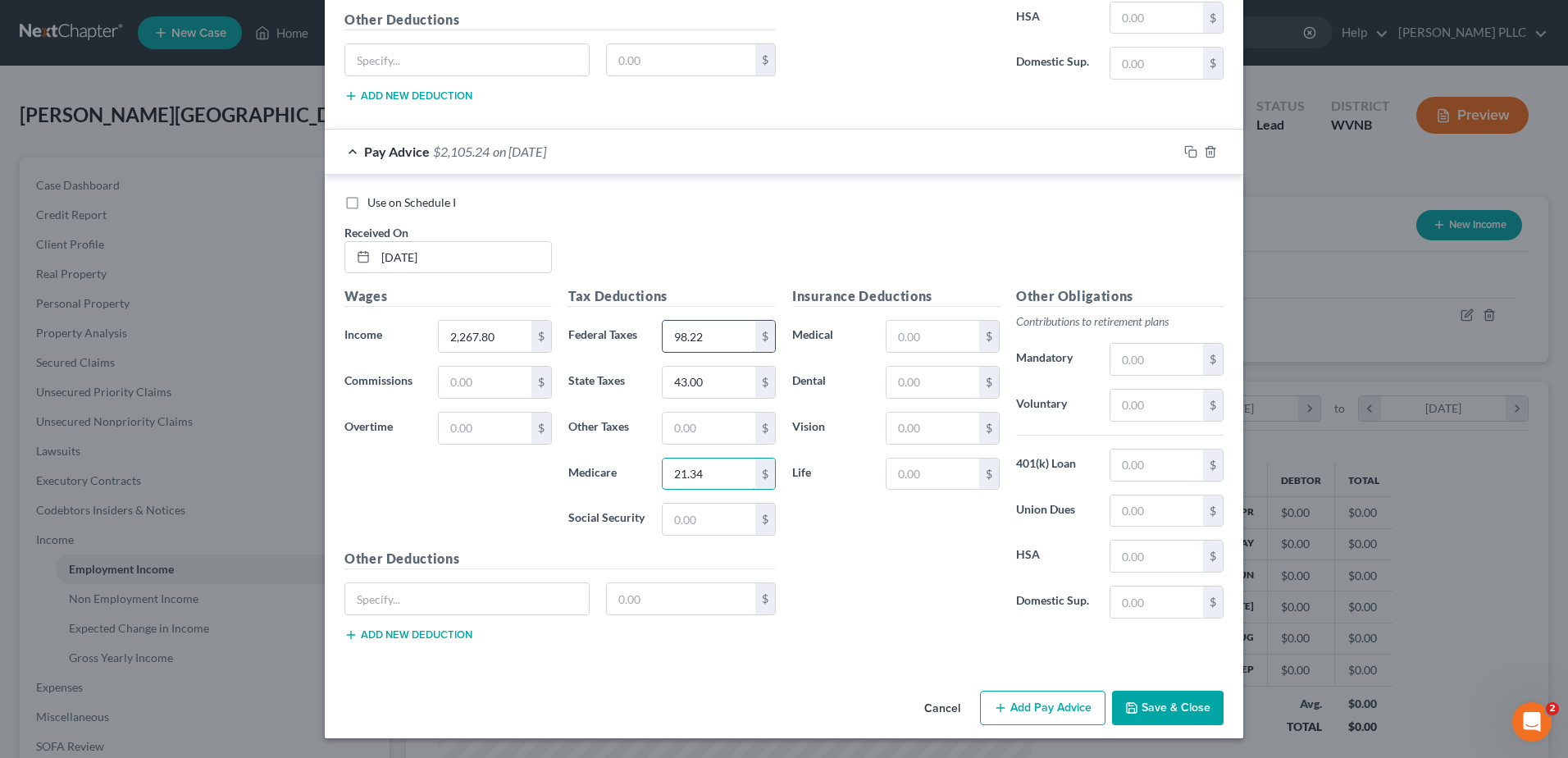
type input "21.34"
type input "91.25"
click at [979, 321] on input "text" at bounding box center [933, 336] width 92 height 31
type input "76.75"
type input "17.13"
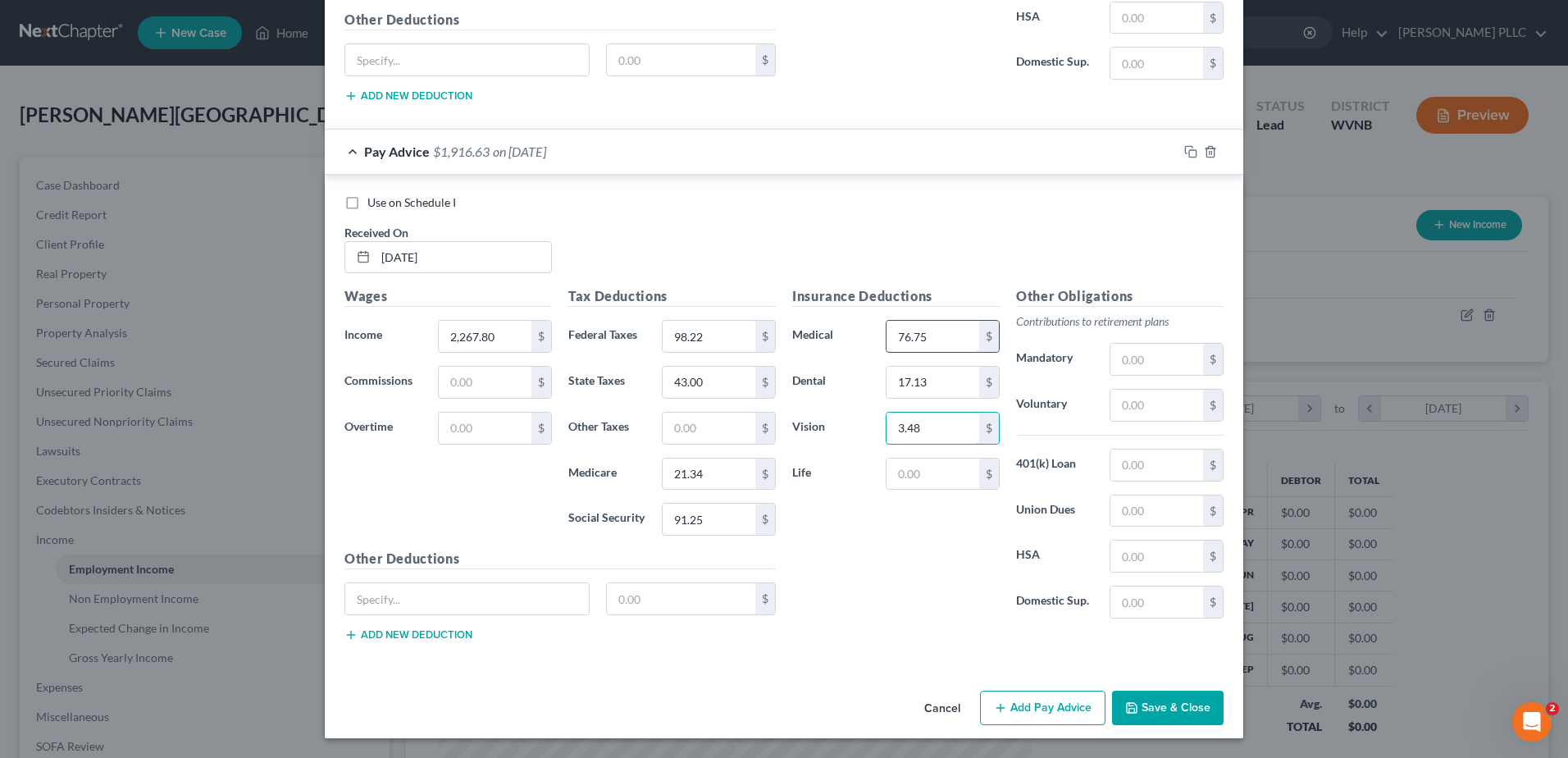
type input "3.48"
type input "0.32"
click at [1106, 691] on button "Add Pay Advice" at bounding box center [1043, 707] width 126 height 34
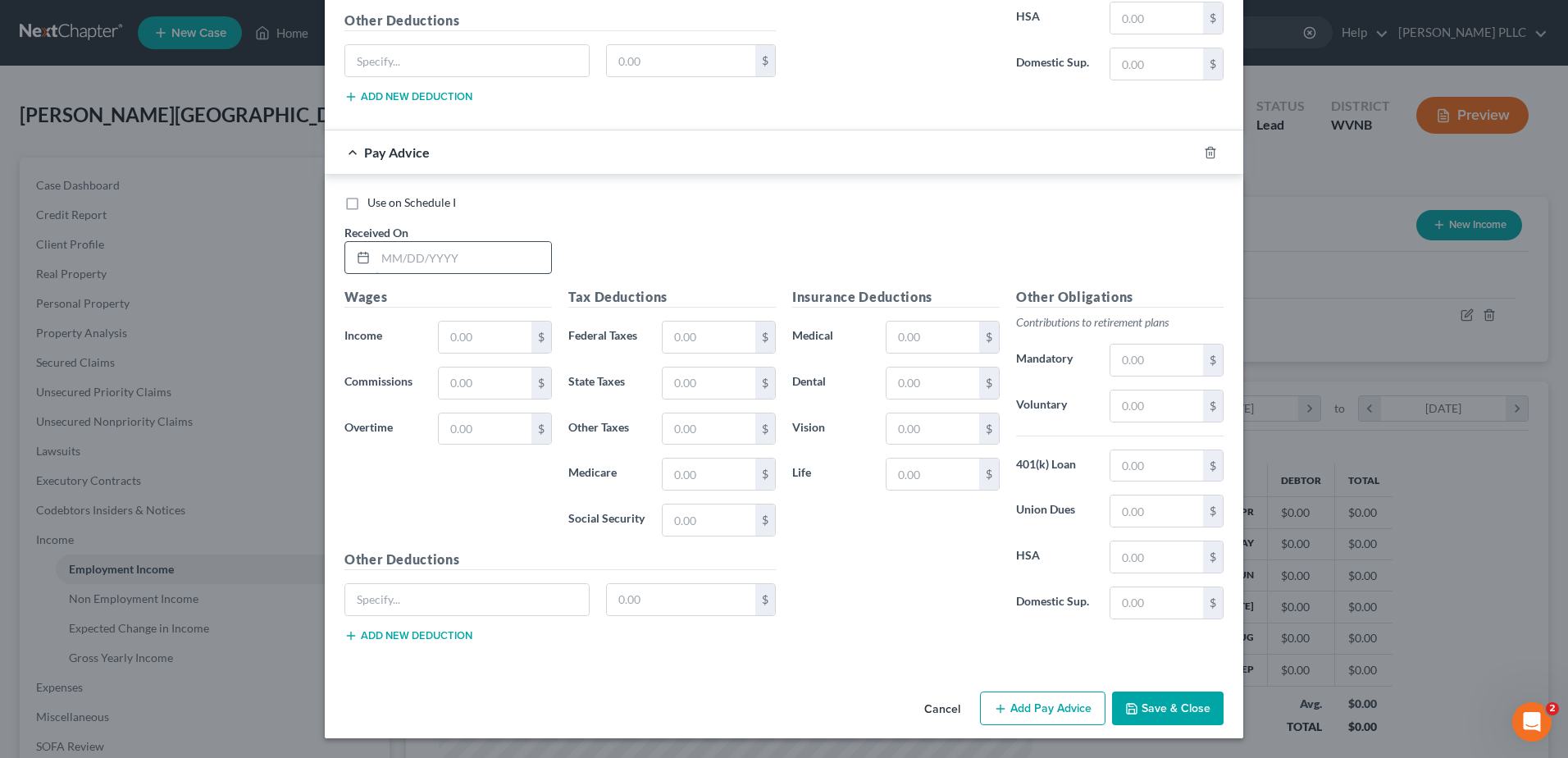
click at [375, 273] on input "text" at bounding box center [463, 258] width 176 height 31
type input "04/04/25"
type input "2,174.05"
click at [663, 352] on input "text" at bounding box center [709, 337] width 92 height 31
type input "94.69"
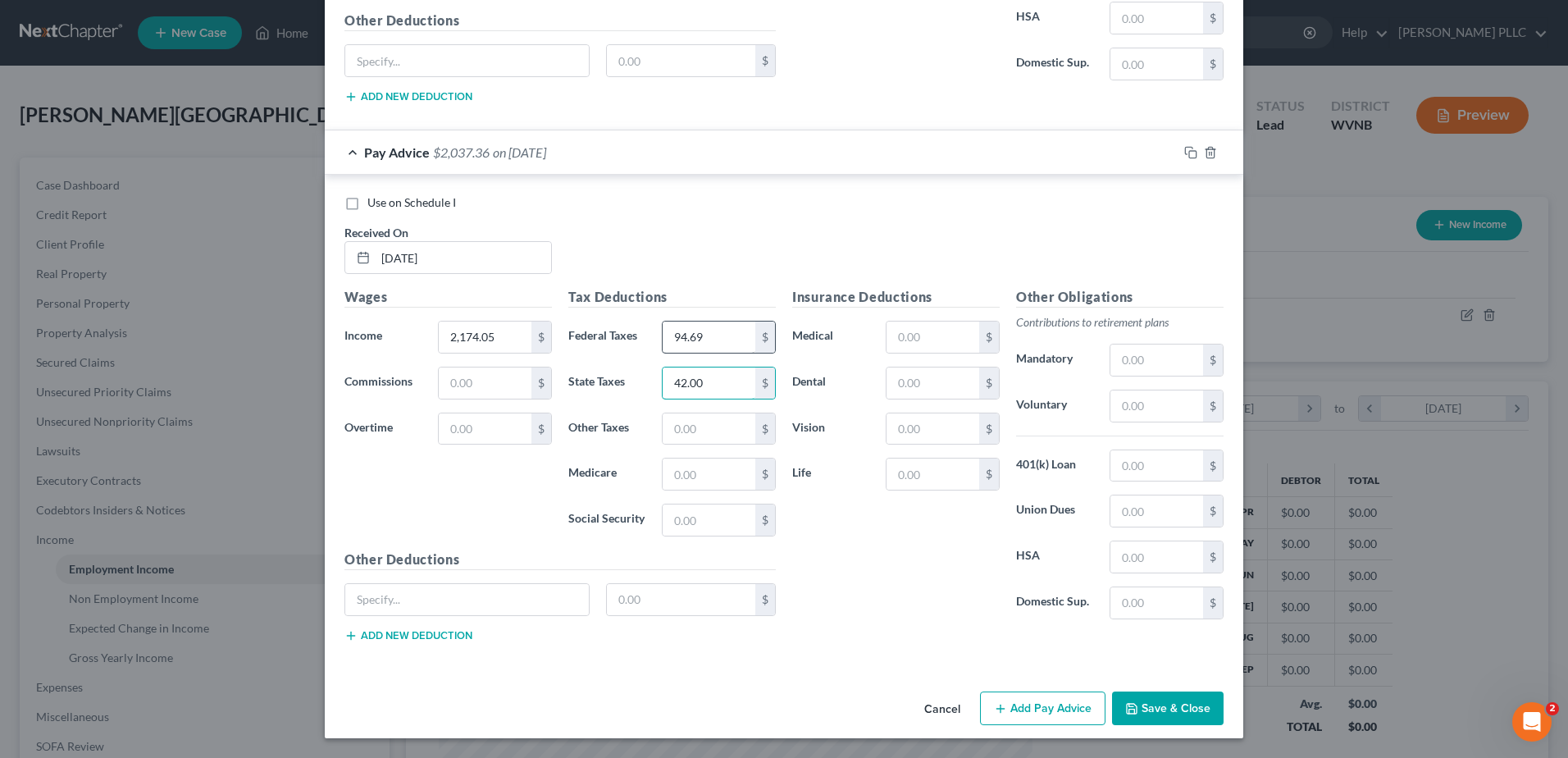
type input "42.00"
type input "20.92"
type input "89.44"
drag, startPoint x: 970, startPoint y: 483, endPoint x: 972, endPoint y: 471, distance: 12.2
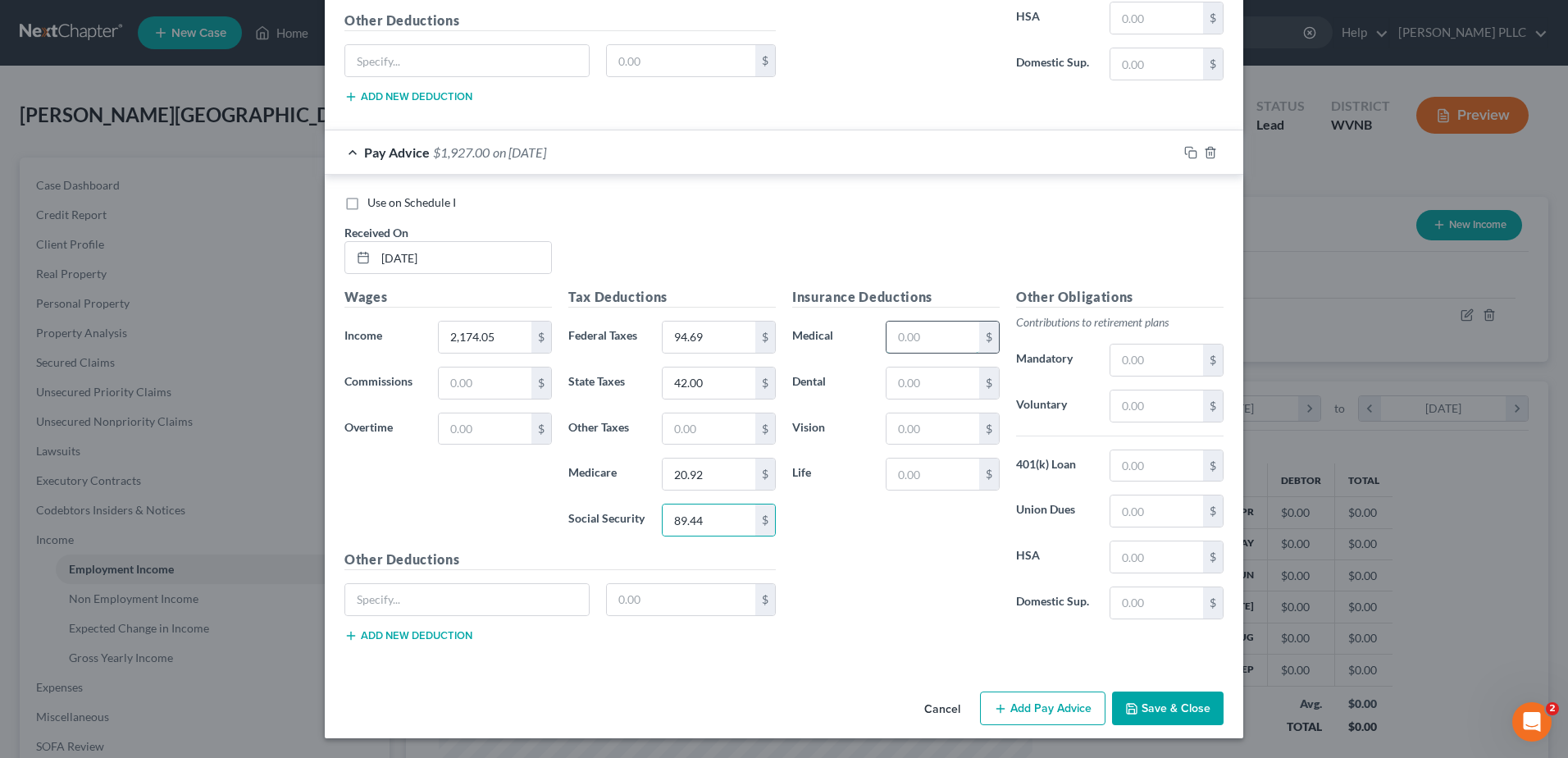
click at [970, 352] on input "text" at bounding box center [933, 337] width 92 height 31
type input "76.75"
type input "17.13"
type input "3.48"
type input "0.32"
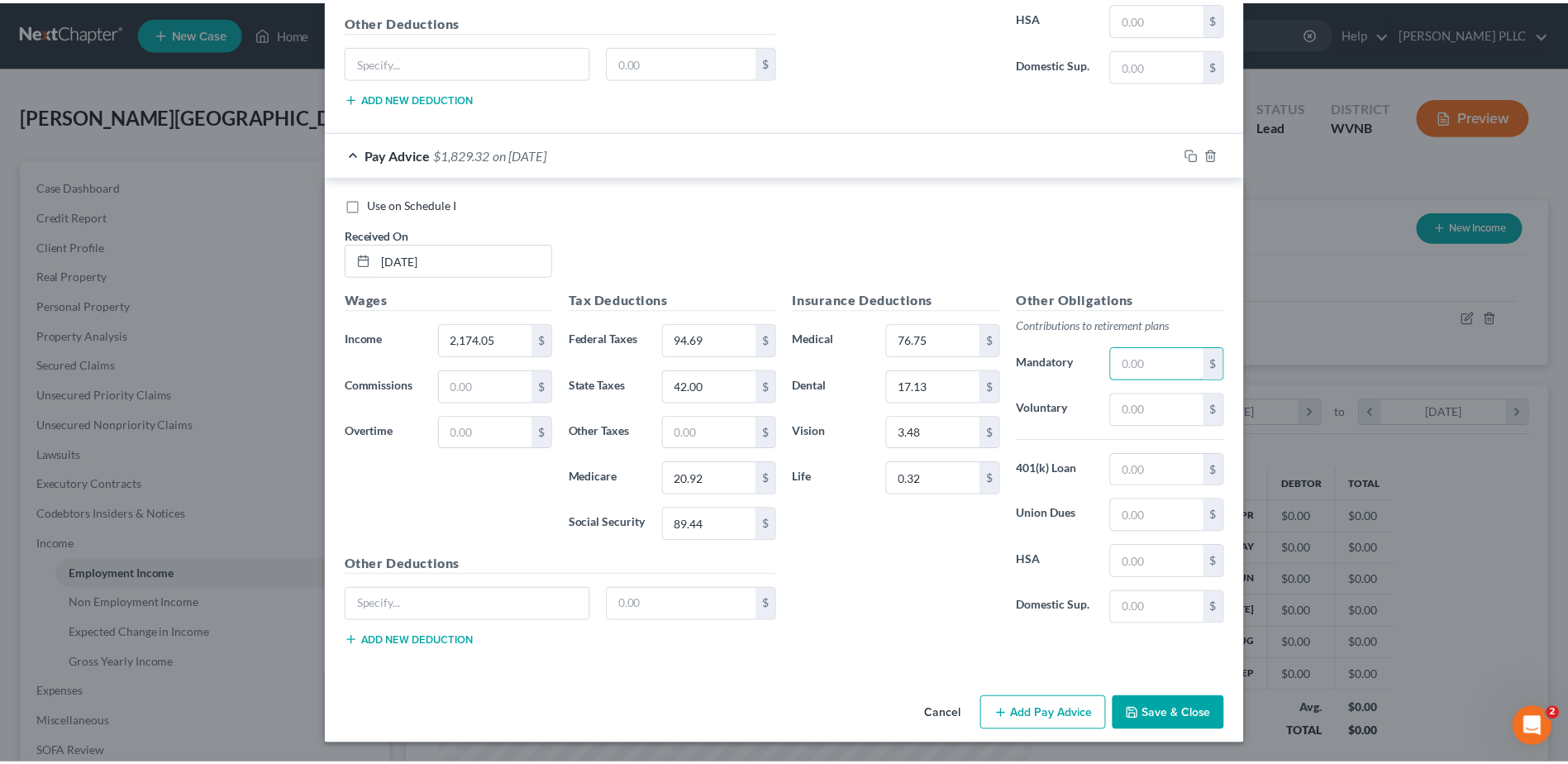
scroll to position [8959, 0]
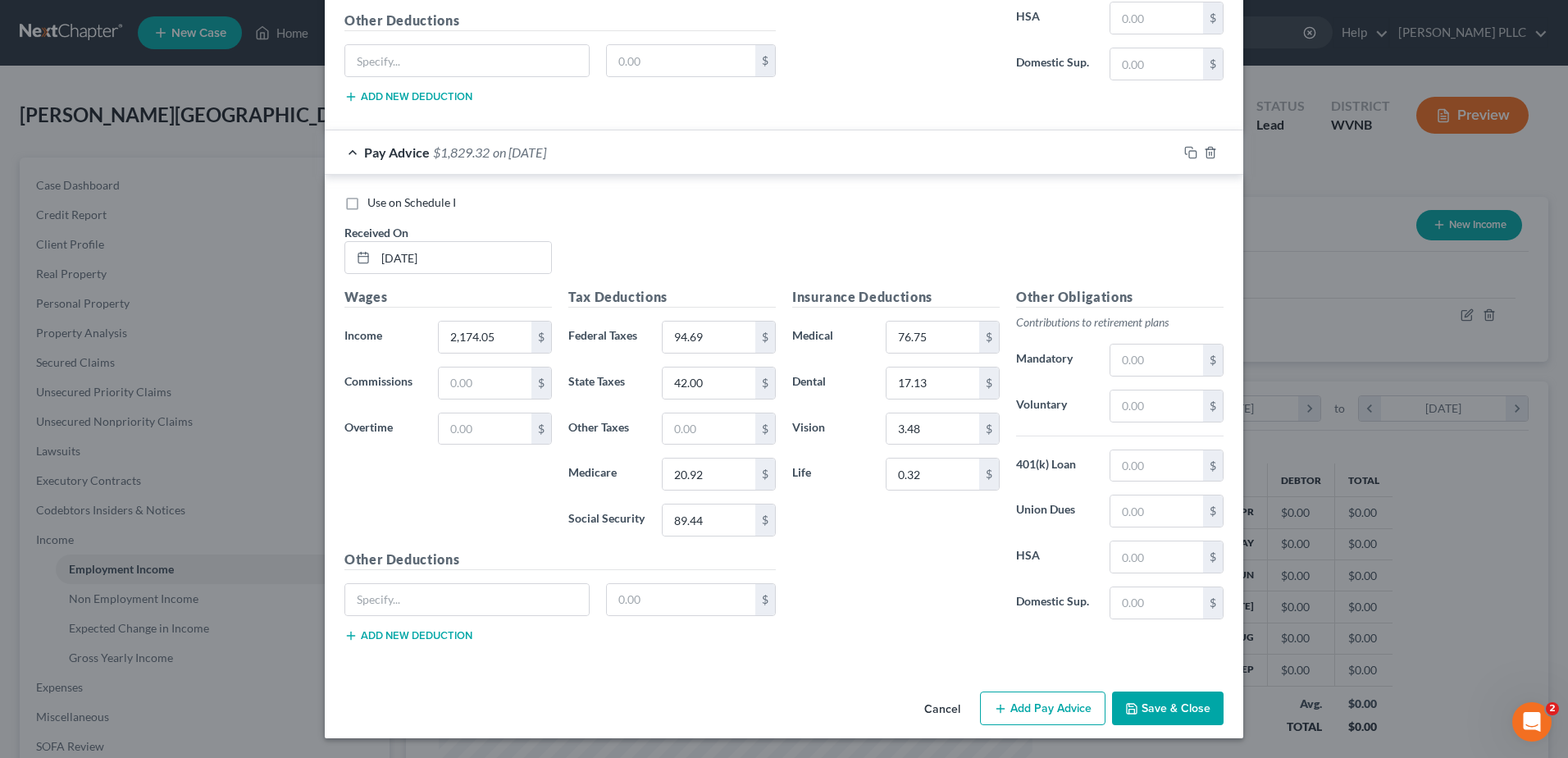
click at [1223, 691] on button "Save & Close" at bounding box center [1168, 708] width 112 height 34
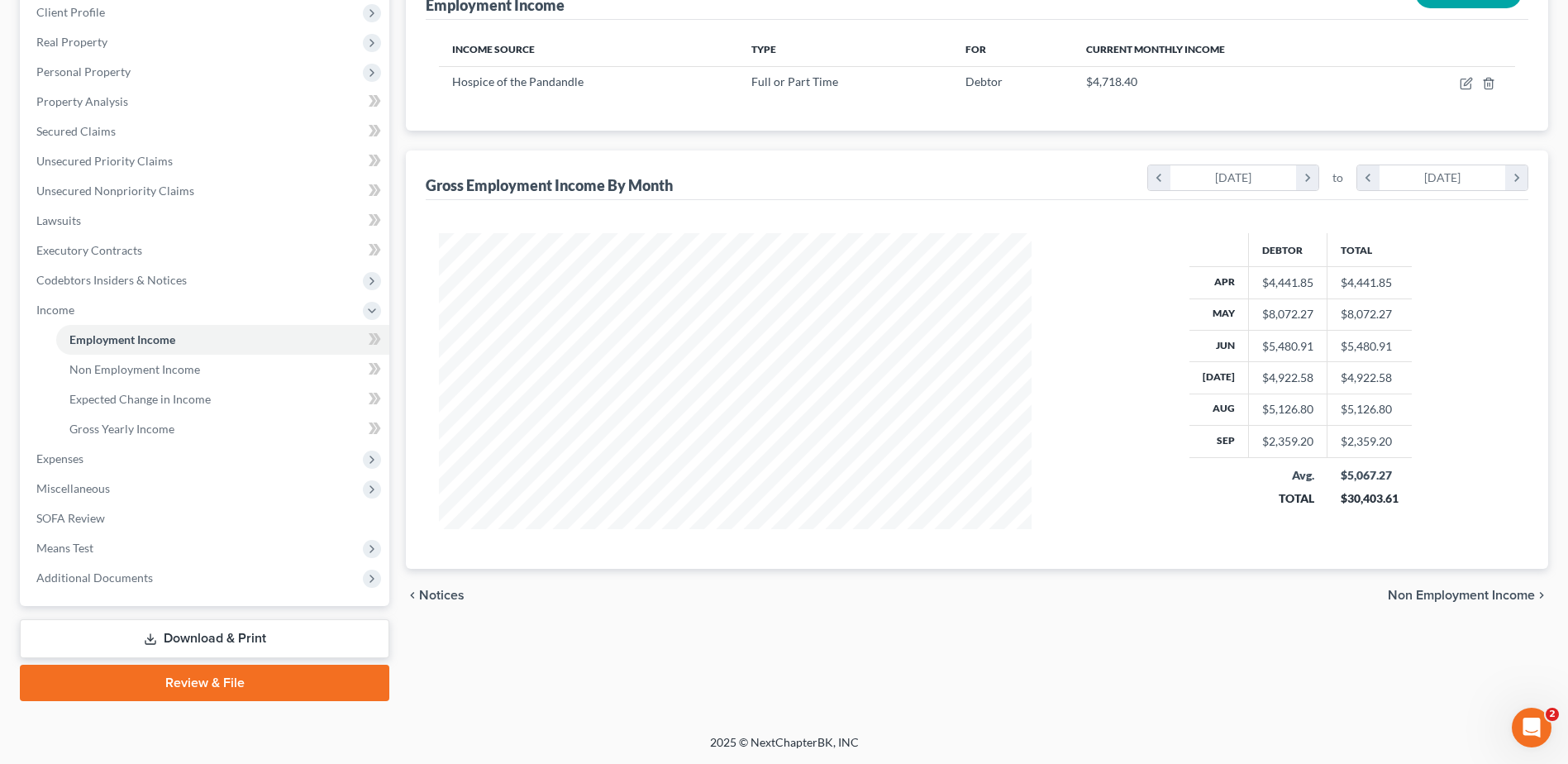
scroll to position [603, 0]
click at [93, 540] on span "Means Test" at bounding box center [64, 547] width 57 height 14
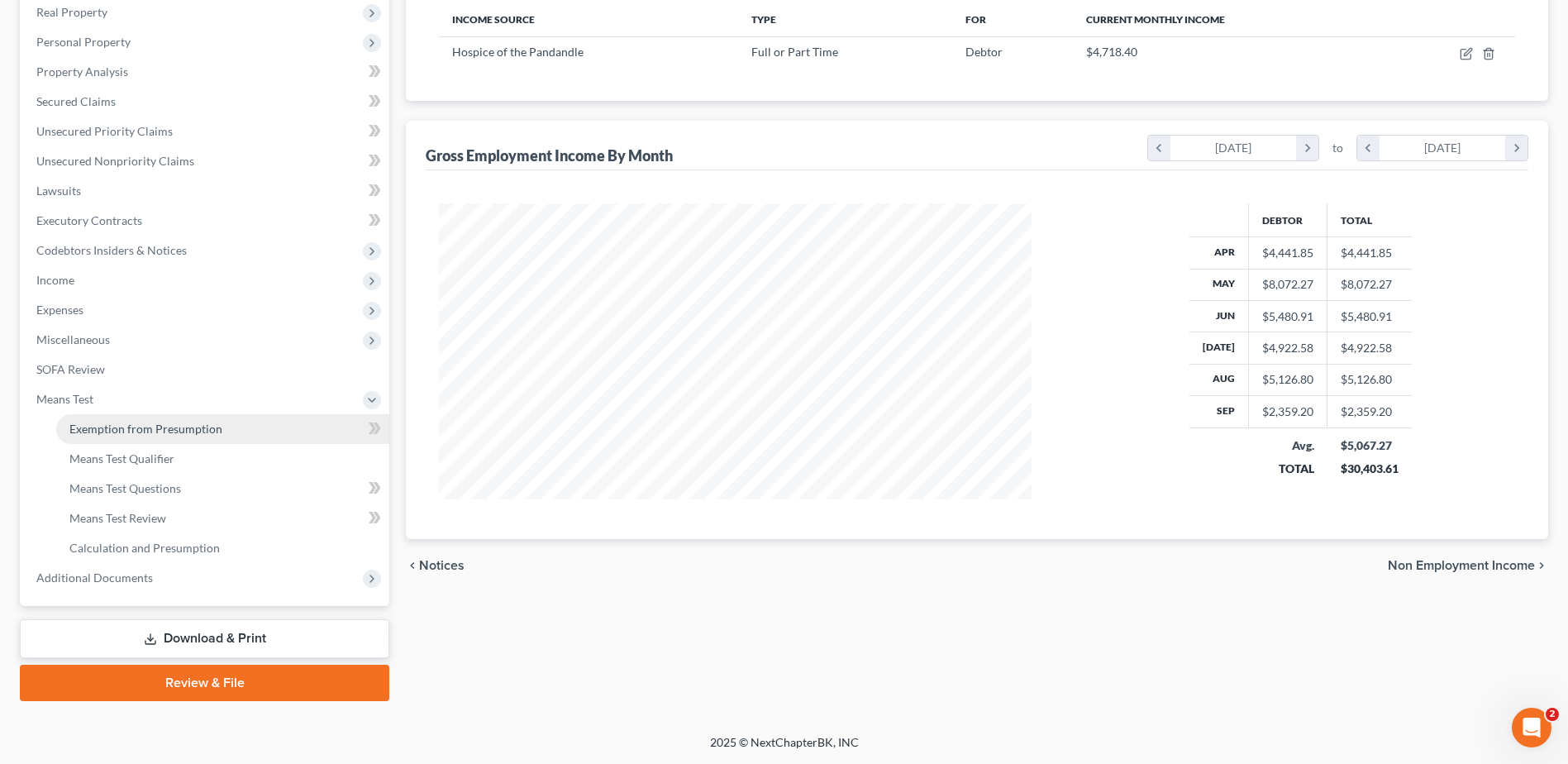
click at [220, 421] on span "Exemption from Presumption" at bounding box center [146, 428] width 153 height 14
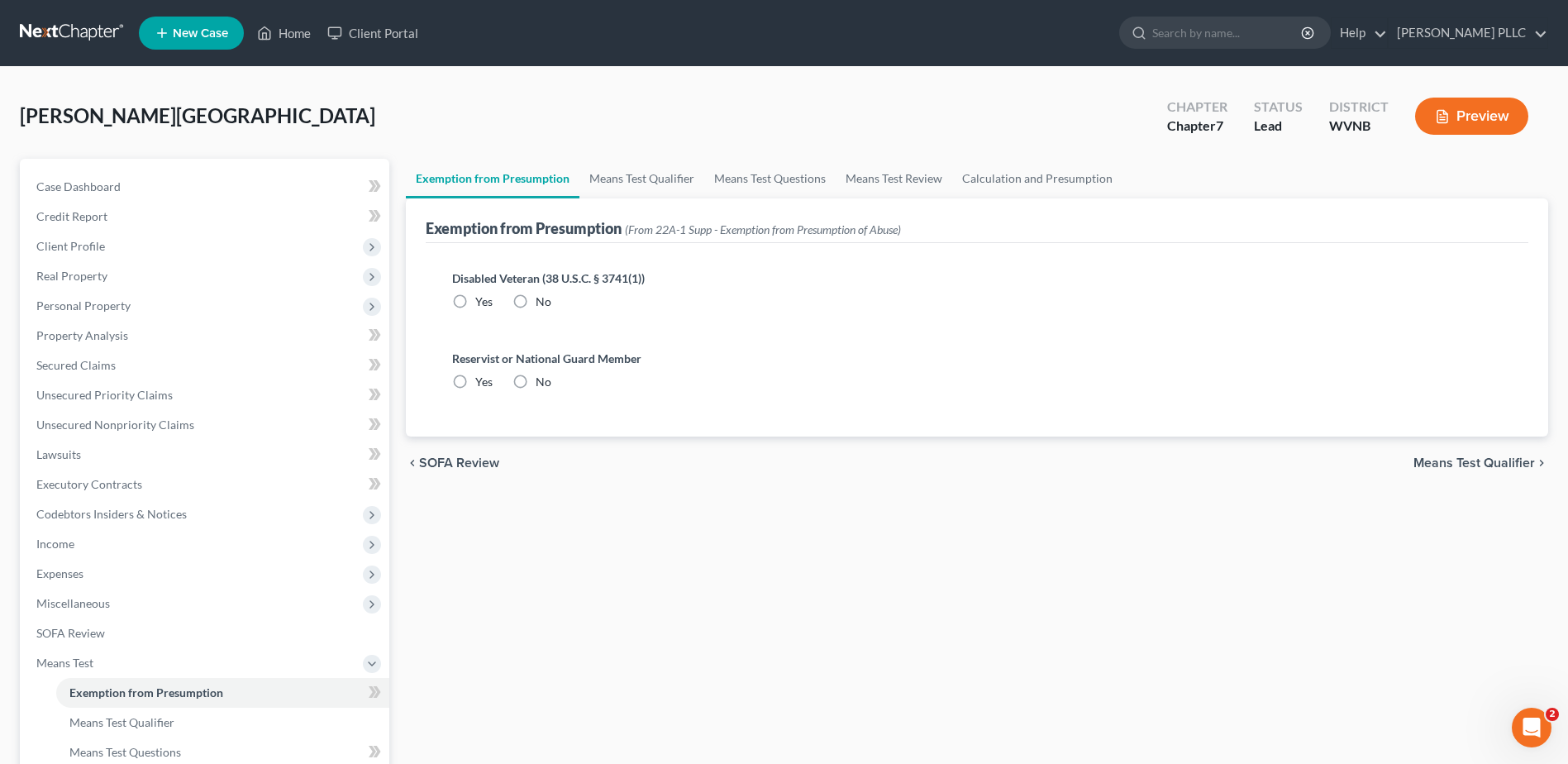
click at [552, 310] on label "No" at bounding box center [543, 302] width 16 height 17
click at [552, 304] on input "No" at bounding box center [548, 299] width 11 height 11
radio input "true"
click at [552, 390] on label "No" at bounding box center [543, 382] width 16 height 17
click at [552, 384] on input "No" at bounding box center [548, 379] width 11 height 11
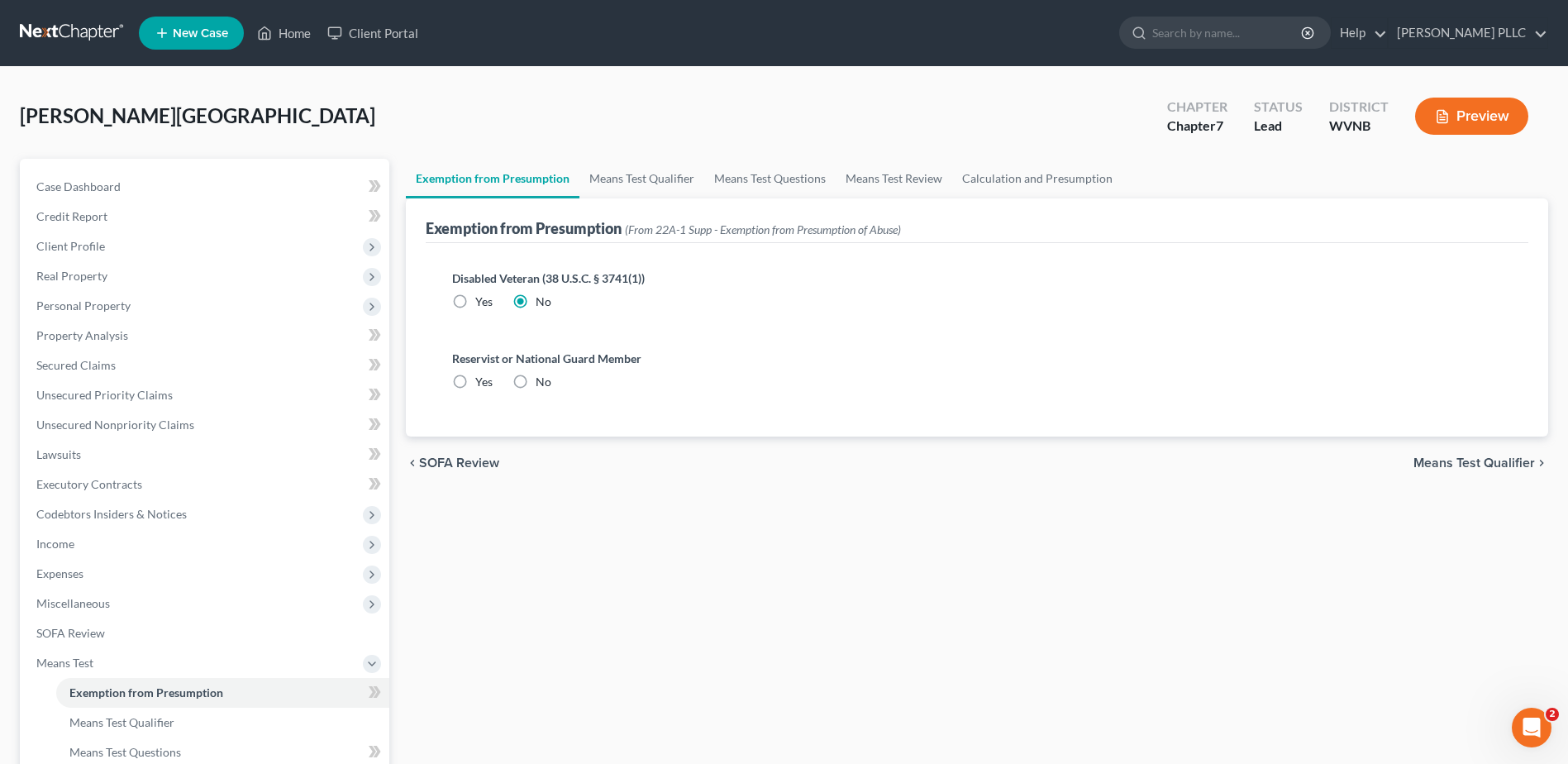
radio input "true"
click at [1502, 470] on span "Means Test Qualifier" at bounding box center [1474, 463] width 121 height 13
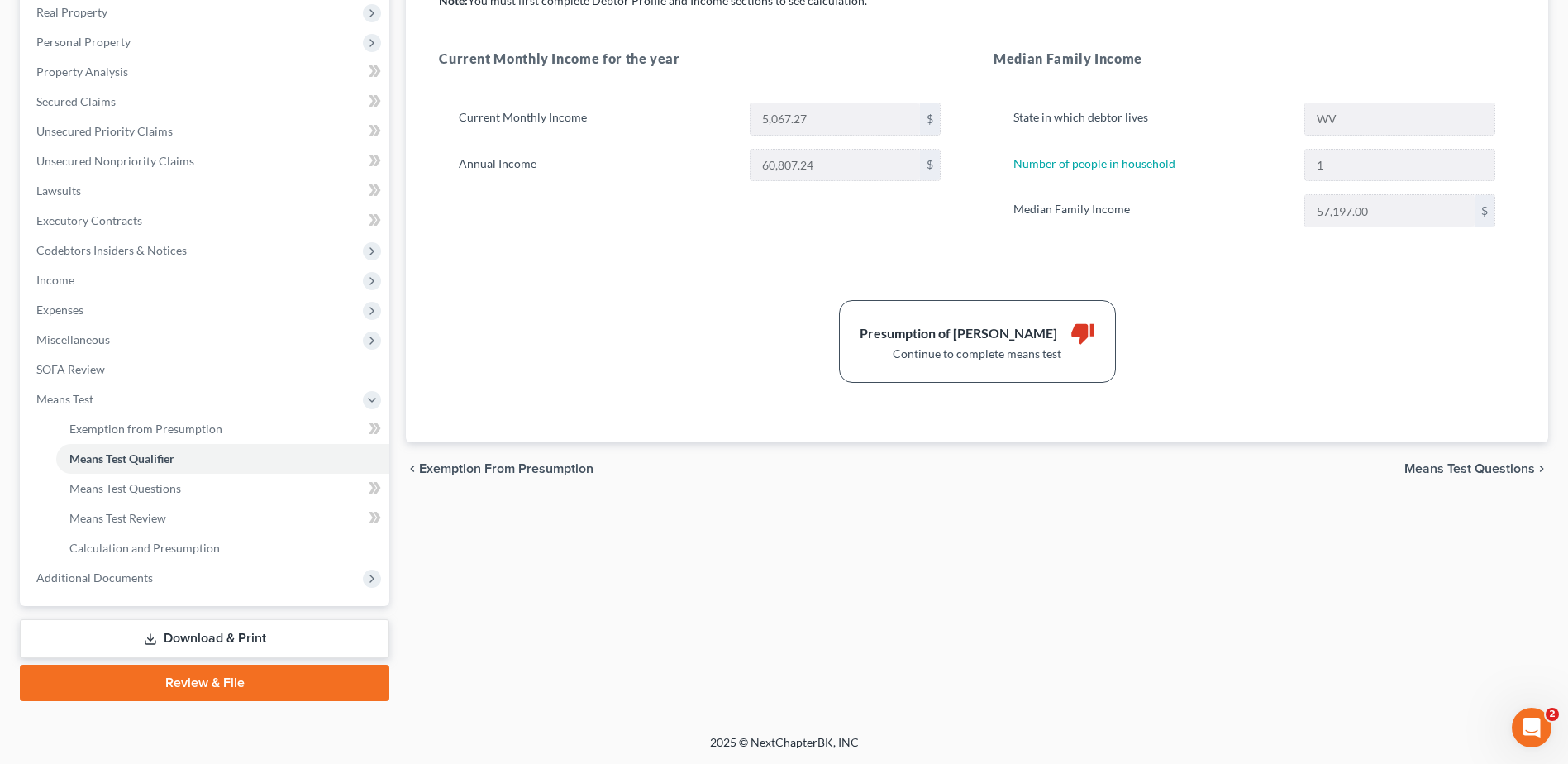
scroll to position [496, 0]
click at [1404, 475] on span "Means Test Questions" at bounding box center [1469, 469] width 130 height 13
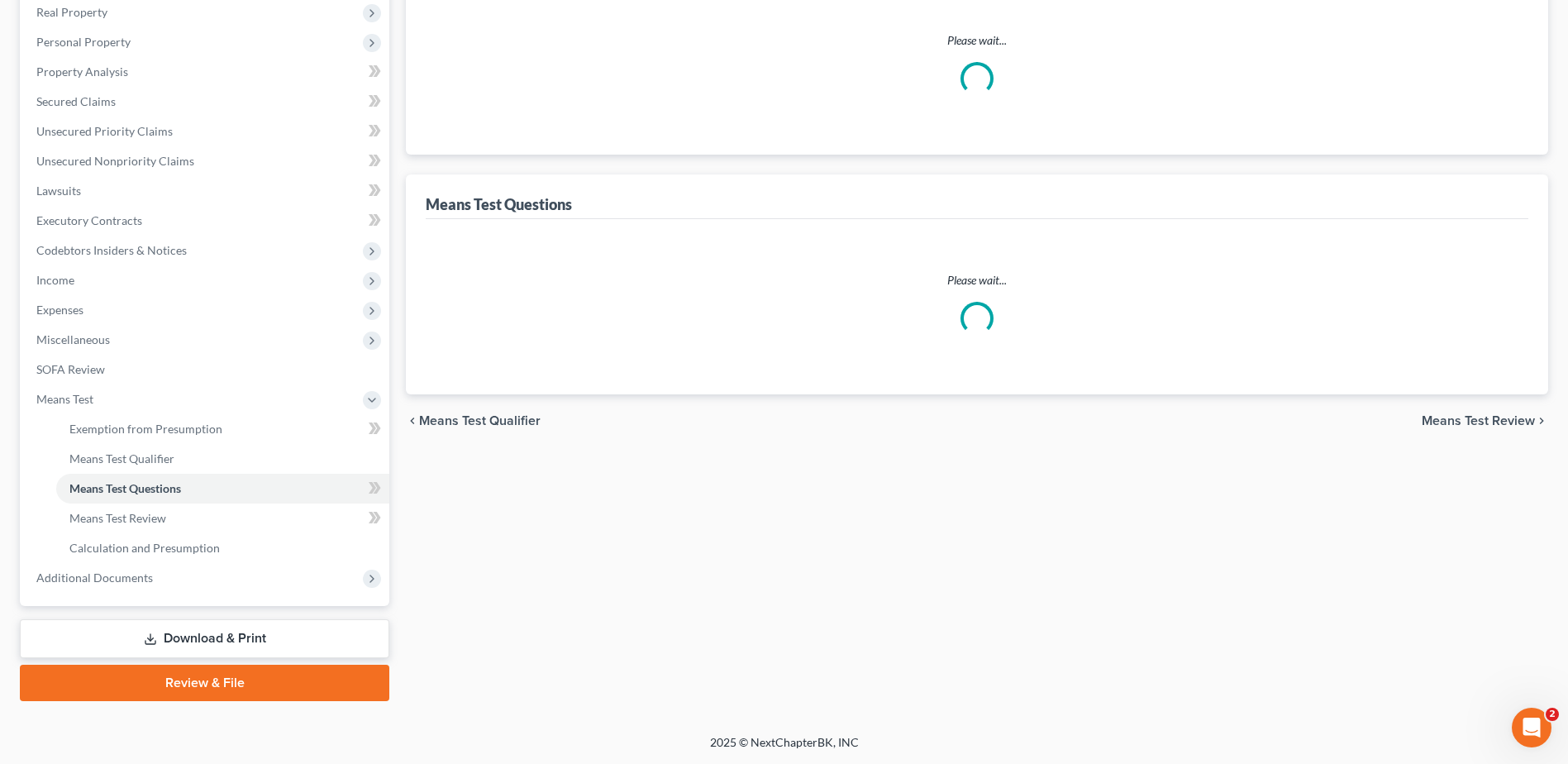
scroll to position [49, 0]
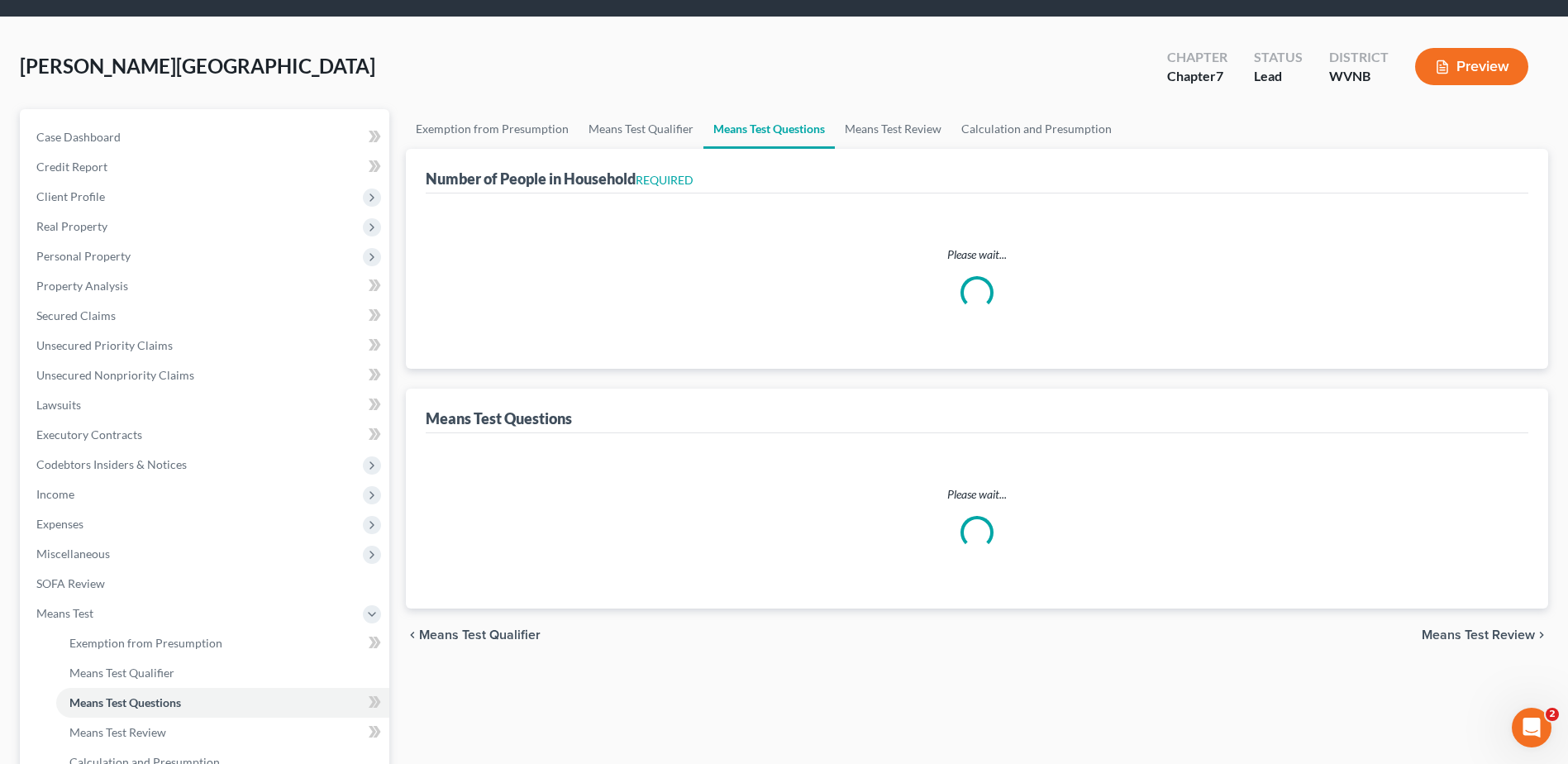
select select "1"
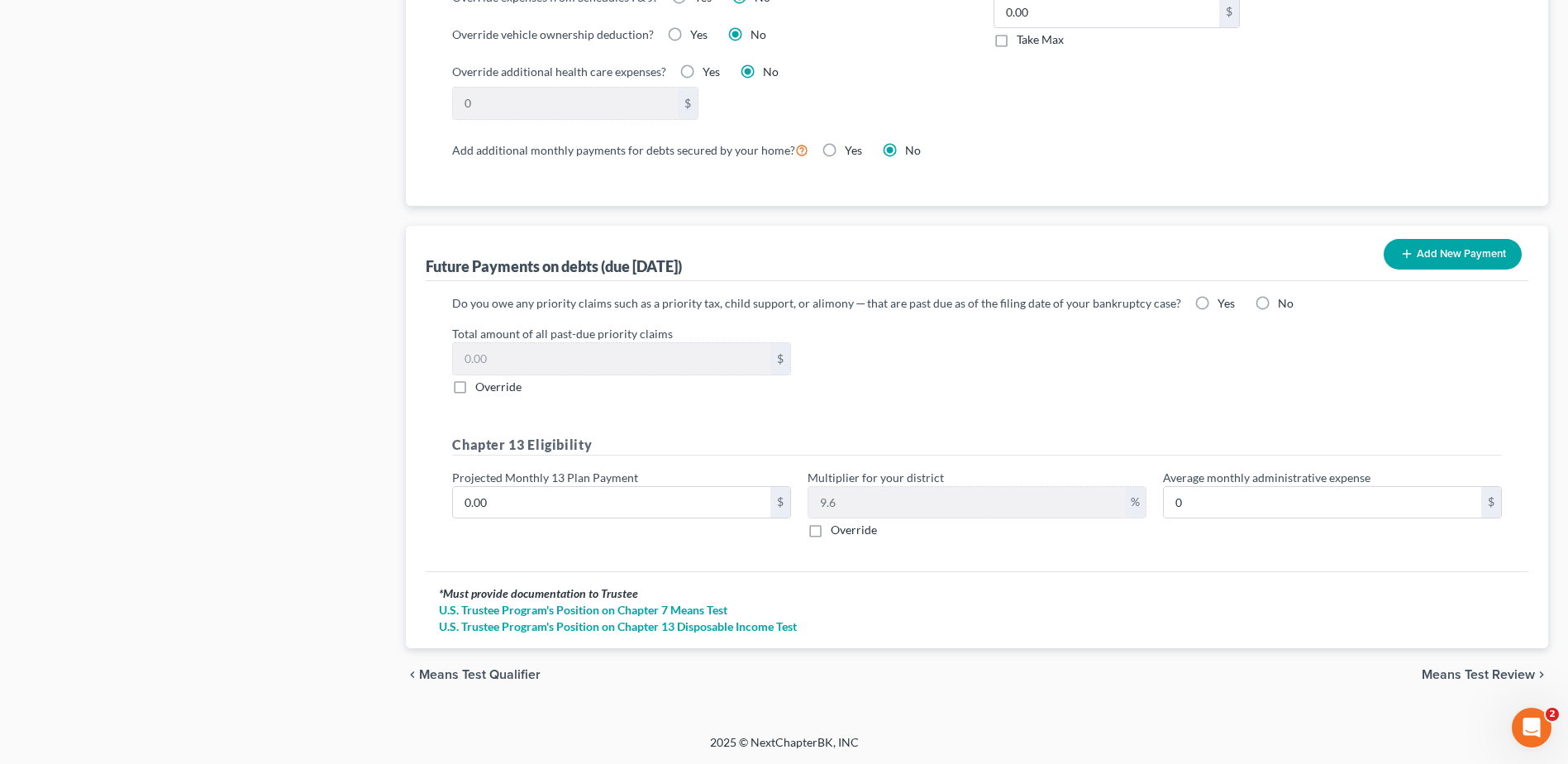
scroll to position [1487, 0]
click at [1016, 48] on label "Take Max" at bounding box center [1040, 40] width 48 height 17
click at [1023, 42] on input "Take Max" at bounding box center [1029, 37] width 11 height 11
checkbox input "true"
type input "30.00"
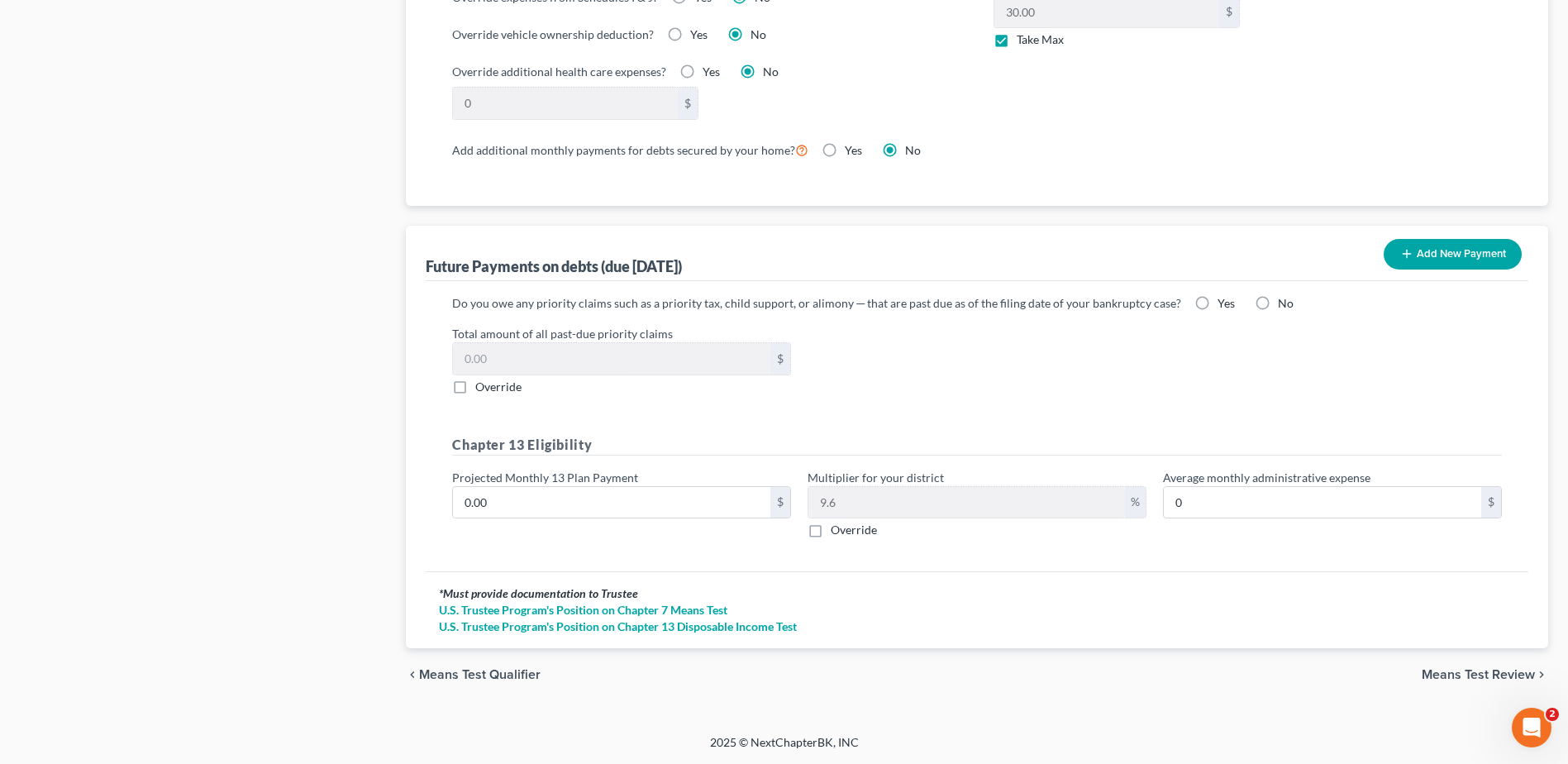
scroll to position [1984, 0]
click at [1277, 311] on label "No" at bounding box center [1285, 304] width 16 height 17
click at [1284, 306] on input "No" at bounding box center [1289, 301] width 11 height 11
radio input "true"
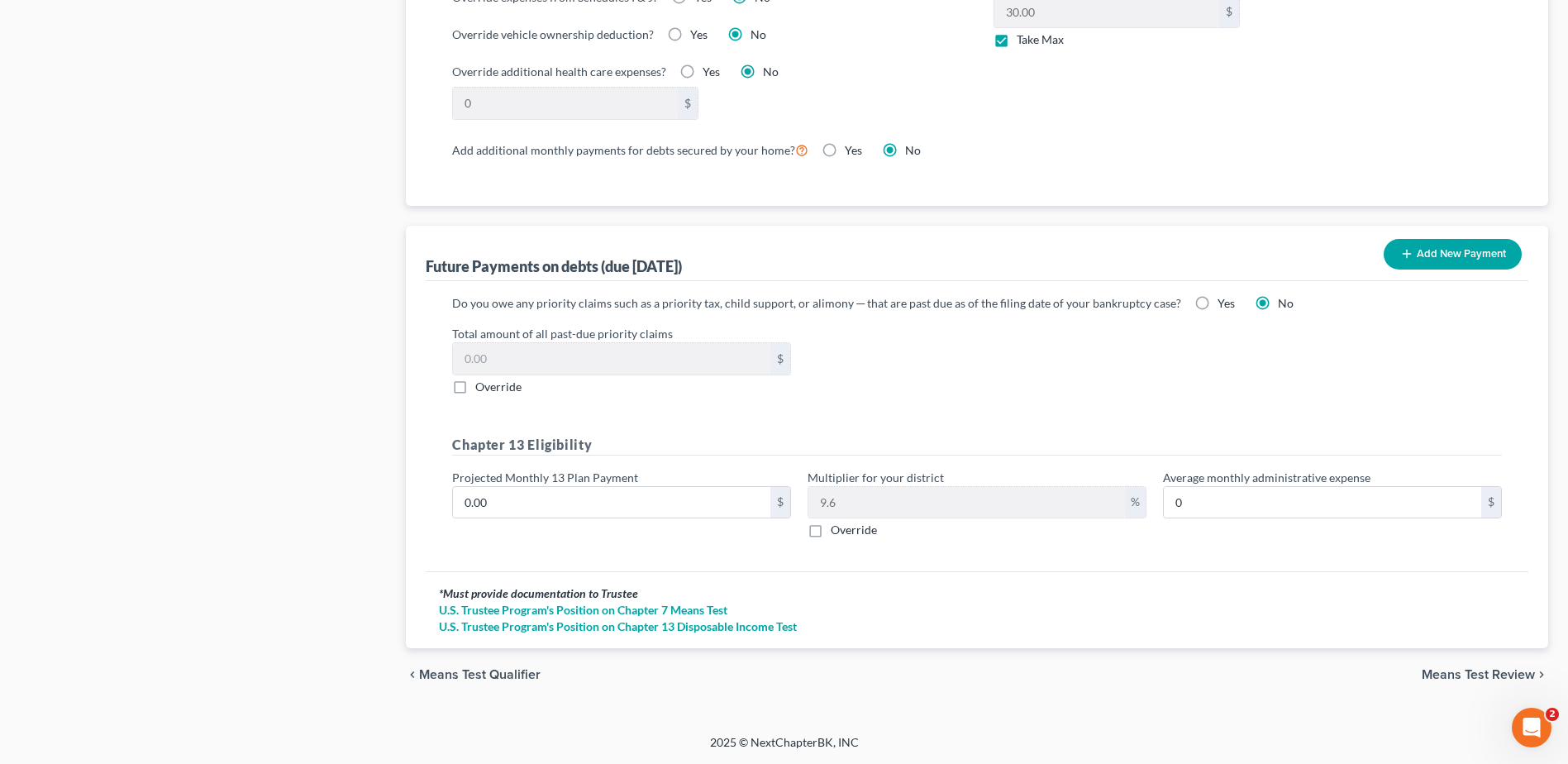
click at [1440, 681] on span "Means Test Review" at bounding box center [1479, 675] width 114 height 13
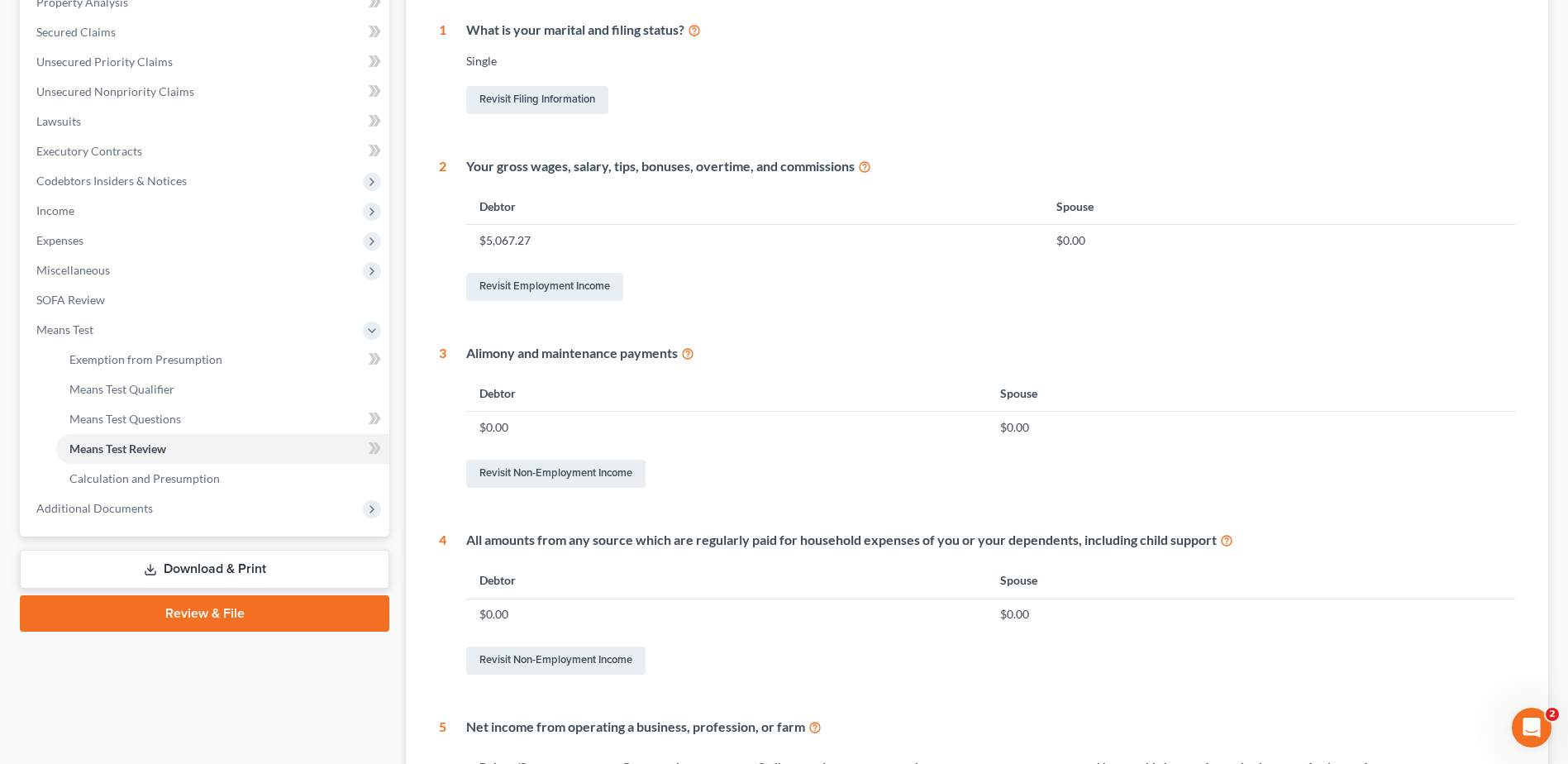
scroll to position [496, 0]
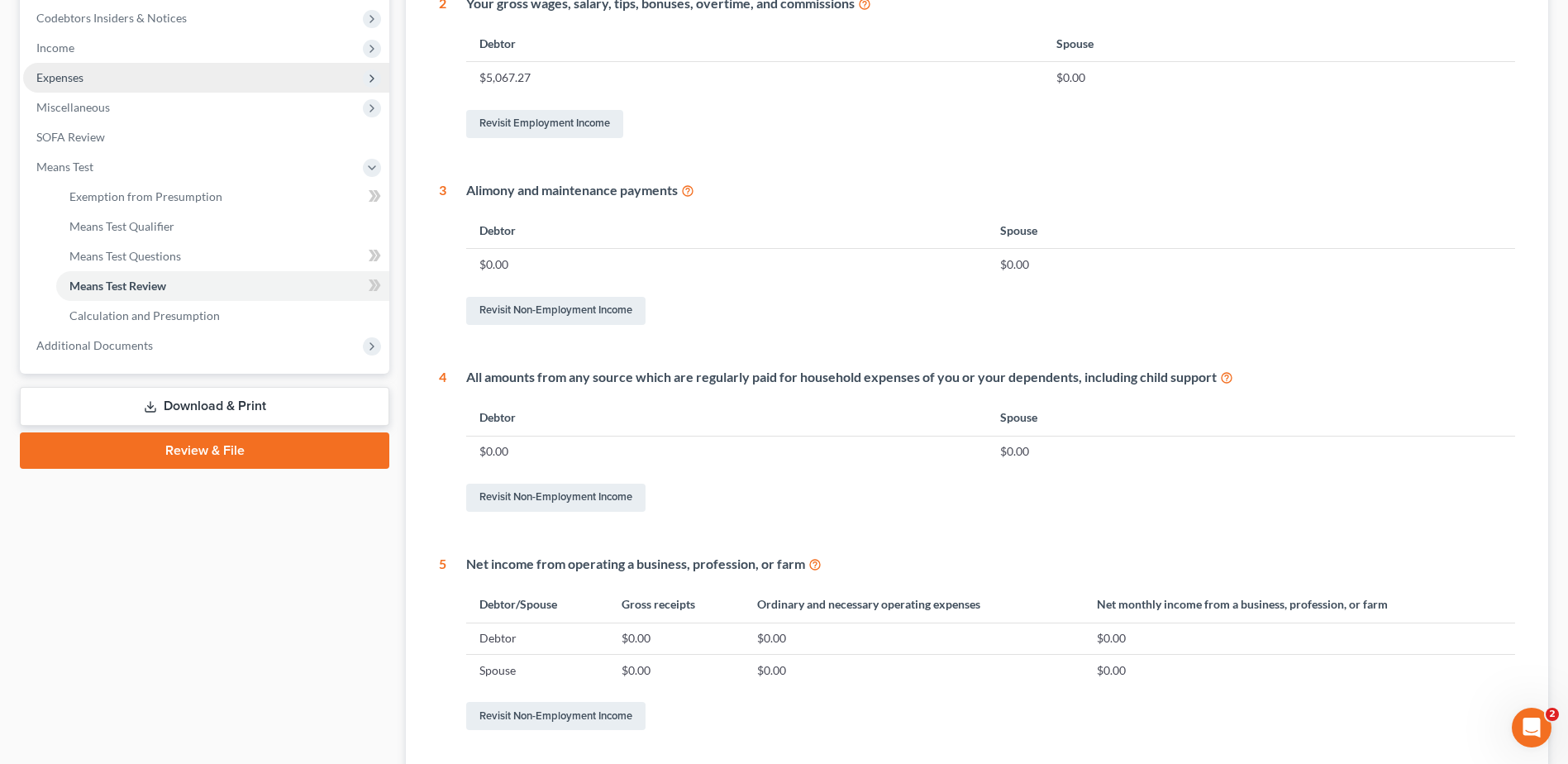
click at [84, 84] on span "Expenses" at bounding box center [60, 76] width 48 height 14
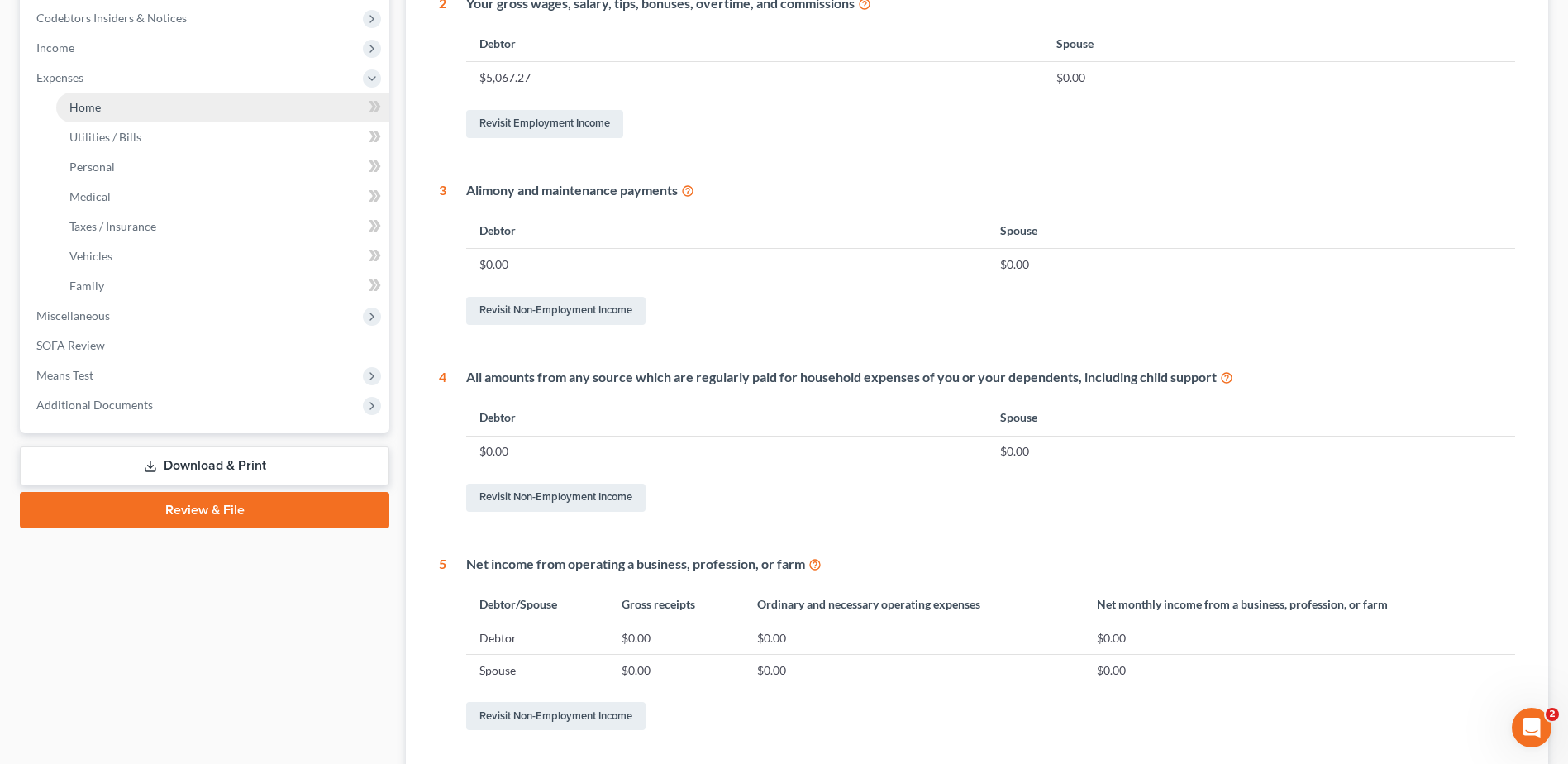
click at [101, 114] on span "Home" at bounding box center [86, 106] width 32 height 14
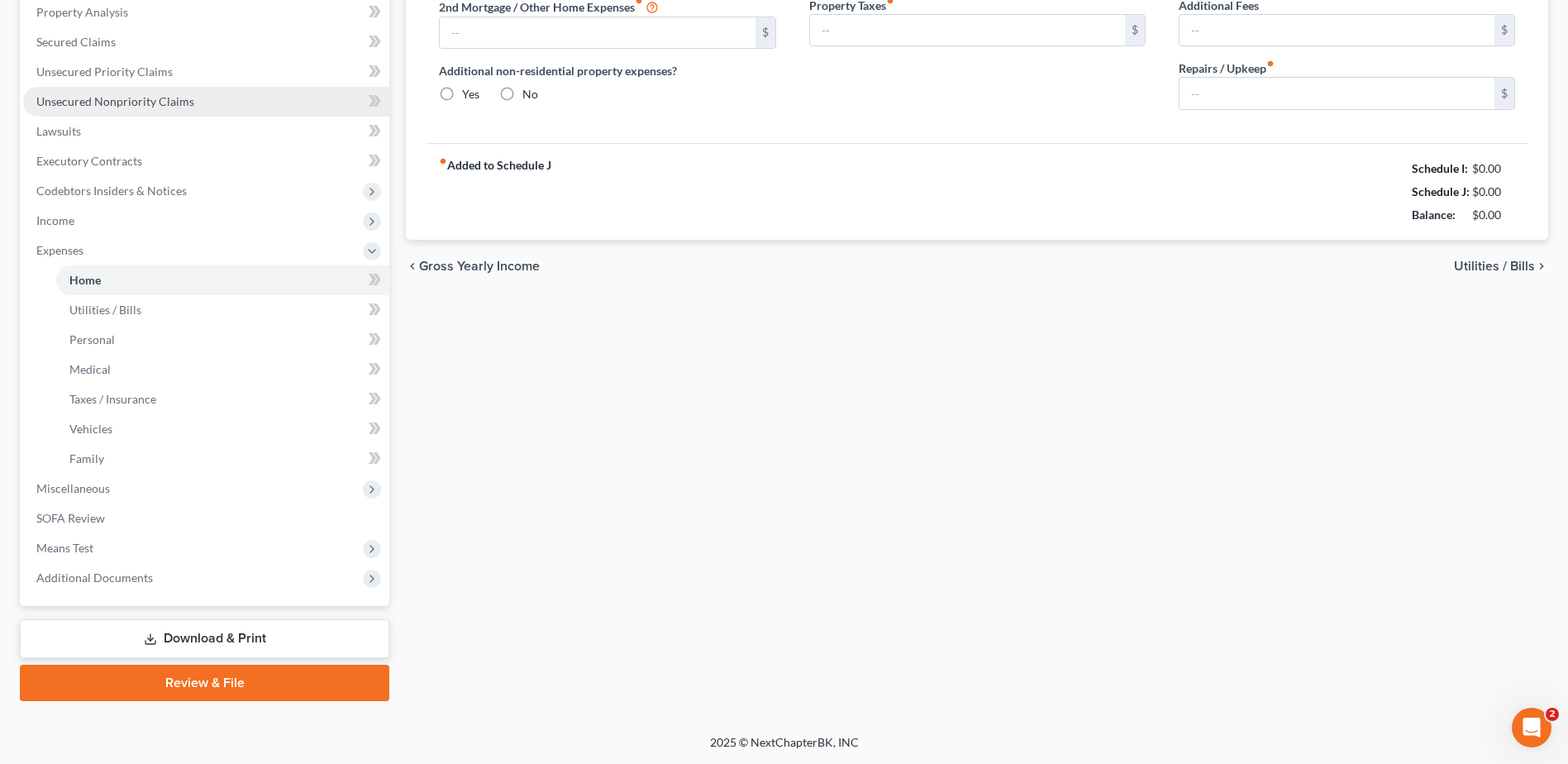
scroll to position [20, 0]
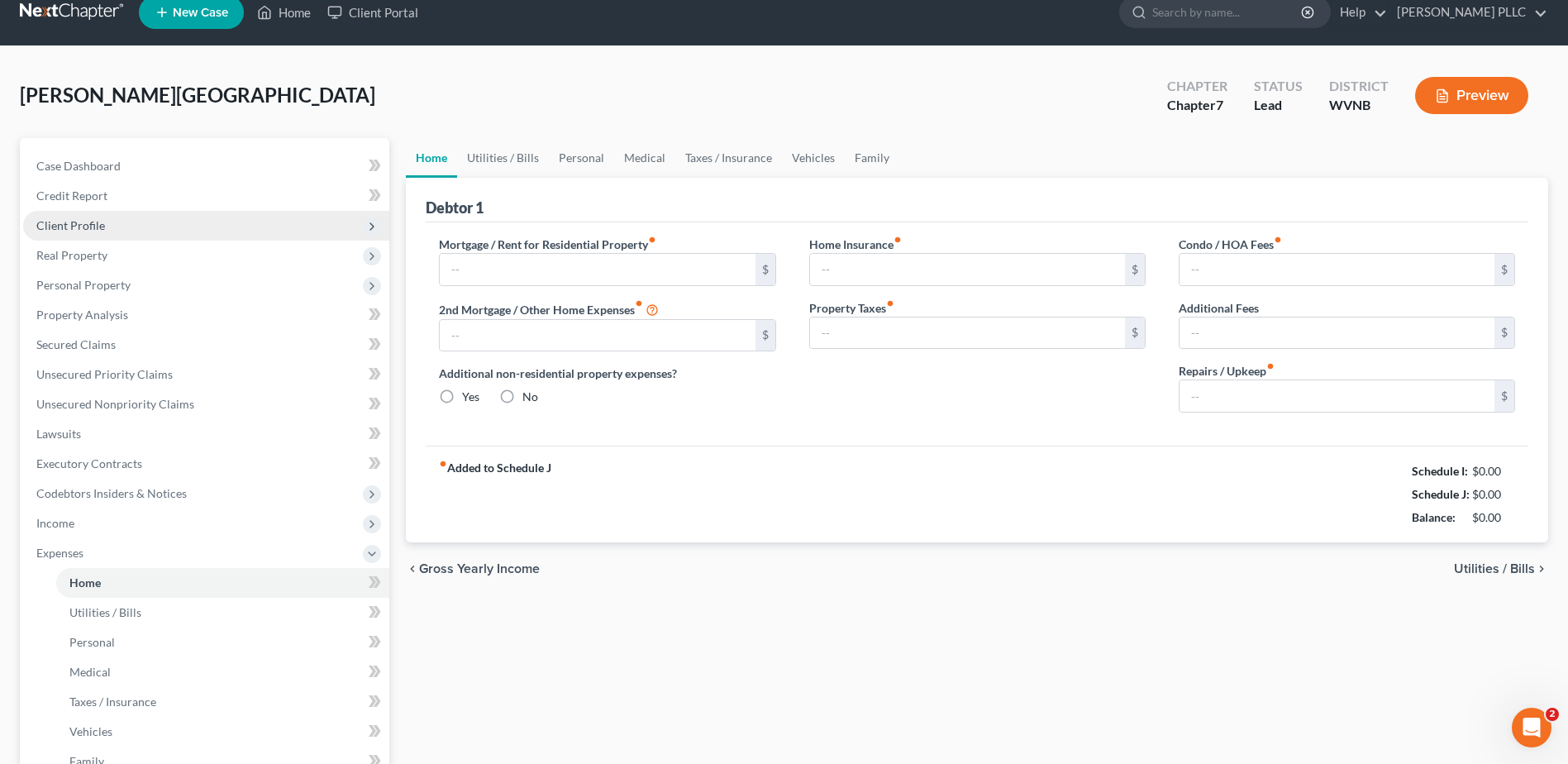
type input "720.00"
type input "0.00"
radio input "true"
type input "0.00"
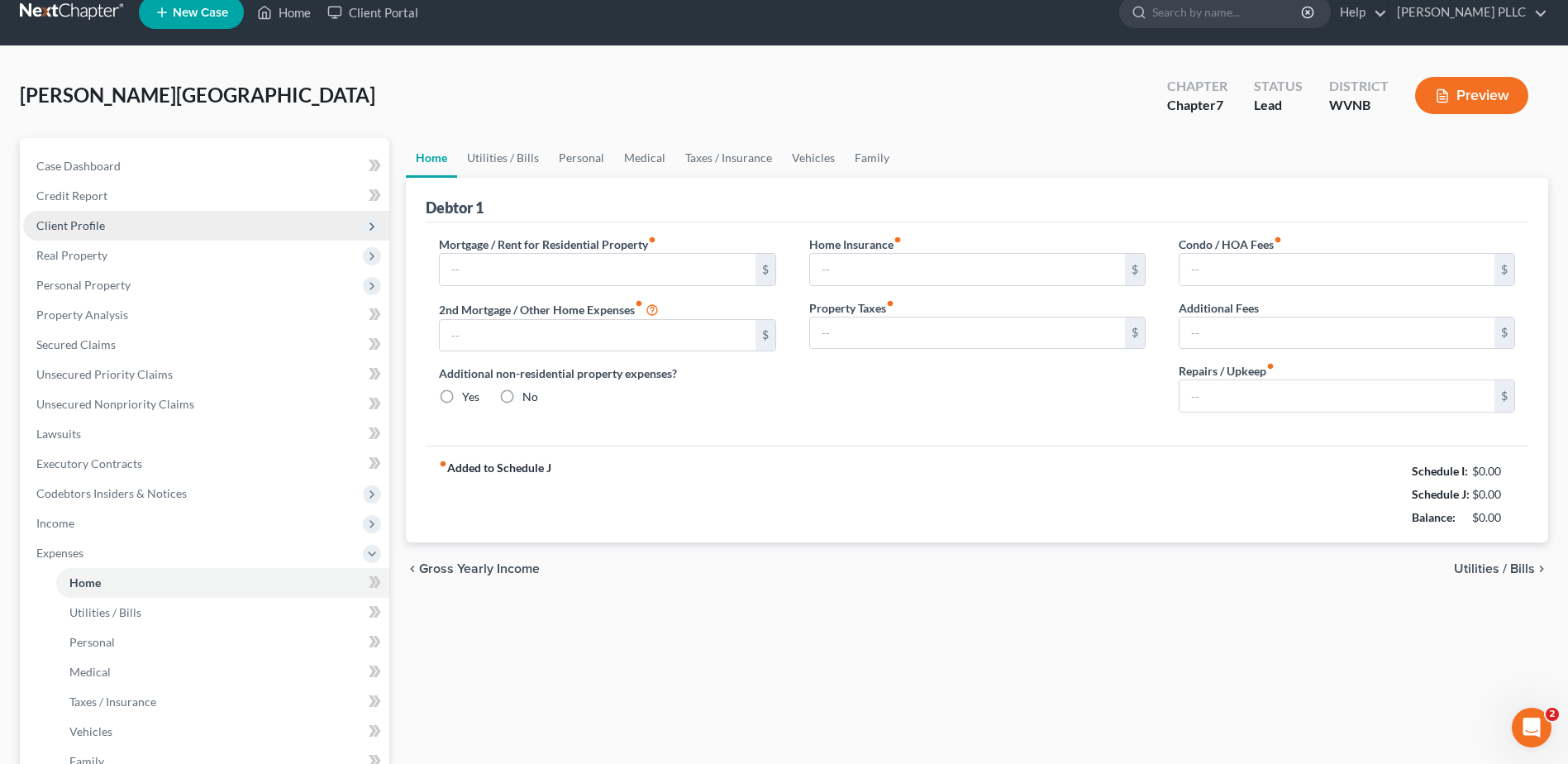
type input "0.00"
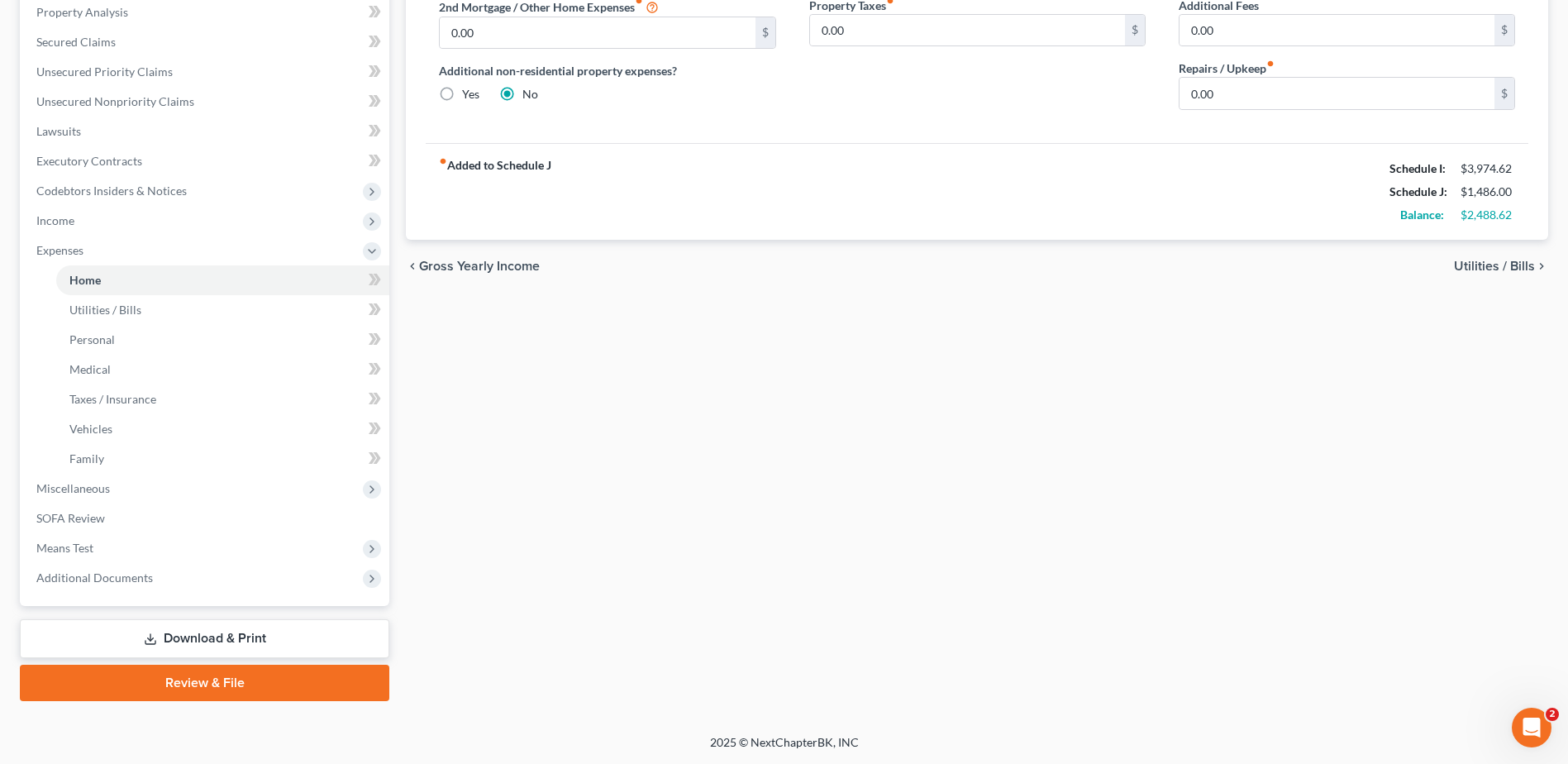
scroll to position [726, 0]
click at [93, 540] on span "Means Test" at bounding box center [64, 547] width 57 height 14
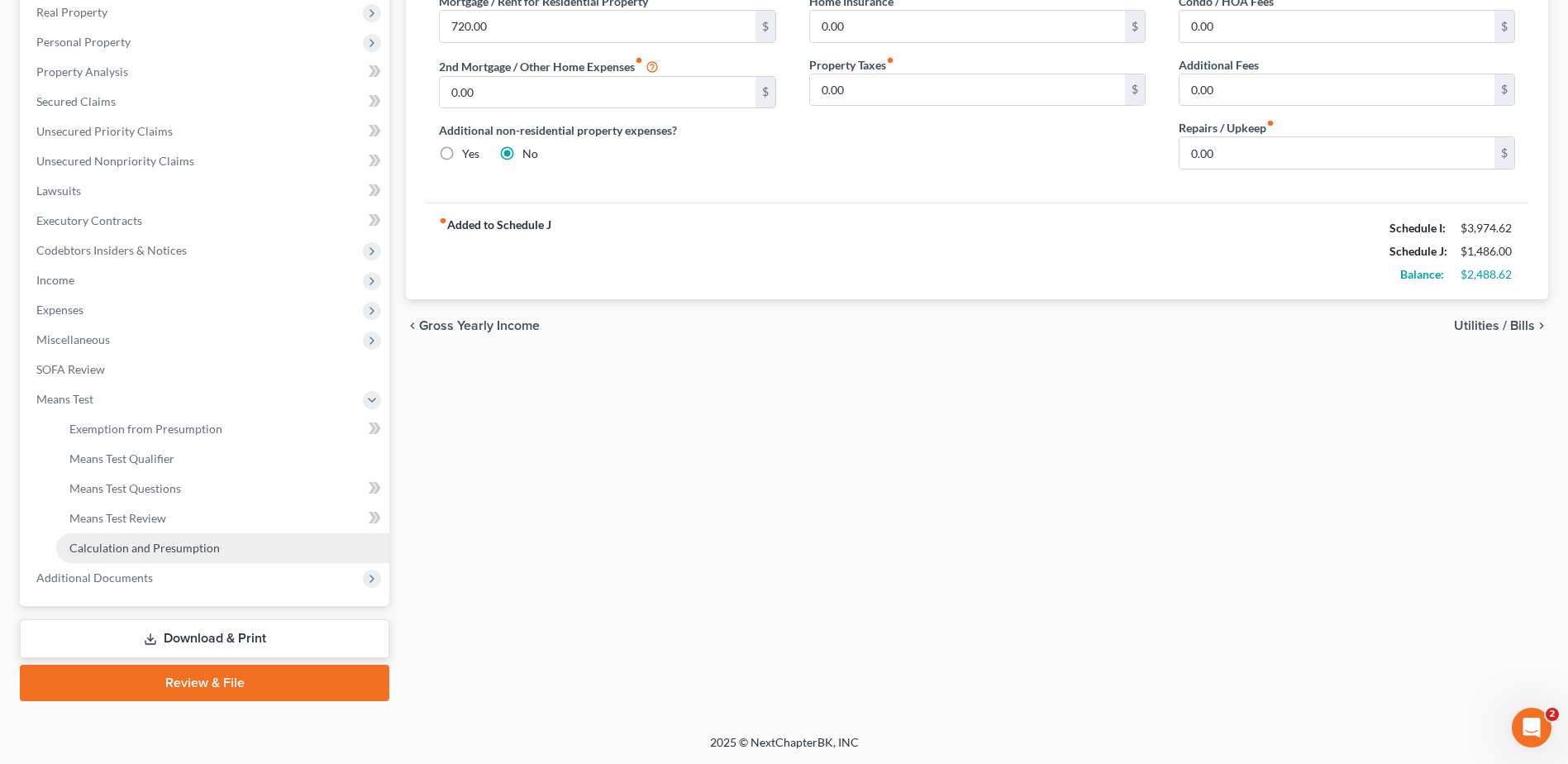
scroll to position [644, 0]
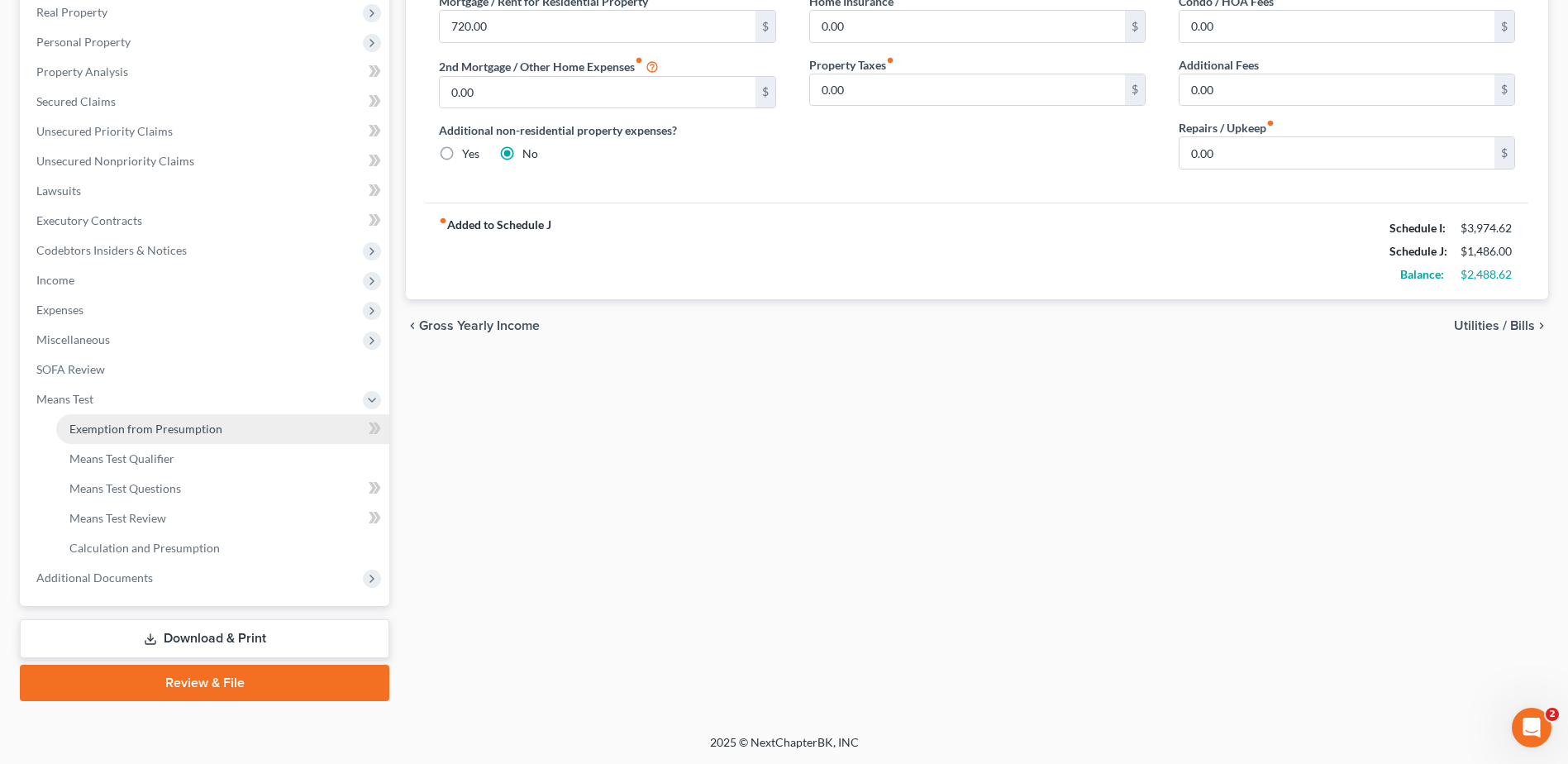
click at [217, 421] on span "Exemption from Presumption" at bounding box center [146, 428] width 153 height 14
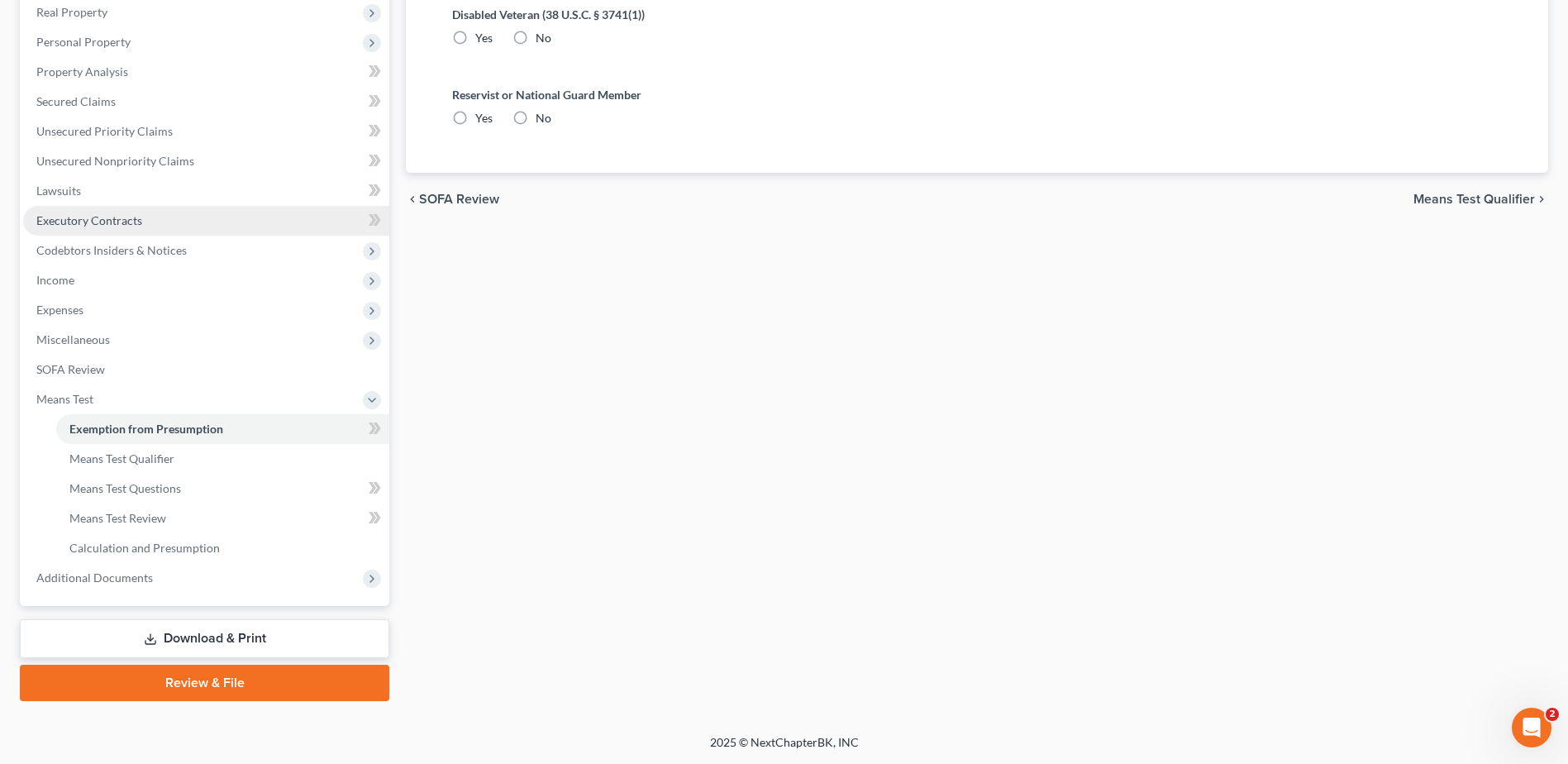
scroll to position [82, 0]
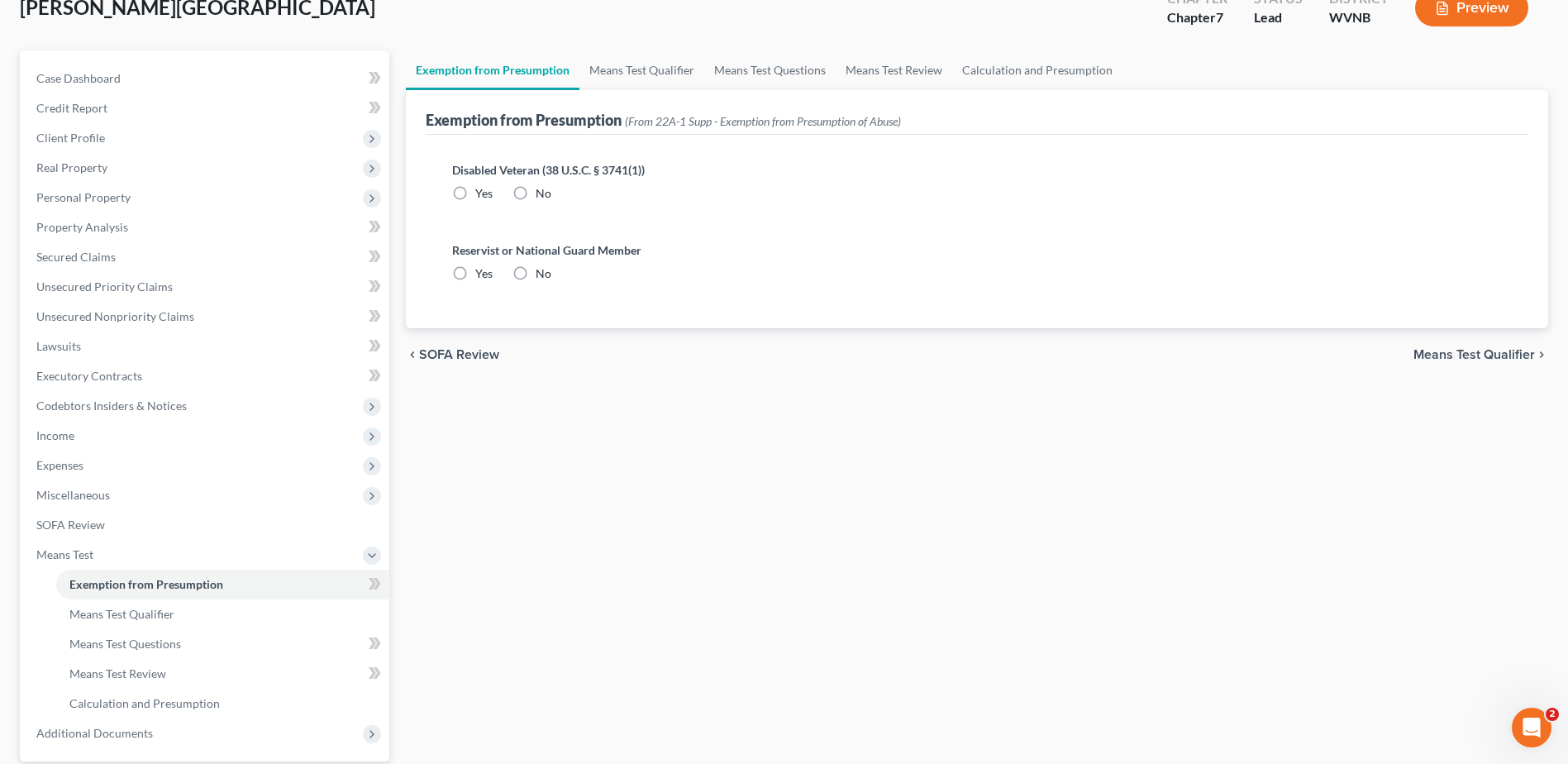
radio input "true"
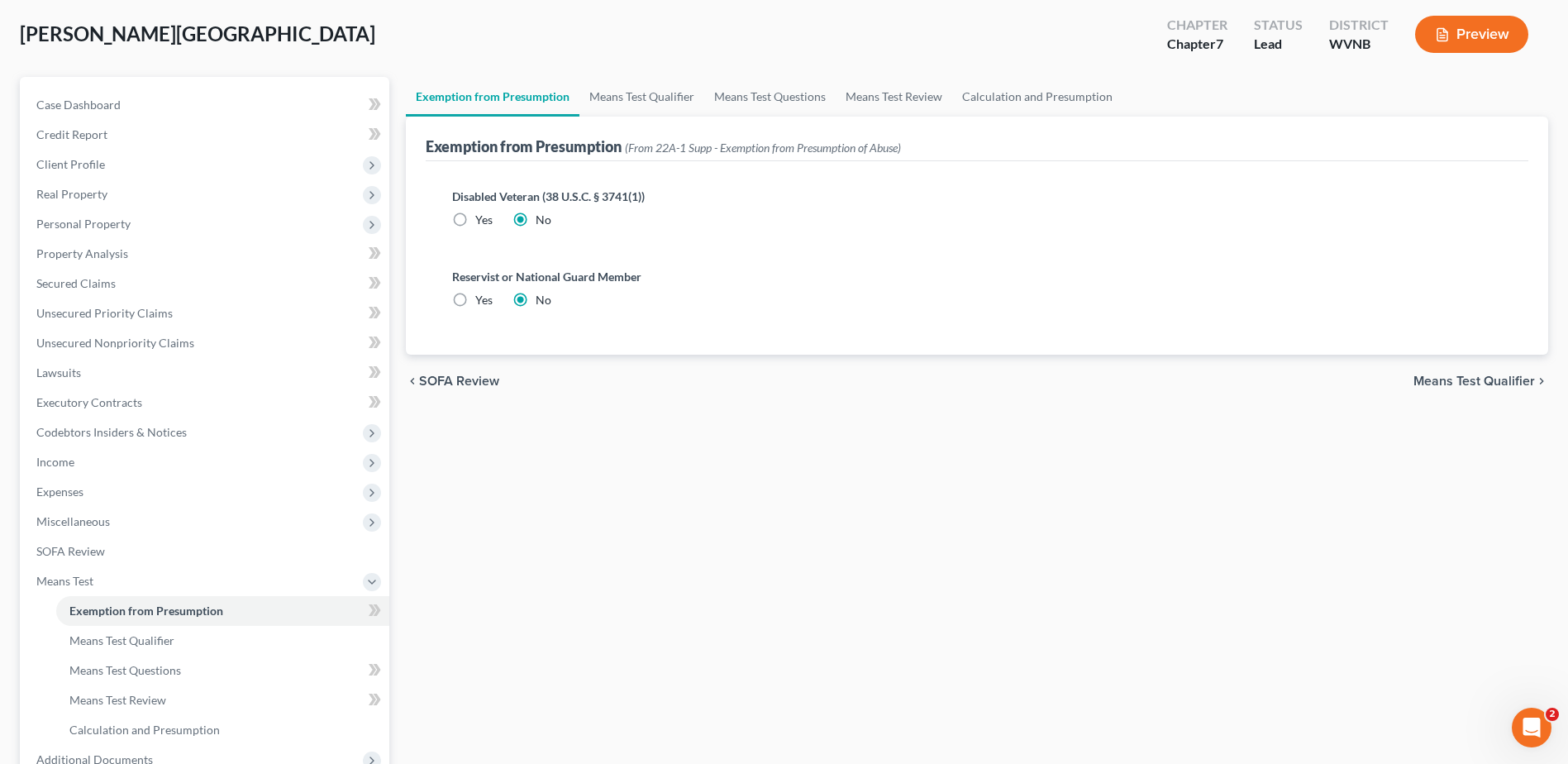
scroll to position [0, 0]
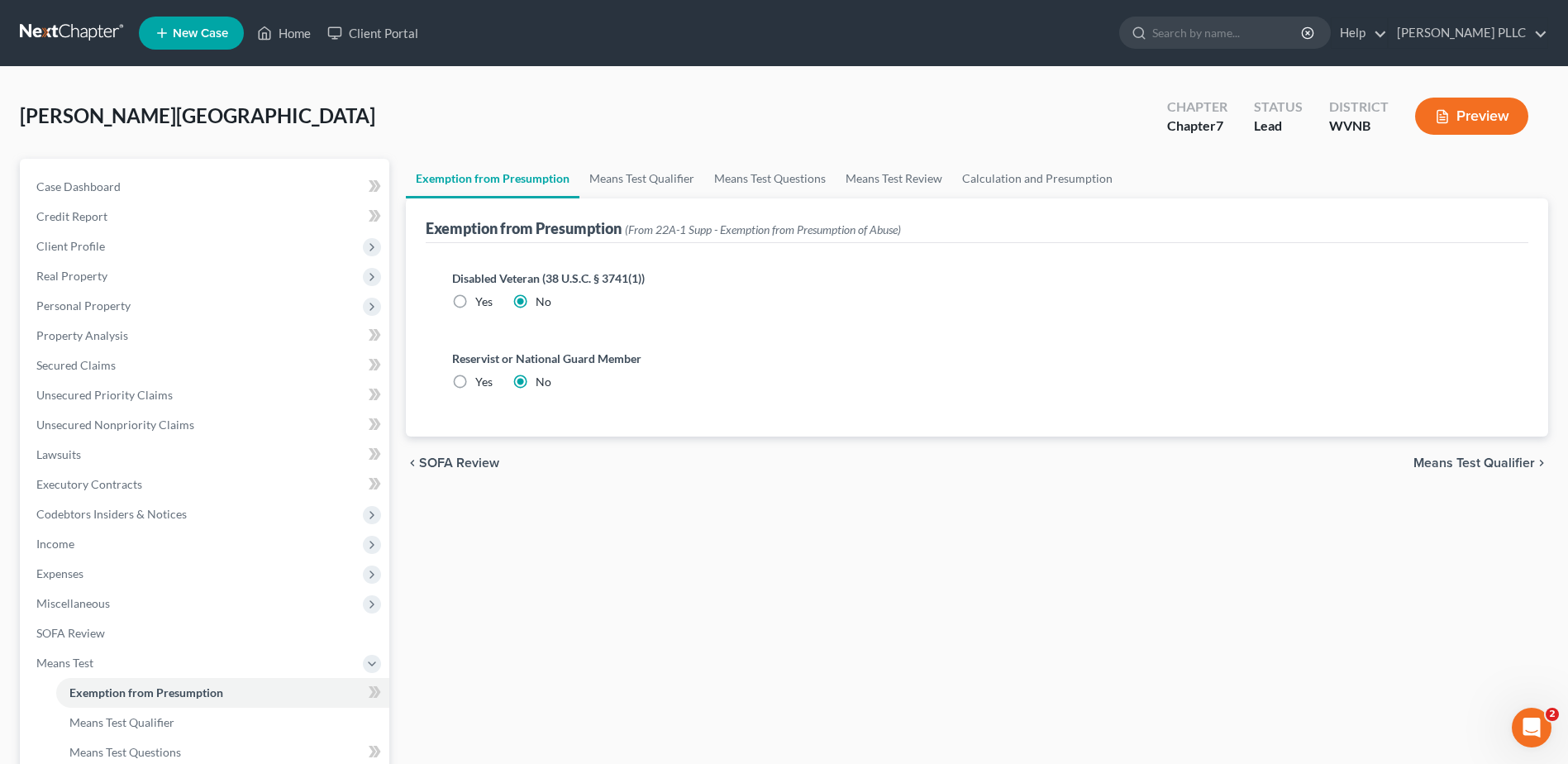
click at [1473, 470] on span "Means Test Qualifier" at bounding box center [1474, 463] width 121 height 13
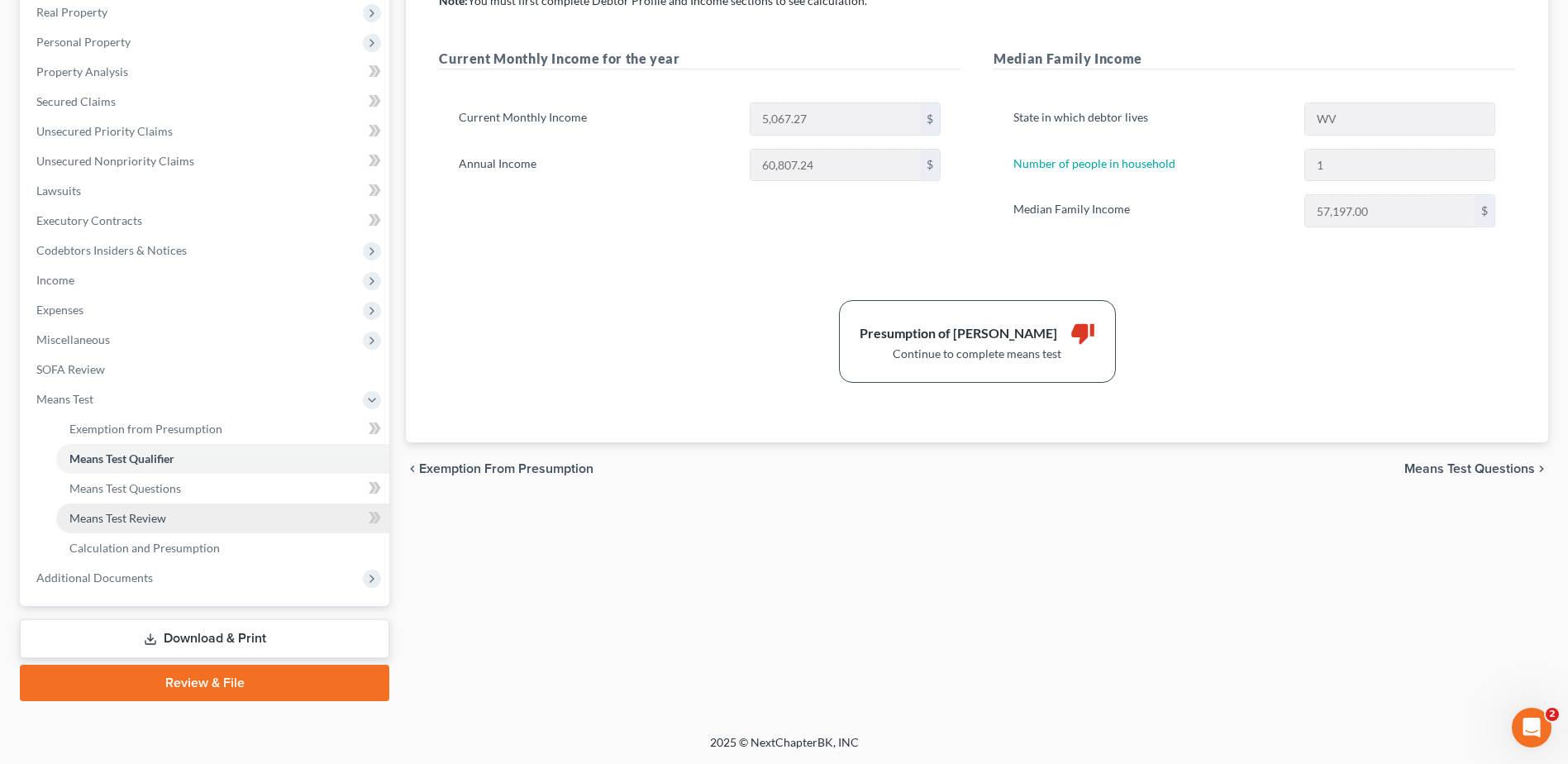
scroll to position [496, 0]
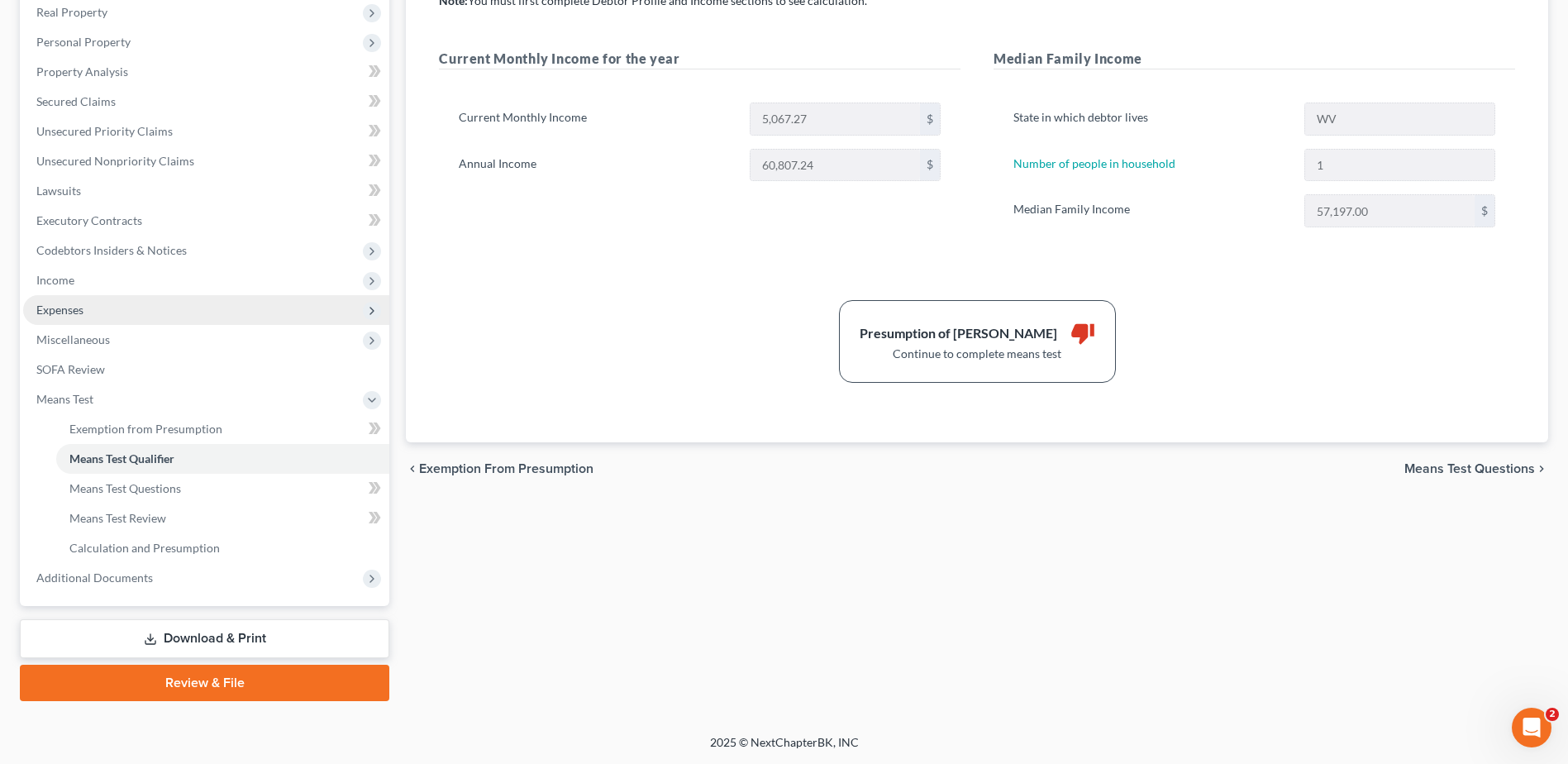
click at [84, 303] on span "Expenses" at bounding box center [60, 309] width 48 height 14
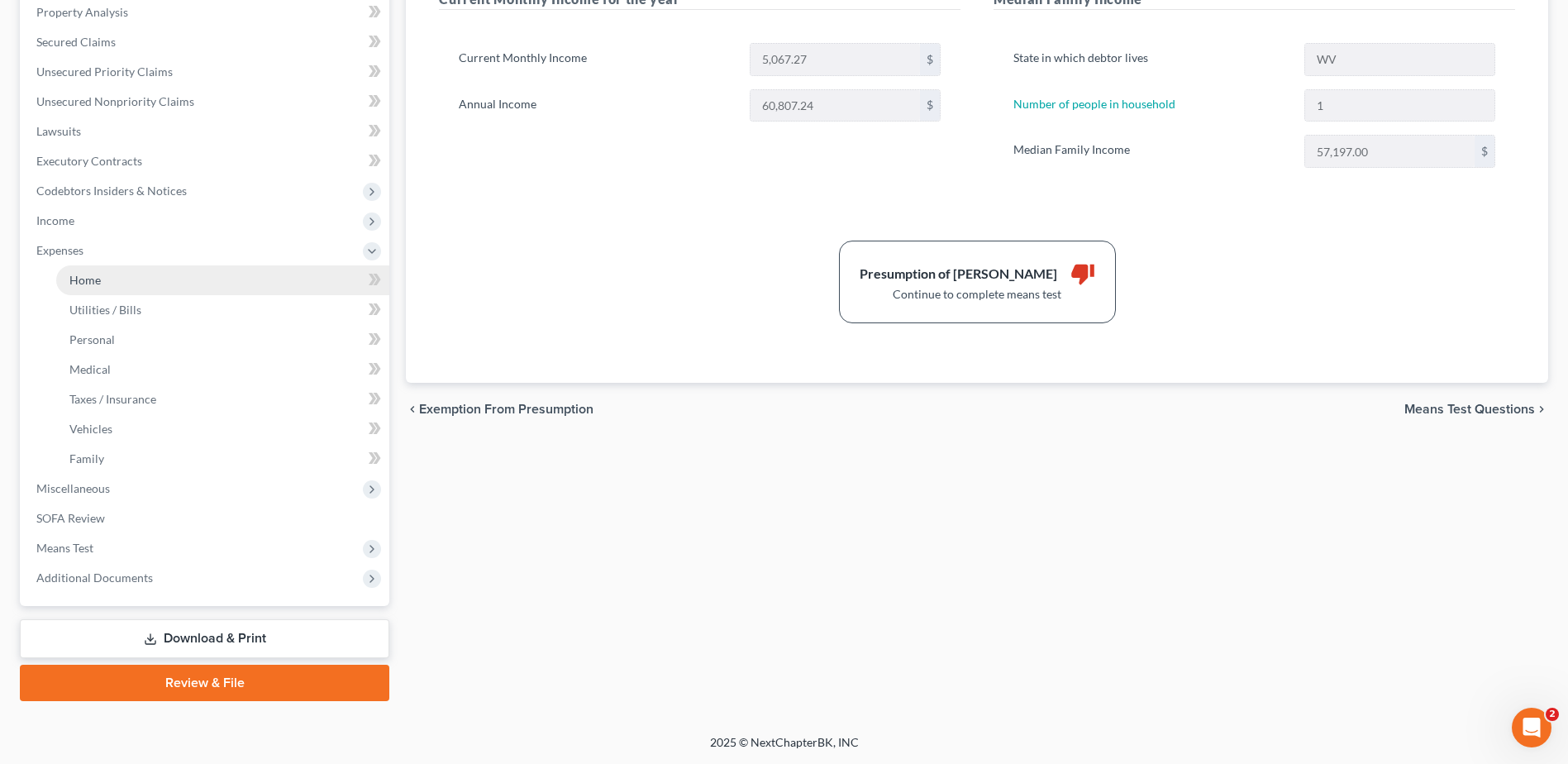
click at [127, 295] on link "Home" at bounding box center [222, 280] width 333 height 30
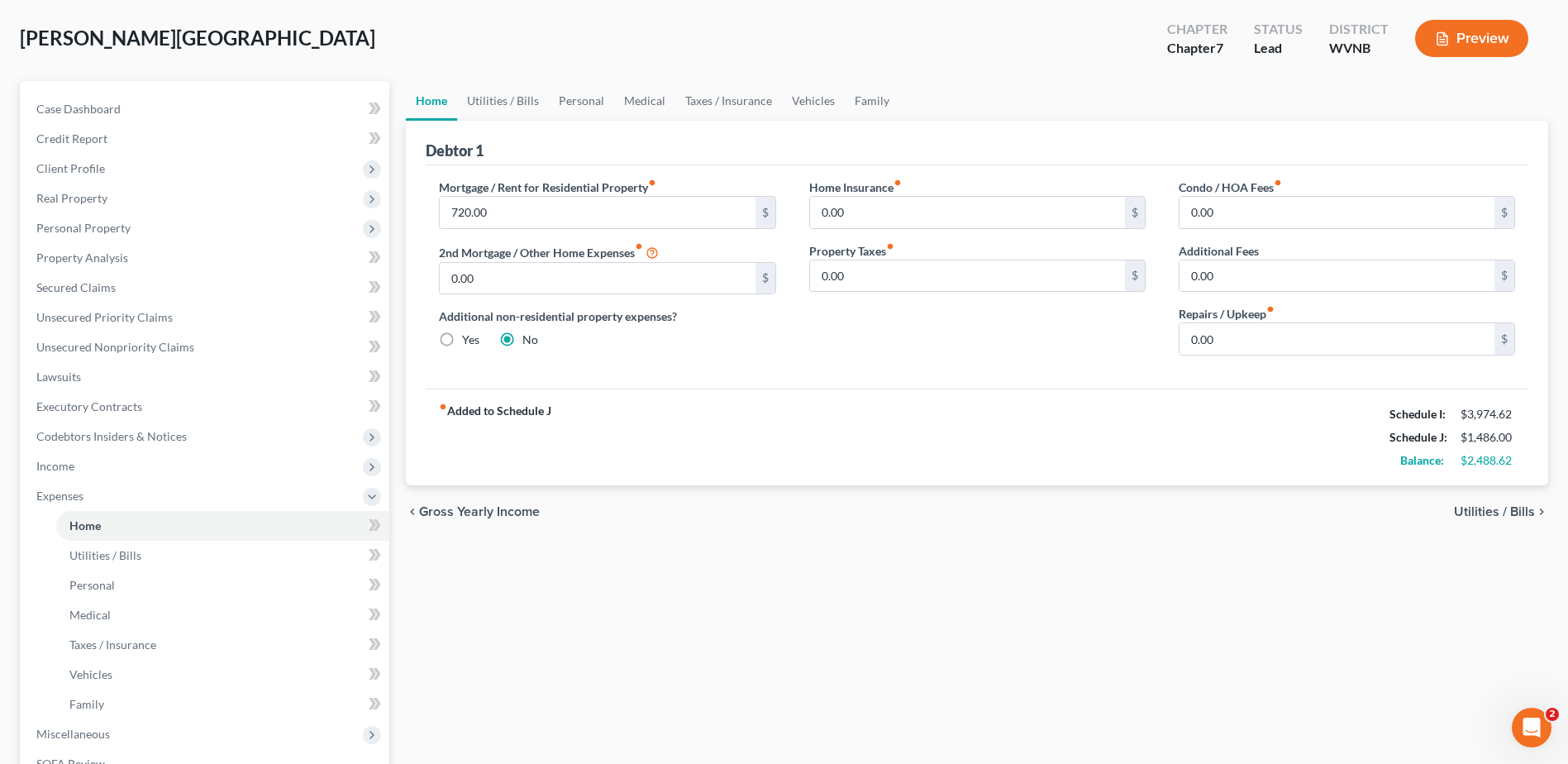
scroll to position [83, 0]
